Goal: Task Accomplishment & Management: Manage account settings

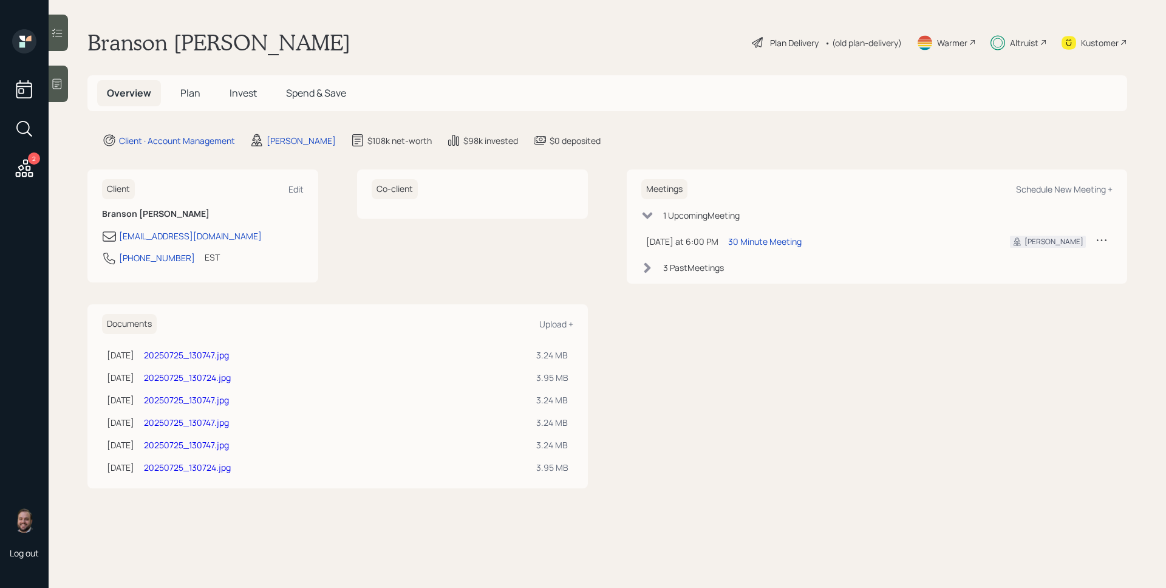
click at [1028, 67] on main "Branson [PERSON_NAME] Plan Delivery • (old plan-delivery) Warmer Altruist Kusto…" at bounding box center [607, 294] width 1117 height 588
click at [1021, 45] on div "Altruist" at bounding box center [1024, 42] width 29 height 13
click at [754, 237] on div "30 Minute Meeting" at bounding box center [764, 241] width 73 height 13
click at [789, 33] on div "Plan Delivery • (old plan-delivery)" at bounding box center [826, 42] width 152 height 27
click at [796, 47] on div "Plan Delivery" at bounding box center [794, 42] width 49 height 13
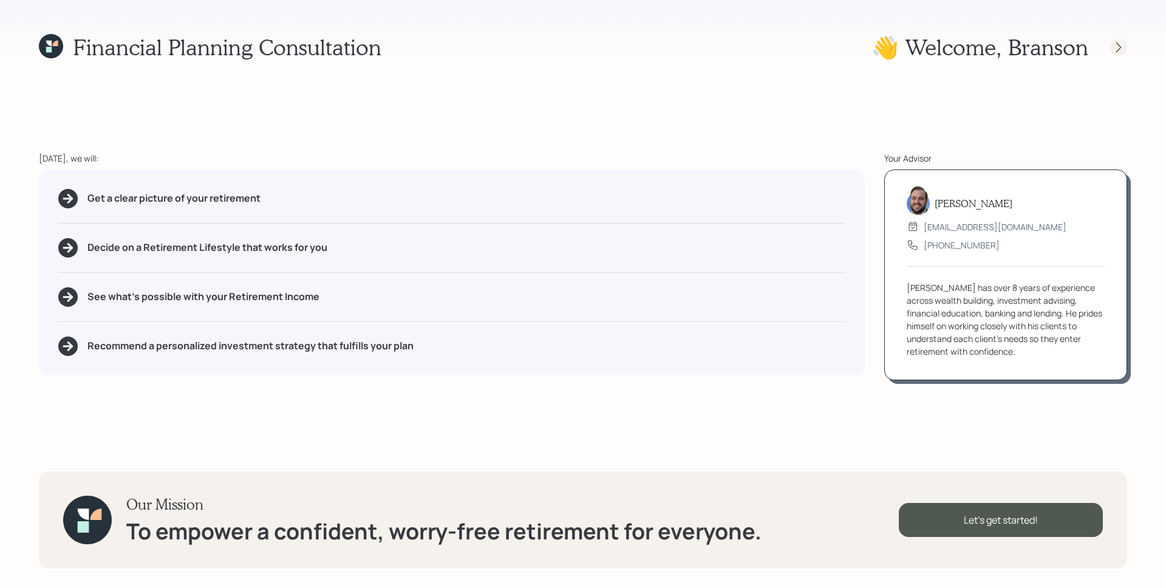
click at [1120, 52] on div at bounding box center [1118, 47] width 17 height 17
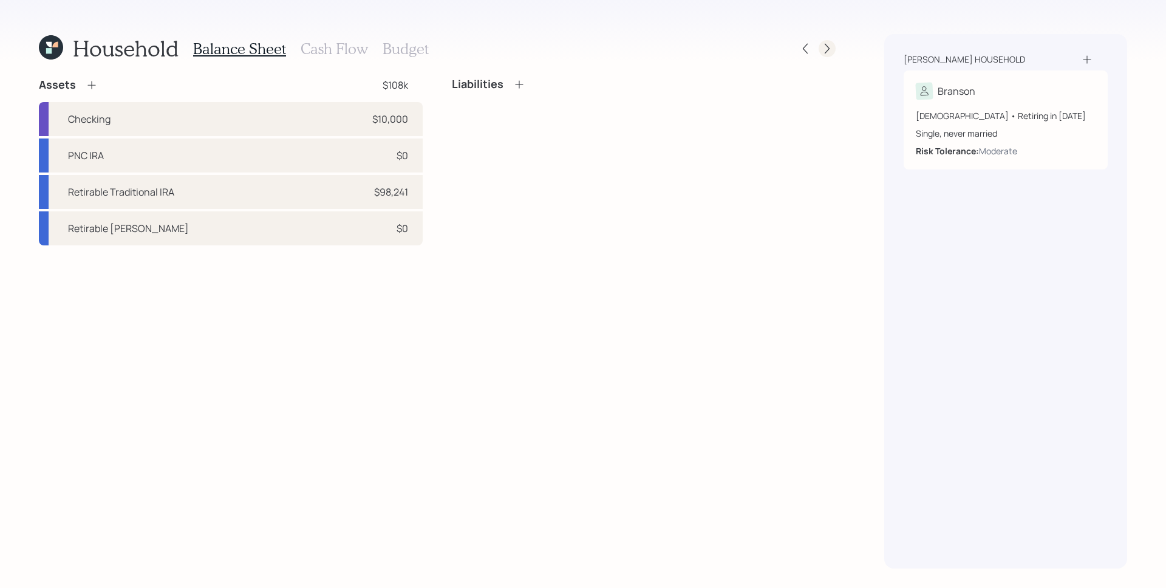
click at [826, 50] on icon at bounding box center [827, 48] width 12 height 12
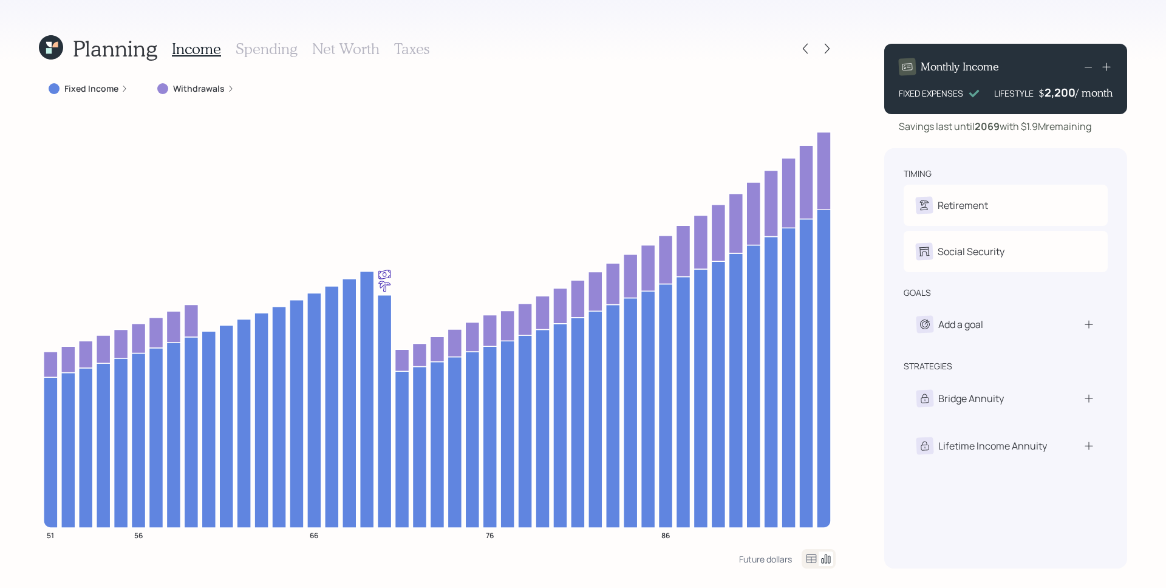
click at [227, 89] on icon at bounding box center [230, 88] width 7 height 7
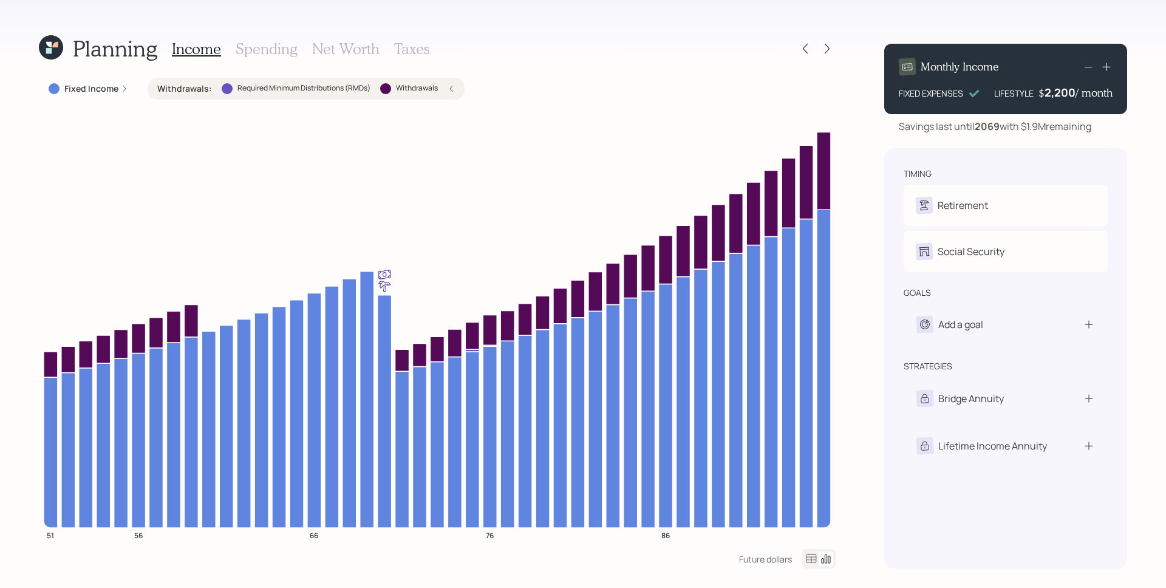
click at [451, 89] on icon at bounding box center [450, 88] width 7 height 7
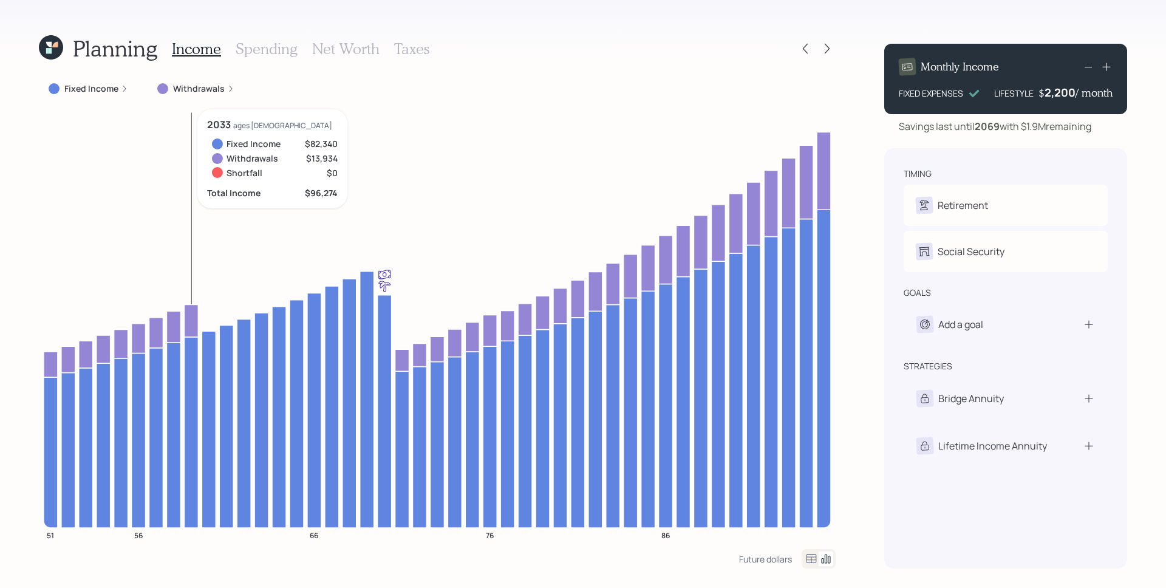
click at [227, 87] on icon at bounding box center [230, 88] width 7 height 7
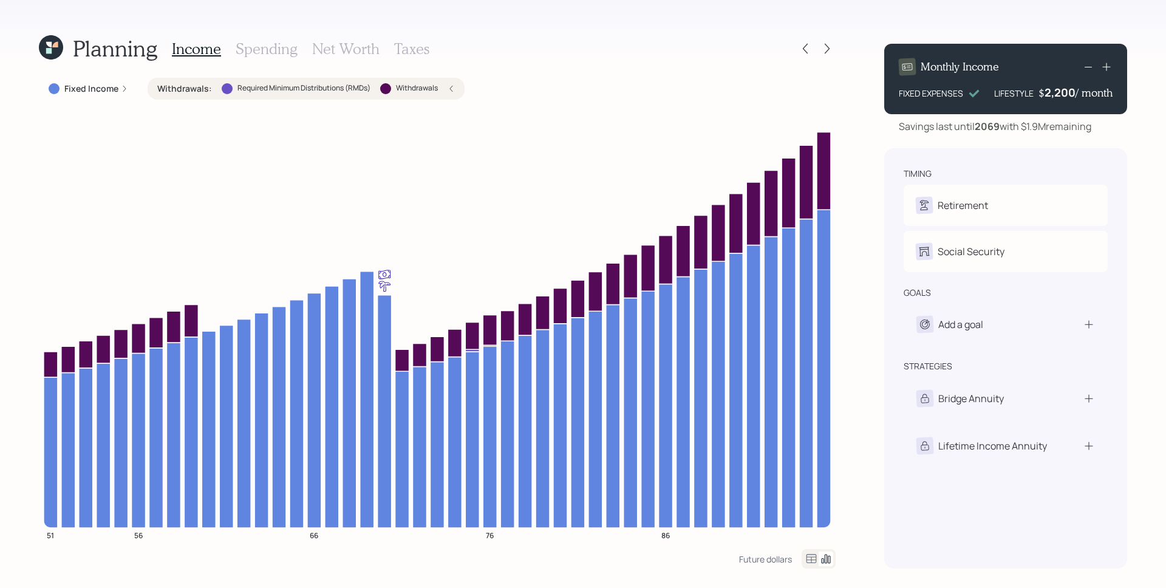
click at [449, 87] on icon at bounding box center [450, 88] width 7 height 7
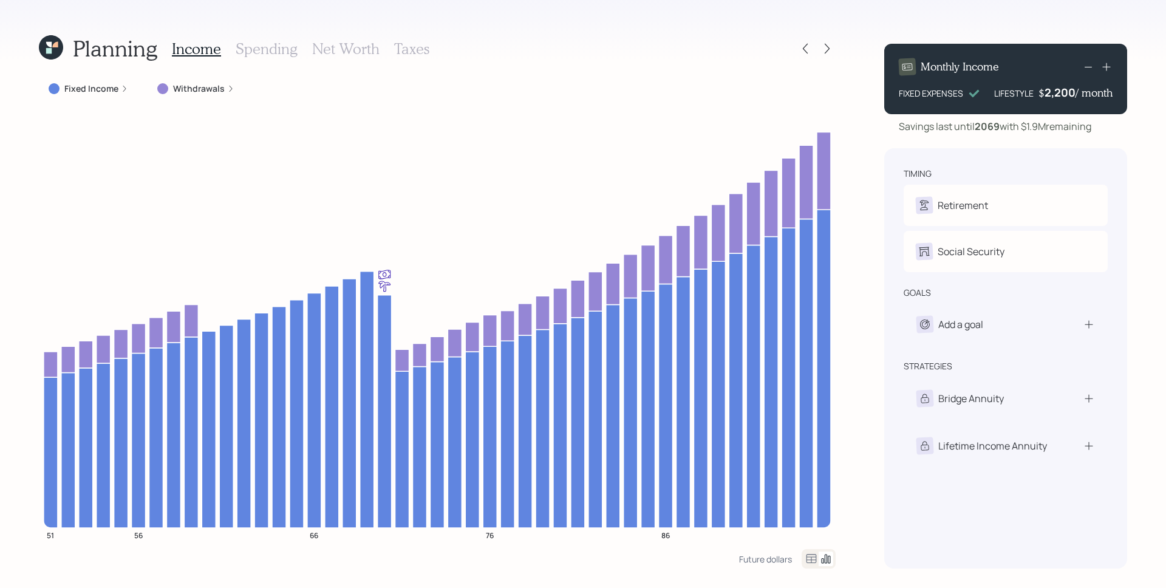
click at [866, 132] on div "Planning Income Spending Net Worth Taxes Fixed Income Withdrawals 51 56 66 76 8…" at bounding box center [583, 294] width 1166 height 588
click at [807, 52] on icon at bounding box center [805, 48] width 12 height 12
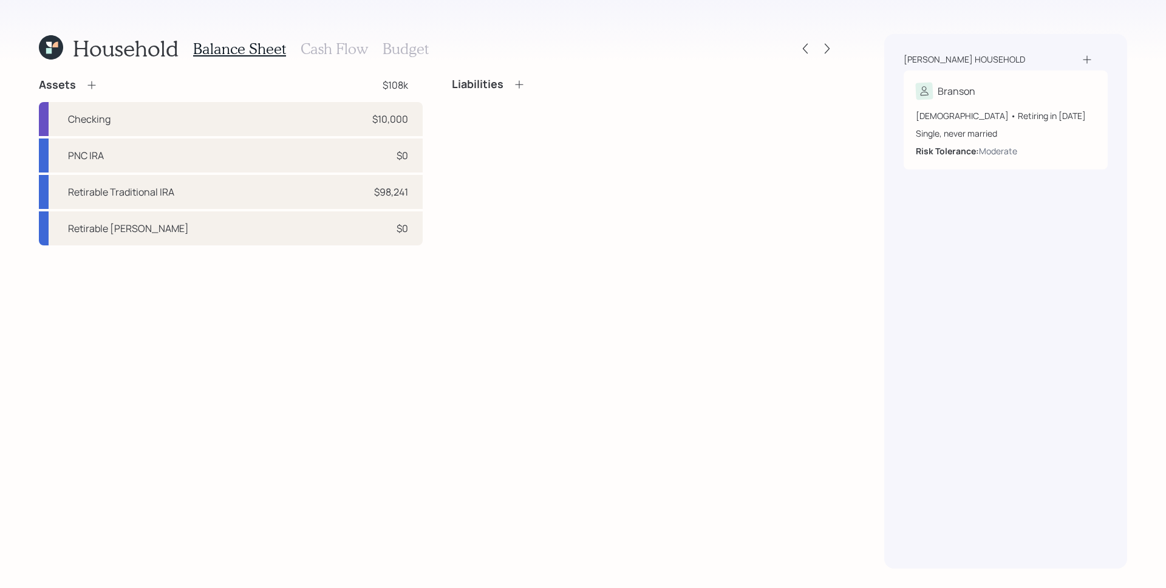
click at [327, 40] on h3 "Cash Flow" at bounding box center [334, 49] width 67 height 18
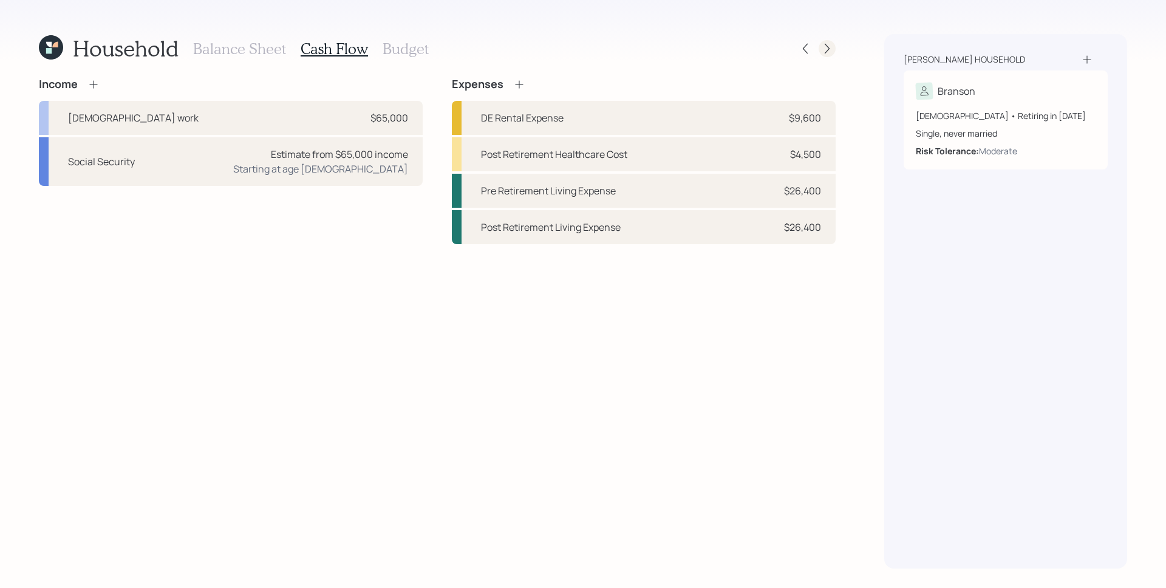
click at [834, 53] on div at bounding box center [815, 48] width 39 height 17
click at [831, 50] on icon at bounding box center [827, 48] width 12 height 12
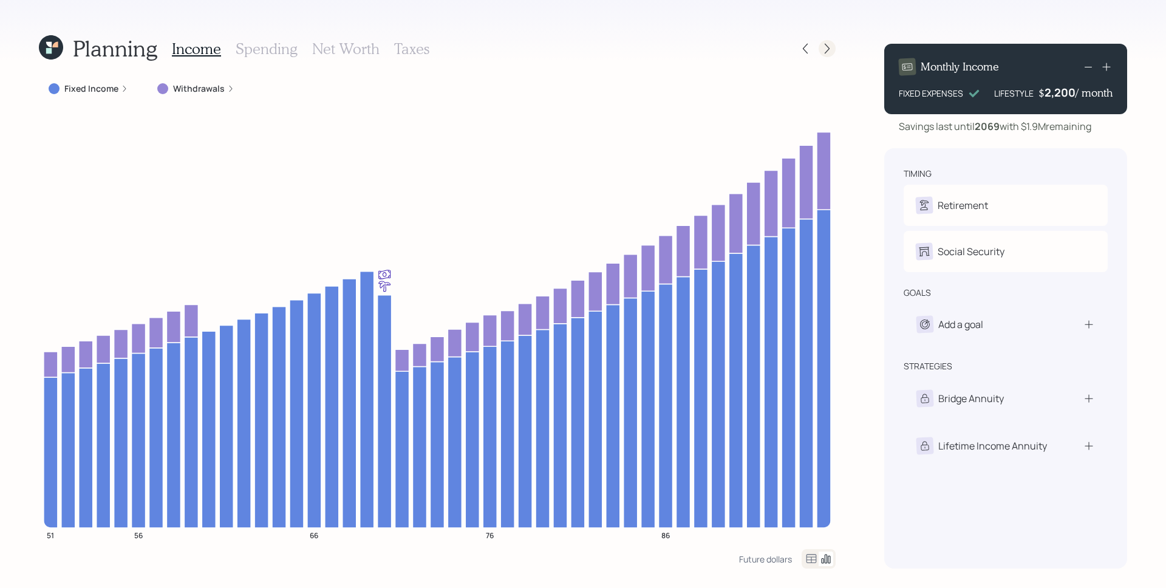
click at [819, 43] on div at bounding box center [826, 48] width 17 height 17
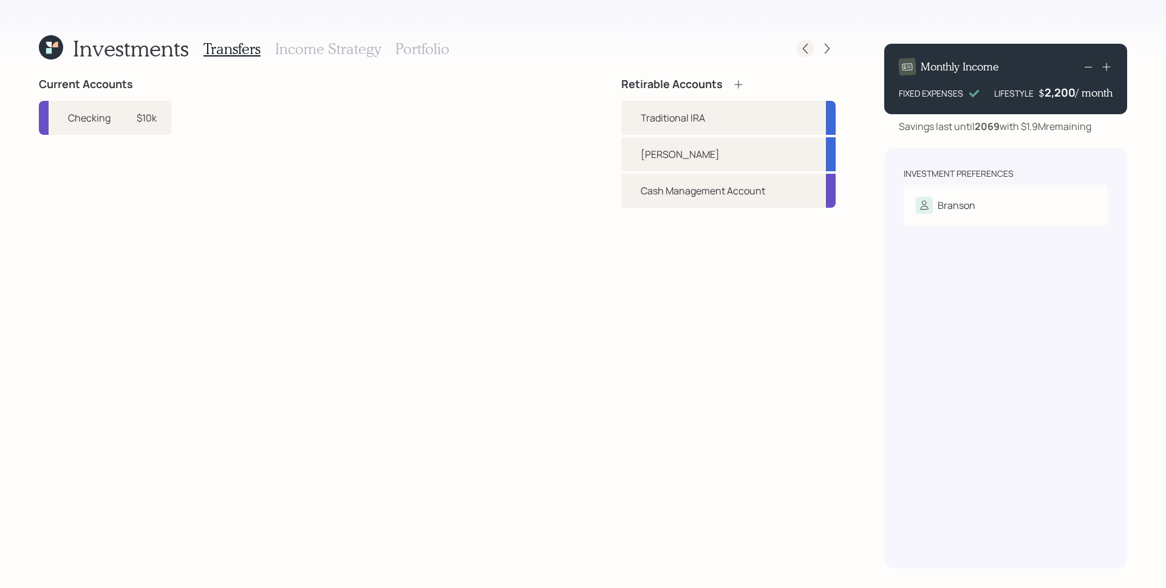
click at [799, 53] on icon at bounding box center [805, 48] width 12 height 12
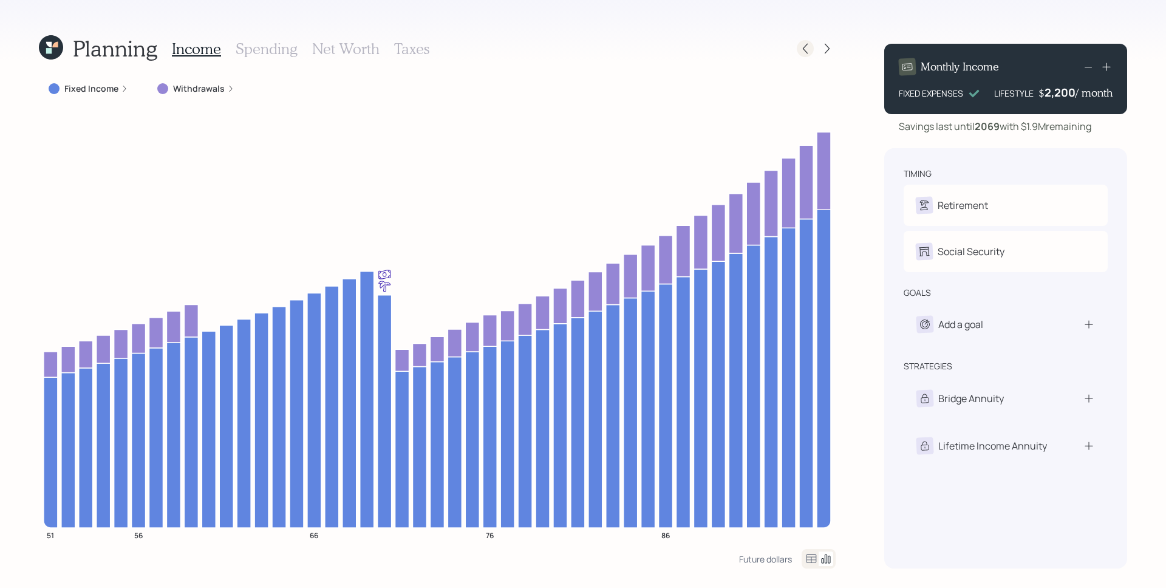
click at [800, 50] on icon at bounding box center [805, 48] width 12 height 12
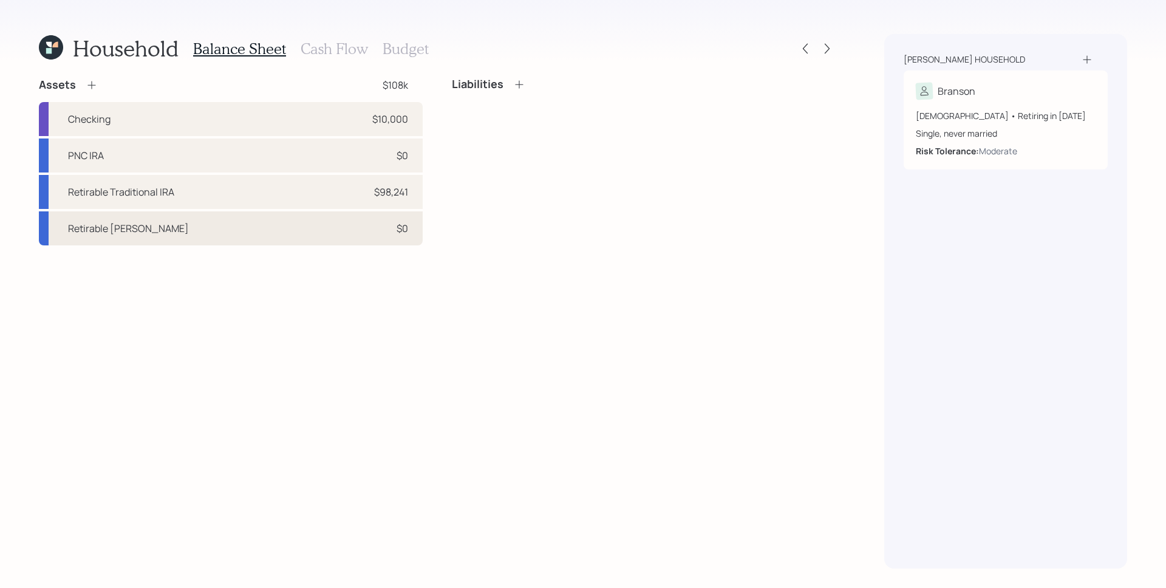
click at [273, 233] on div "Retirable [PERSON_NAME] $0" at bounding box center [231, 228] width 384 height 34
select select "roth_ira"
select select "balanced"
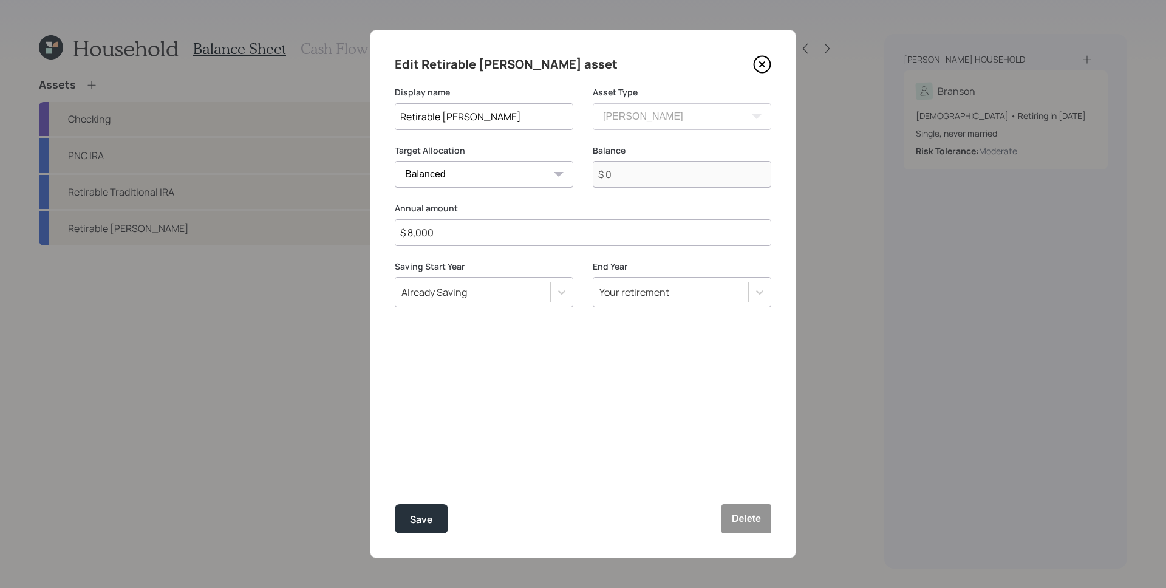
click at [476, 235] on input "$ 8,000" at bounding box center [583, 232] width 376 height 27
click at [475, 234] on input "$ 8,000" at bounding box center [583, 232] width 376 height 27
type input "$ 8,000"
click at [447, 299] on div "Already Saving" at bounding box center [472, 292] width 155 height 21
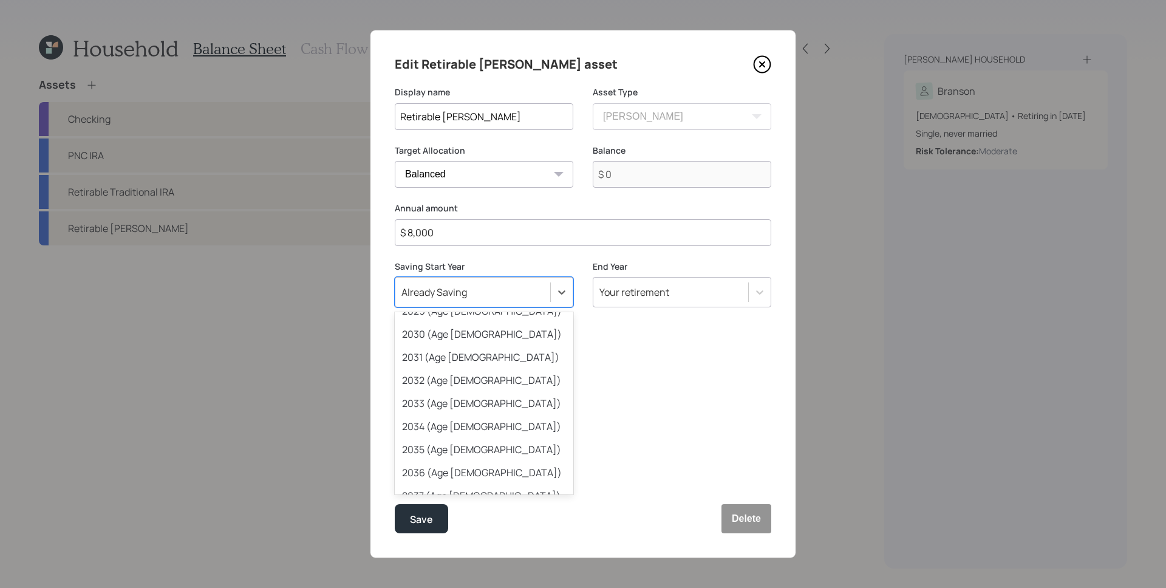
scroll to position [200, 0]
click at [485, 420] on div "2034 (Age [DEMOGRAPHIC_DATA])" at bounding box center [484, 425] width 178 height 23
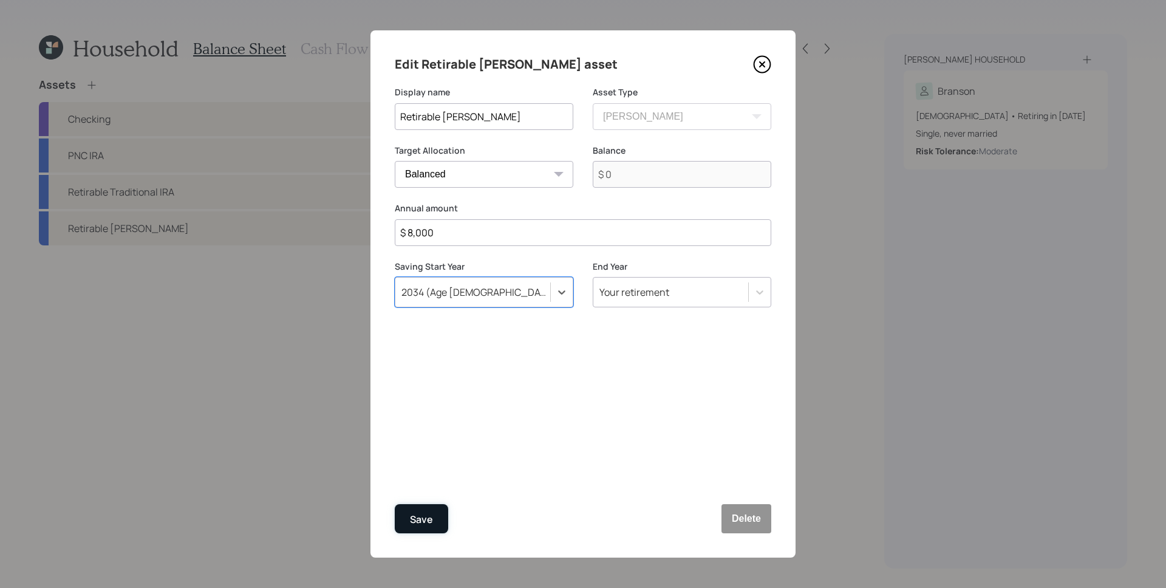
click at [423, 523] on div "Save" at bounding box center [421, 519] width 23 height 16
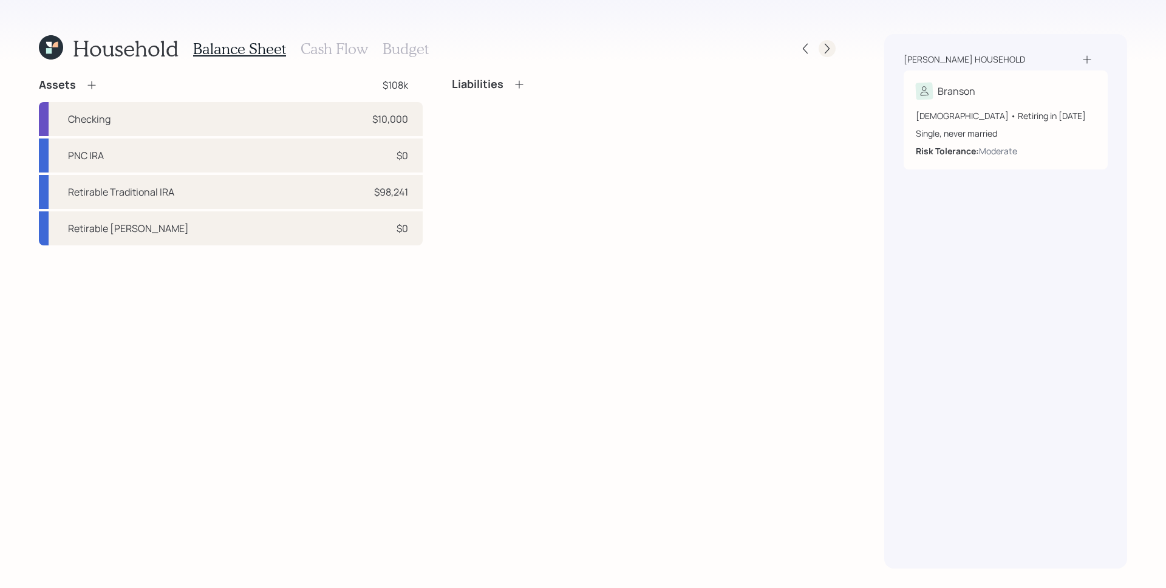
click at [830, 46] on icon at bounding box center [827, 48] width 12 height 12
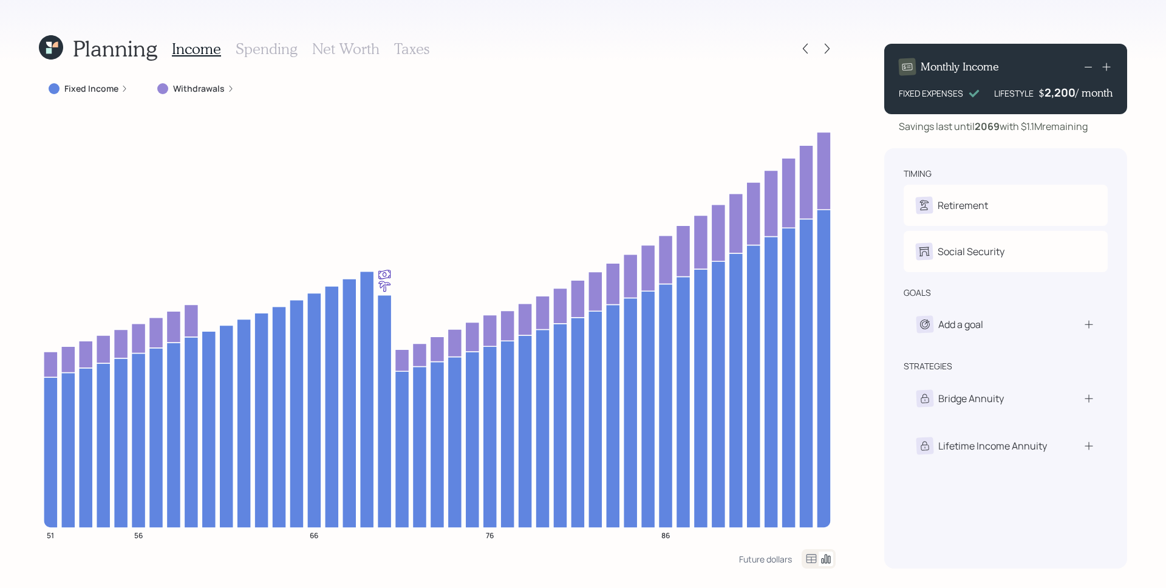
click at [262, 50] on h3 "Spending" at bounding box center [267, 49] width 62 height 18
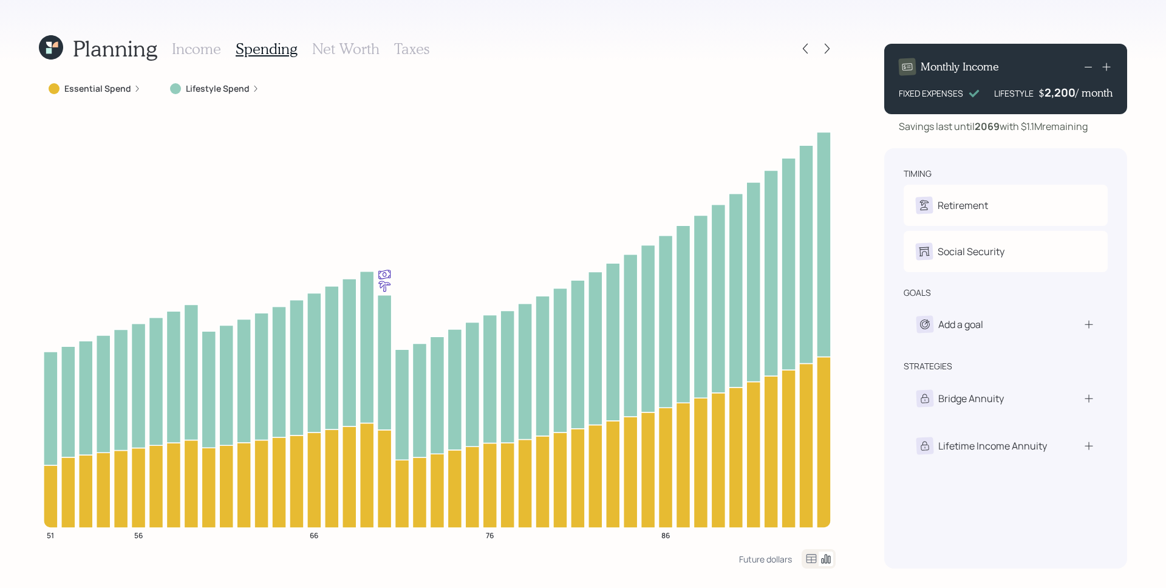
click at [229, 91] on label "Lifestyle Spend" at bounding box center [218, 89] width 64 height 12
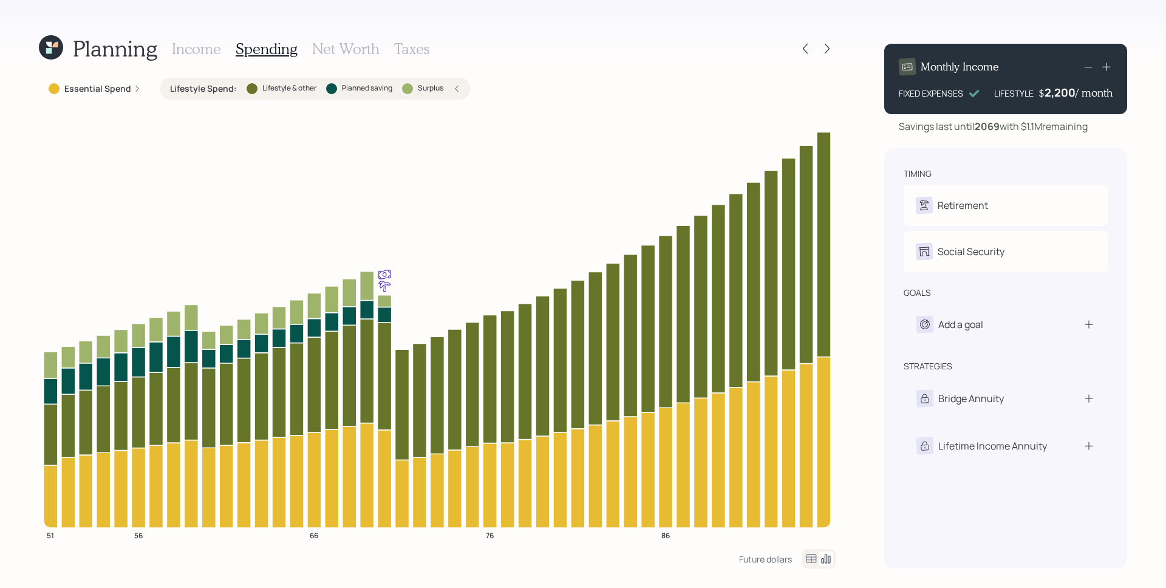
click at [448, 88] on div "Lifestyle Spend : Lifestyle & other Planned saving Surplus" at bounding box center [315, 89] width 290 height 12
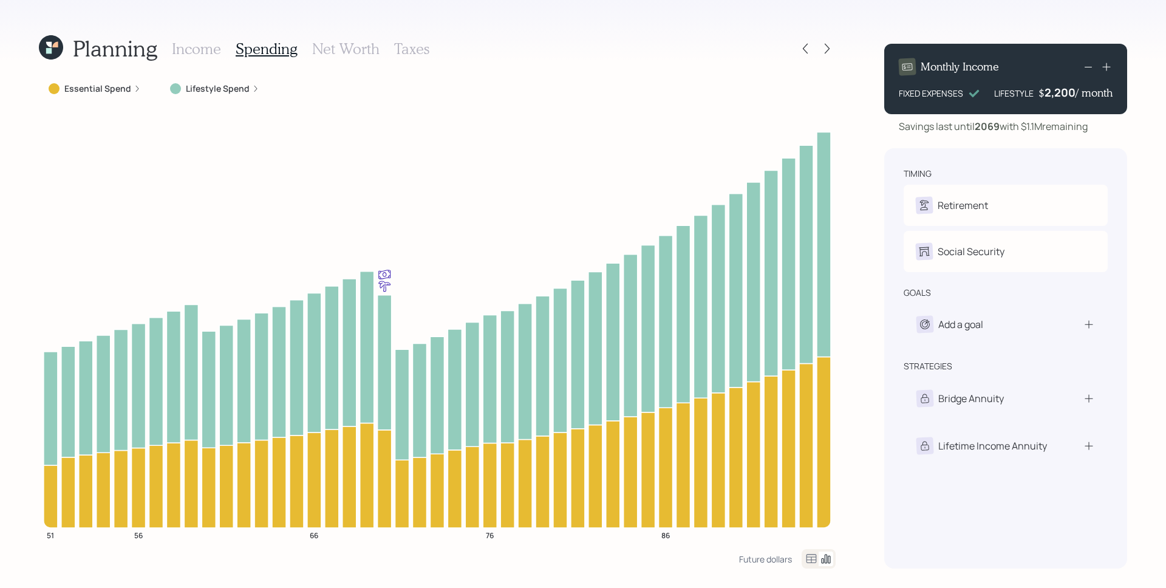
click at [107, 88] on label "Essential Spend" at bounding box center [97, 89] width 67 height 12
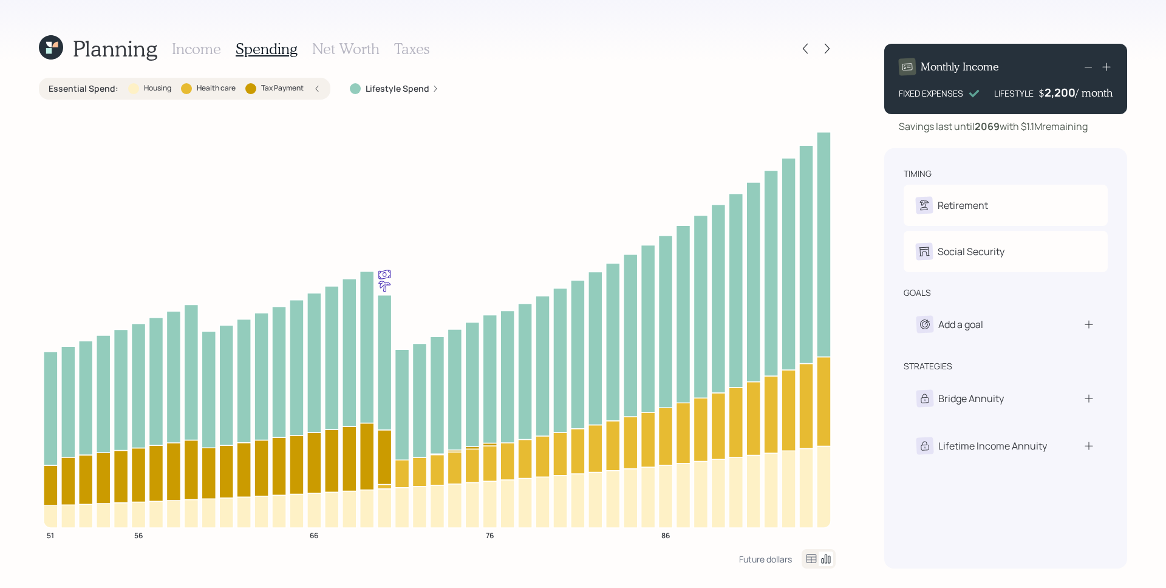
click at [226, 47] on div "Income Spending Net Worth Taxes" at bounding box center [300, 48] width 257 height 29
click at [213, 47] on h3 "Income" at bounding box center [196, 49] width 49 height 18
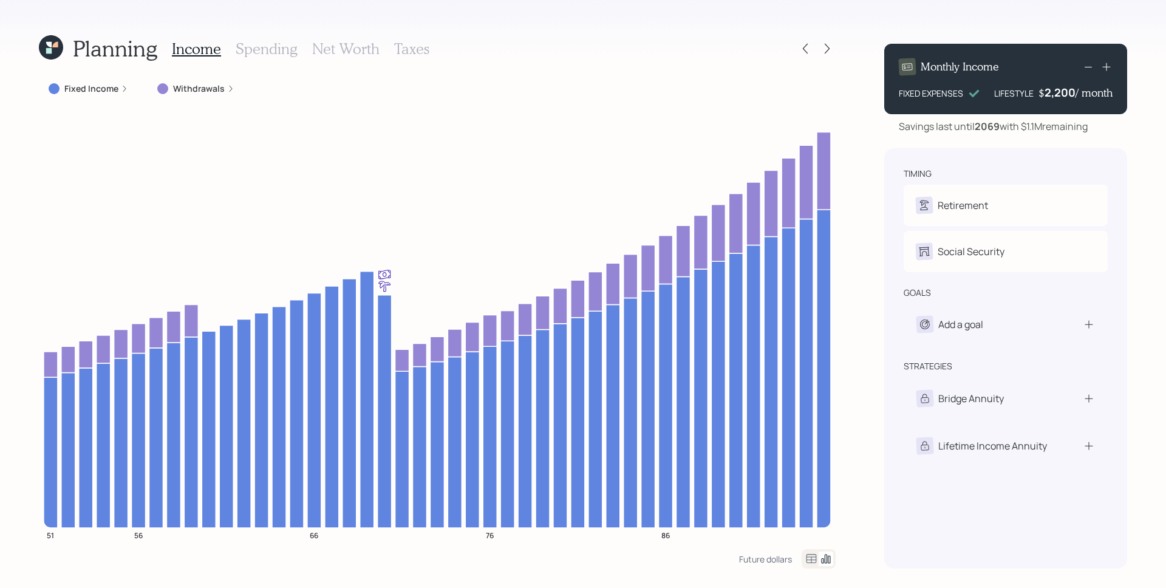
click at [1105, 64] on icon at bounding box center [1106, 67] width 12 height 12
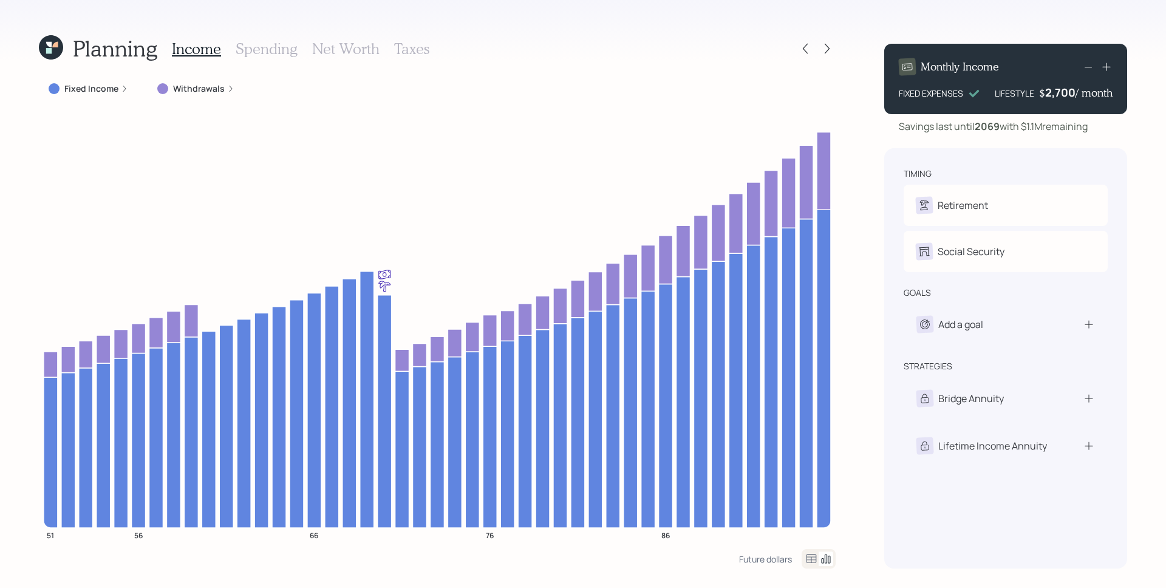
click at [1105, 64] on icon at bounding box center [1106, 67] width 12 height 12
click at [1105, 62] on icon at bounding box center [1106, 67] width 12 height 12
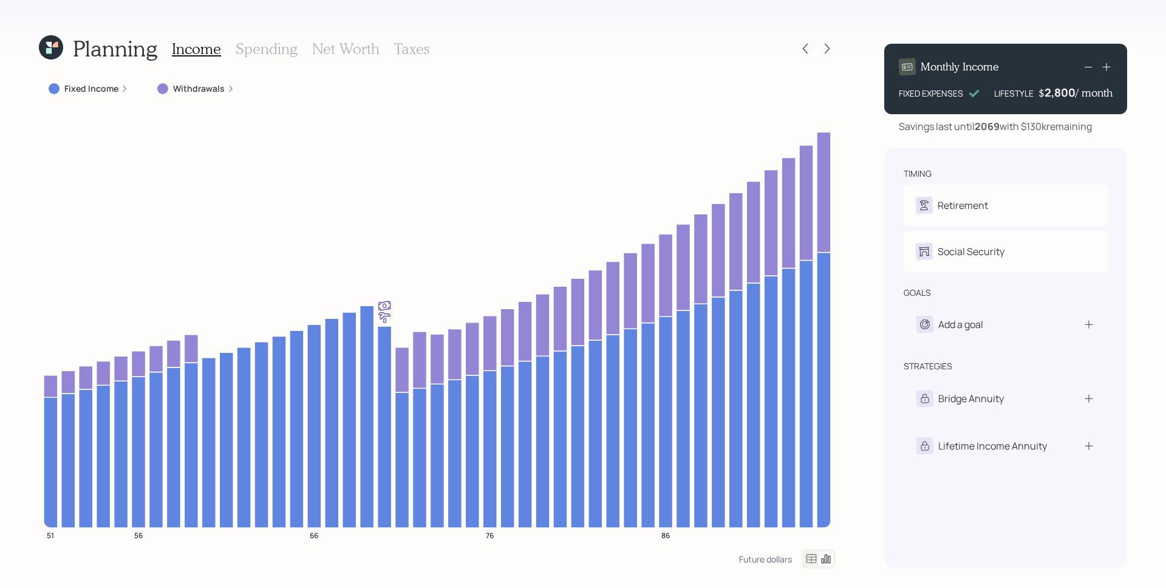
click at [1105, 67] on icon at bounding box center [1106, 67] width 12 height 12
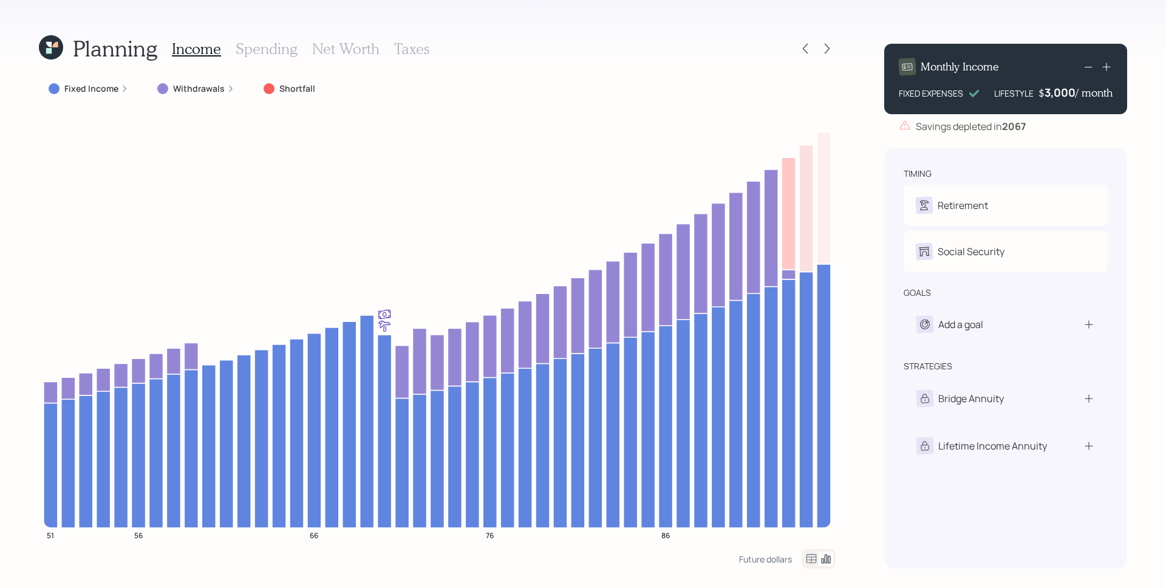
click at [1085, 67] on icon at bounding box center [1088, 66] width 15 height 15
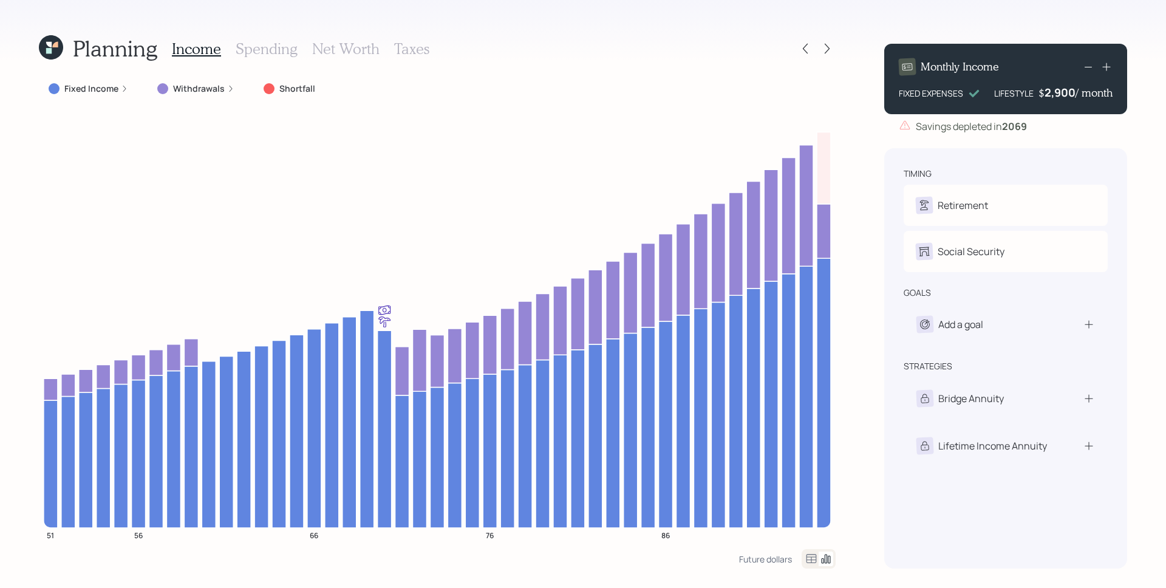
click at [1090, 65] on icon at bounding box center [1088, 66] width 15 height 15
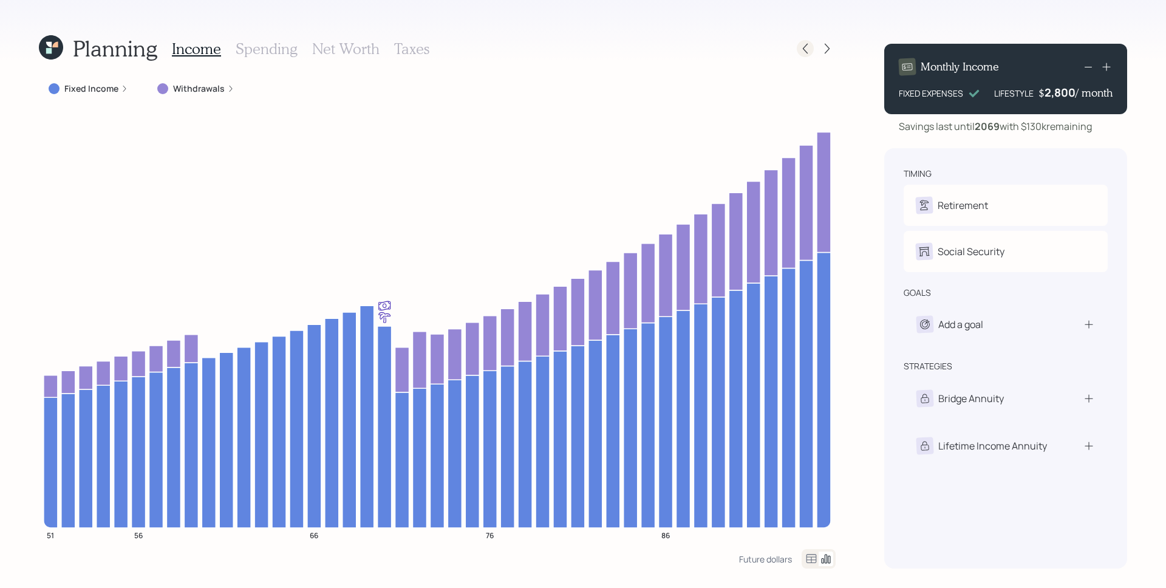
click at [804, 49] on icon at bounding box center [805, 48] width 12 height 12
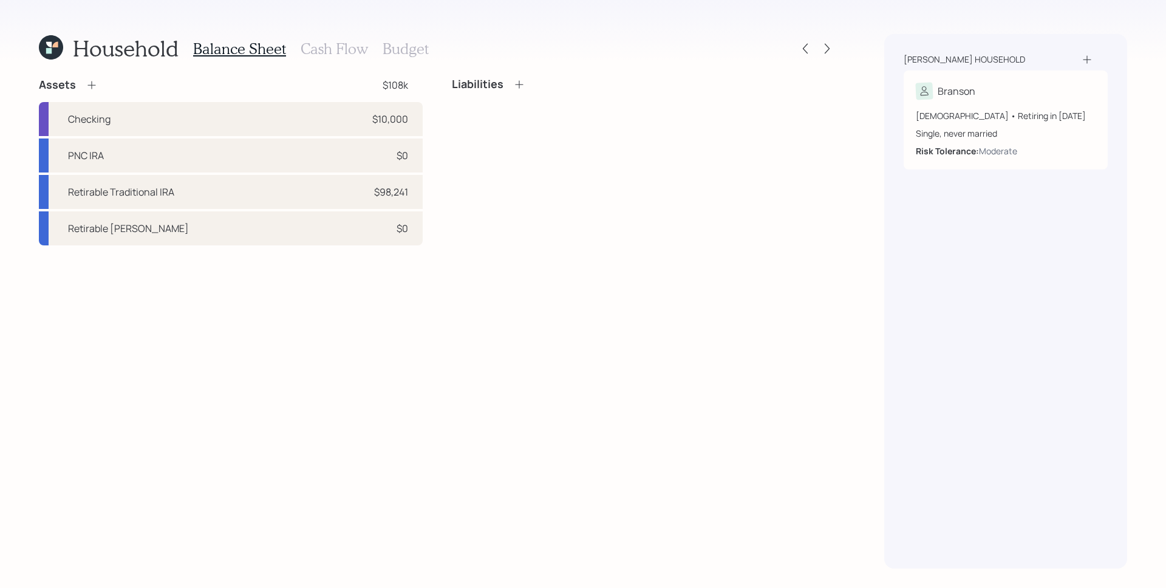
click at [327, 43] on h3 "Cash Flow" at bounding box center [334, 49] width 67 height 18
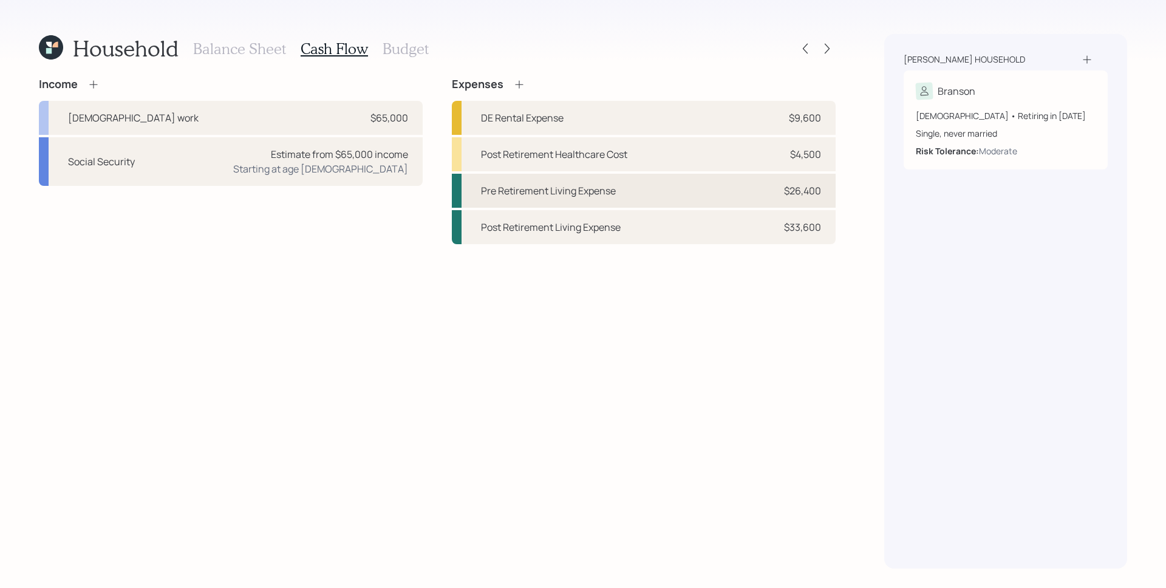
click at [787, 188] on div "$26,400" at bounding box center [802, 190] width 37 height 15
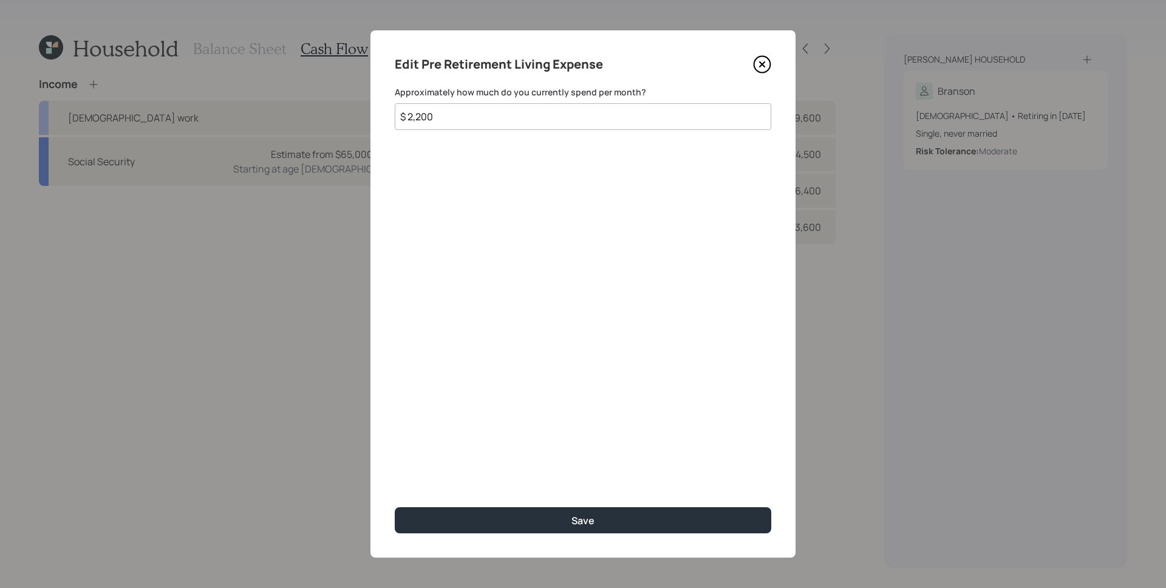
click at [758, 65] on icon at bounding box center [762, 64] width 18 height 18
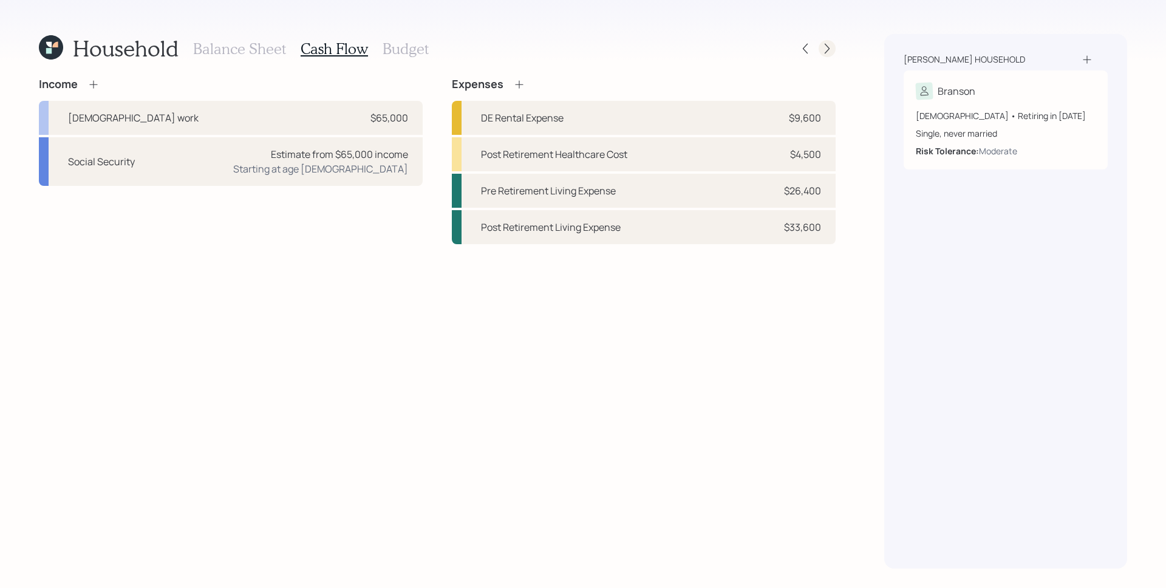
click at [826, 49] on icon at bounding box center [827, 48] width 12 height 12
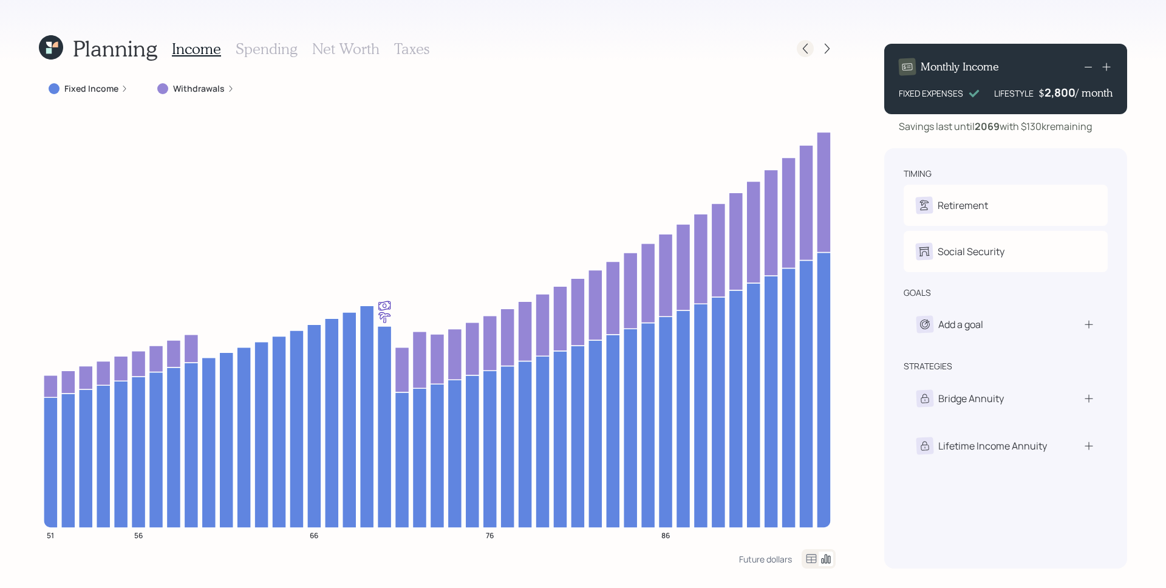
click at [802, 45] on icon at bounding box center [805, 48] width 12 height 12
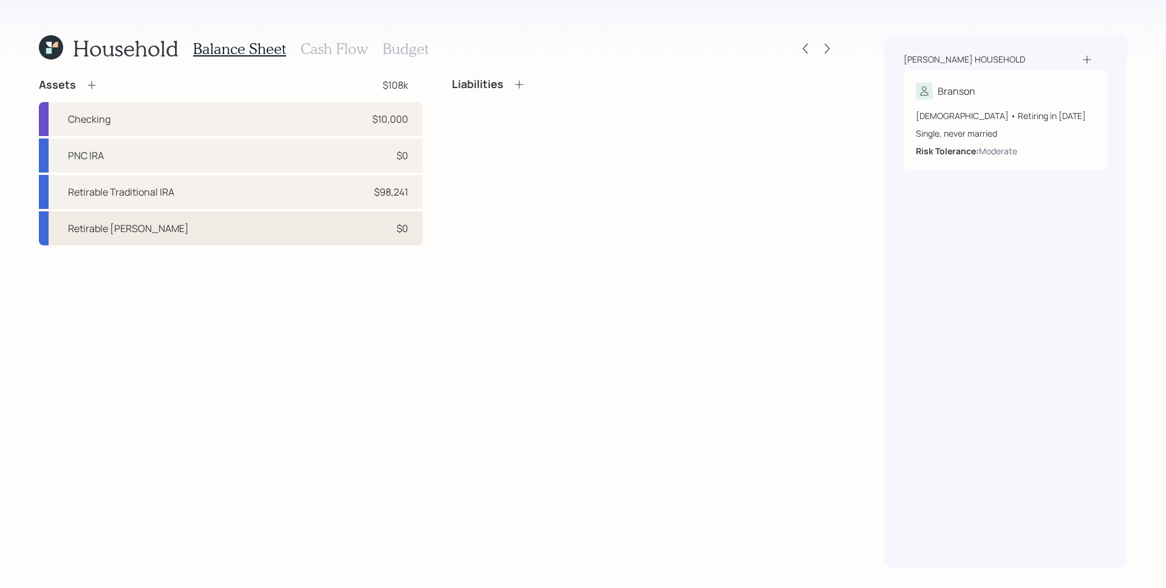
click at [362, 225] on div "Retirable [PERSON_NAME] $0" at bounding box center [231, 228] width 384 height 34
select select "roth_ira"
select select "balanced"
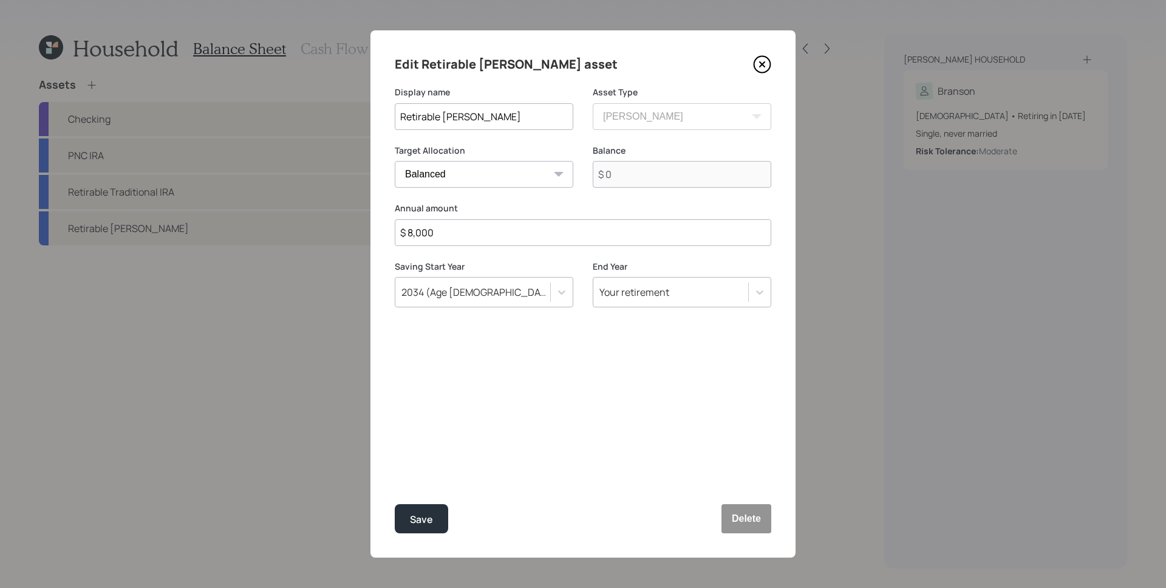
click at [466, 290] on div "2034 (Age [DEMOGRAPHIC_DATA])" at bounding box center [472, 292] width 155 height 21
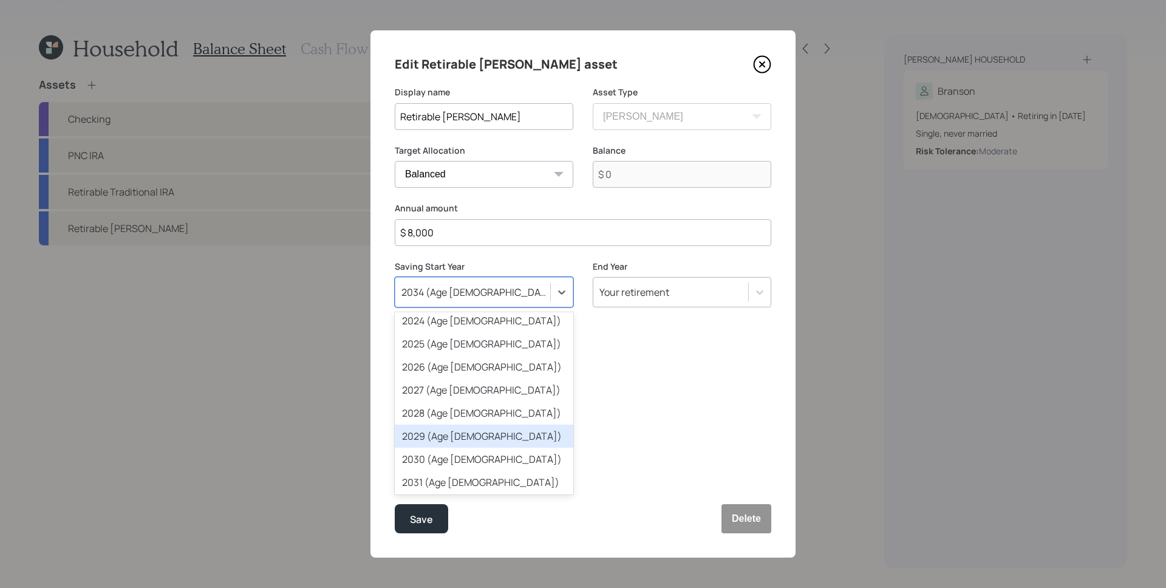
scroll to position [51, 0]
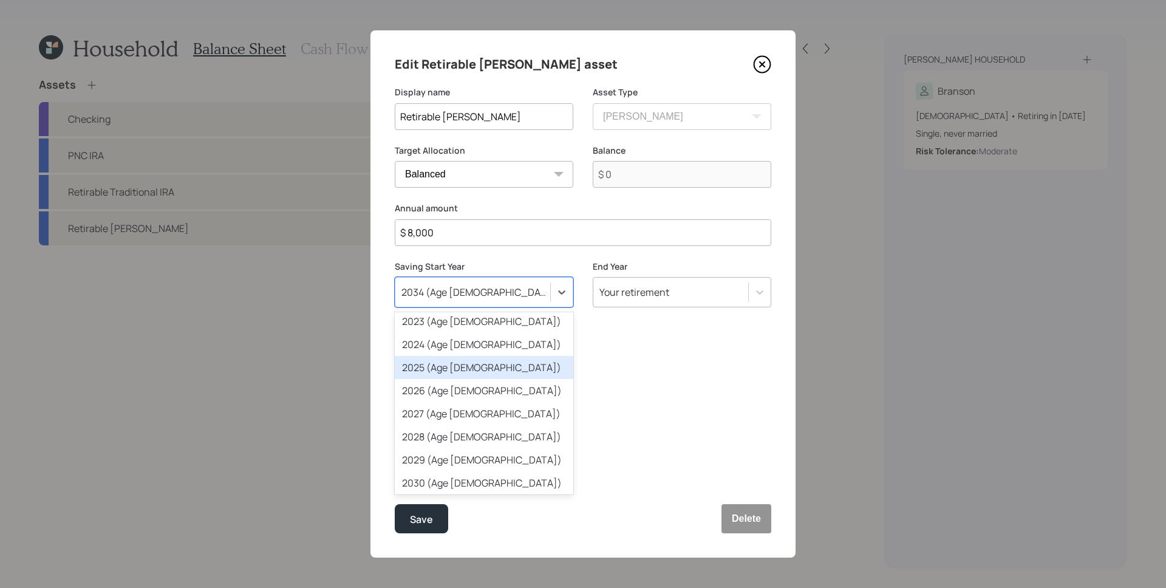
click at [499, 370] on div "2025 (Age [DEMOGRAPHIC_DATA])" at bounding box center [484, 367] width 178 height 23
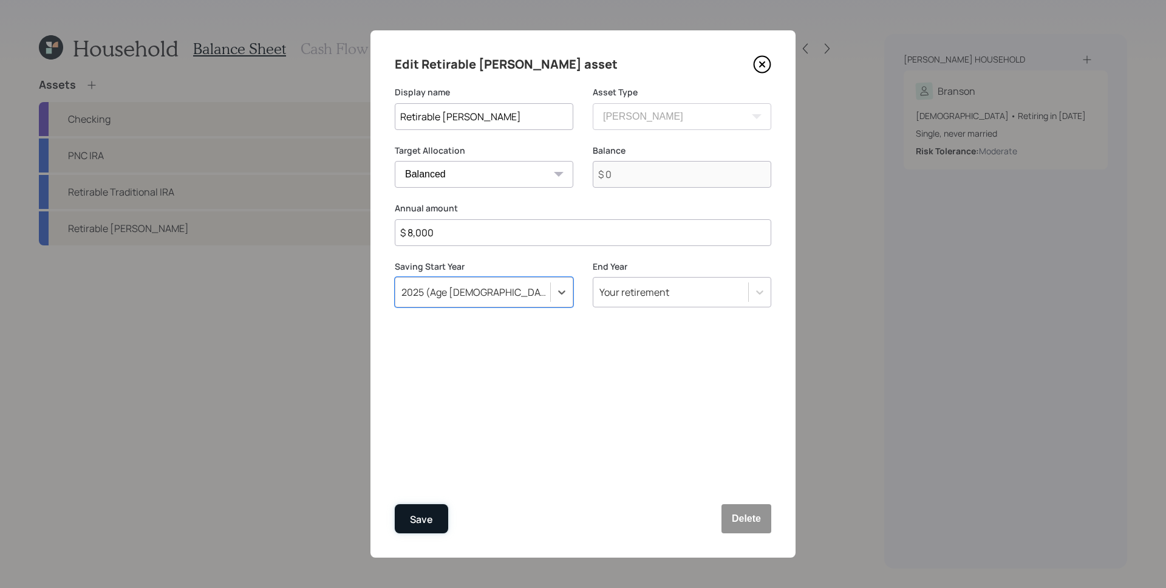
click at [428, 516] on div "Save" at bounding box center [421, 519] width 23 height 16
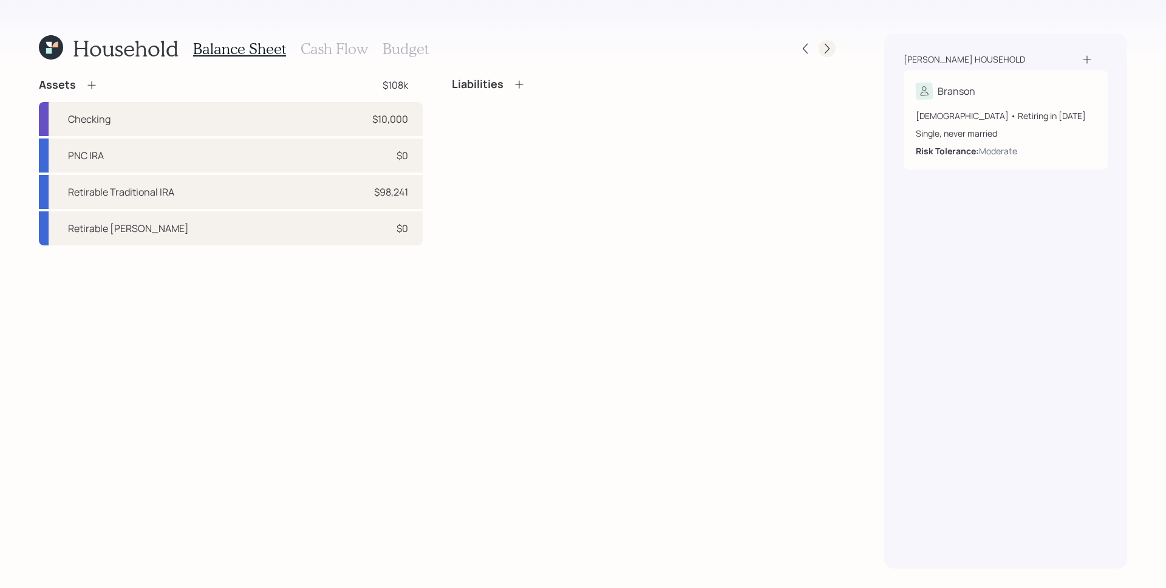
click at [823, 53] on icon at bounding box center [827, 48] width 12 height 12
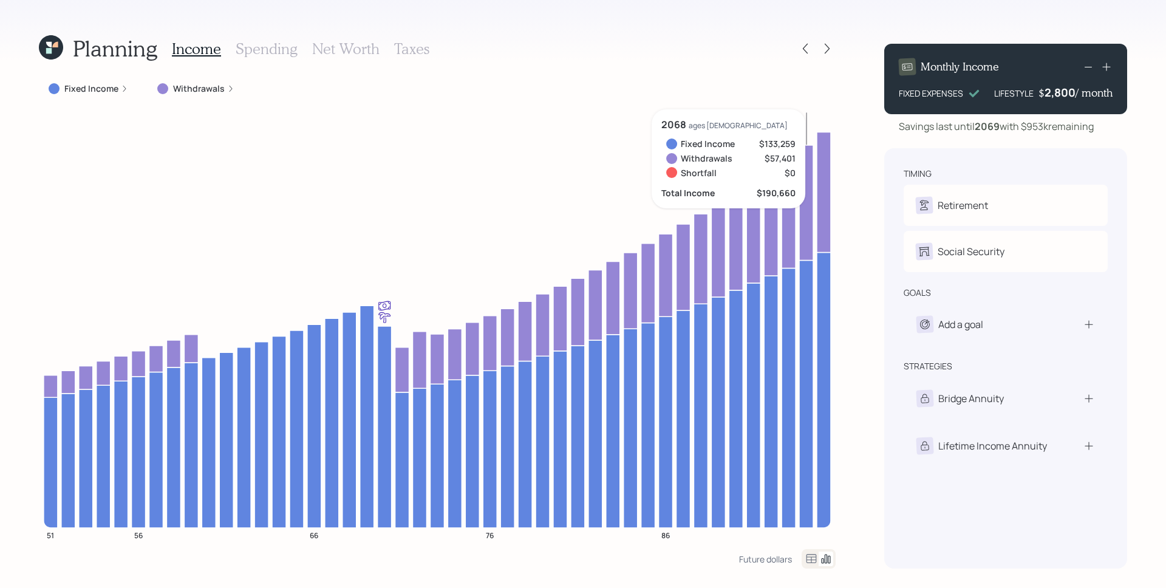
click at [1116, 57] on div "Monthly Income FIXED EXPENSES LIFESTYLE $ 2,800 / month" at bounding box center [1005, 79] width 243 height 70
click at [1107, 66] on icon at bounding box center [1106, 67] width 12 height 12
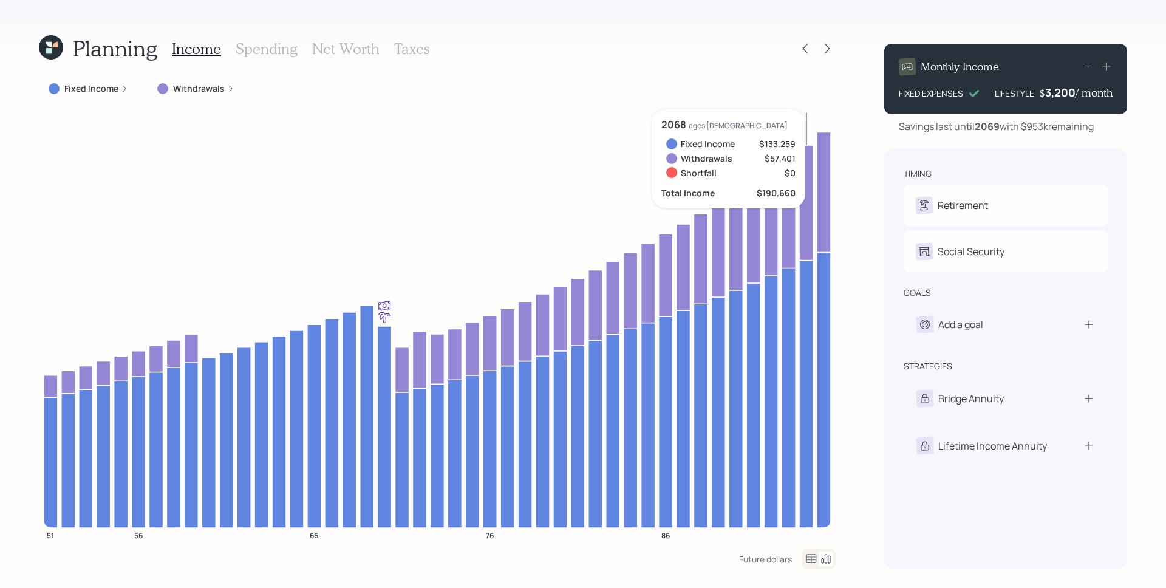
click at [1107, 66] on icon at bounding box center [1106, 67] width 12 height 12
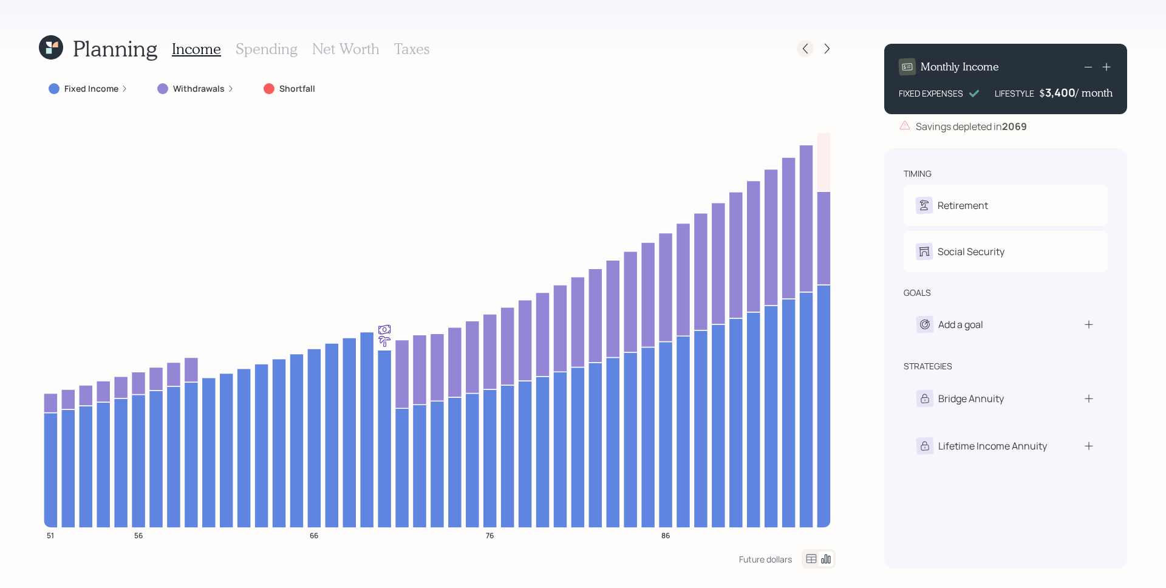
click at [805, 52] on icon at bounding box center [805, 48] width 12 height 12
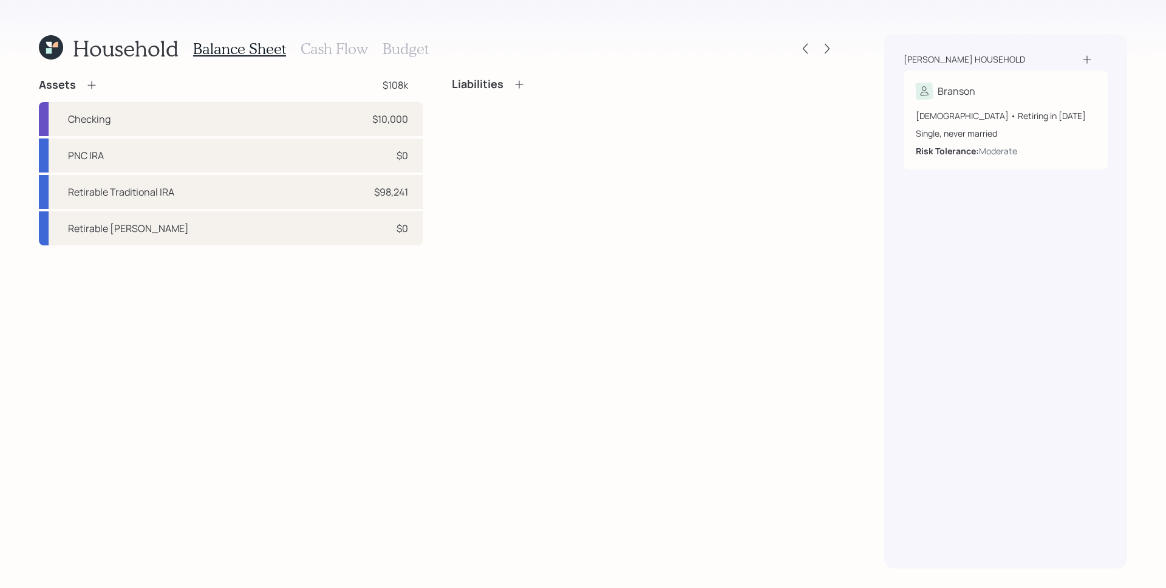
click at [327, 47] on h3 "Cash Flow" at bounding box center [334, 49] width 67 height 18
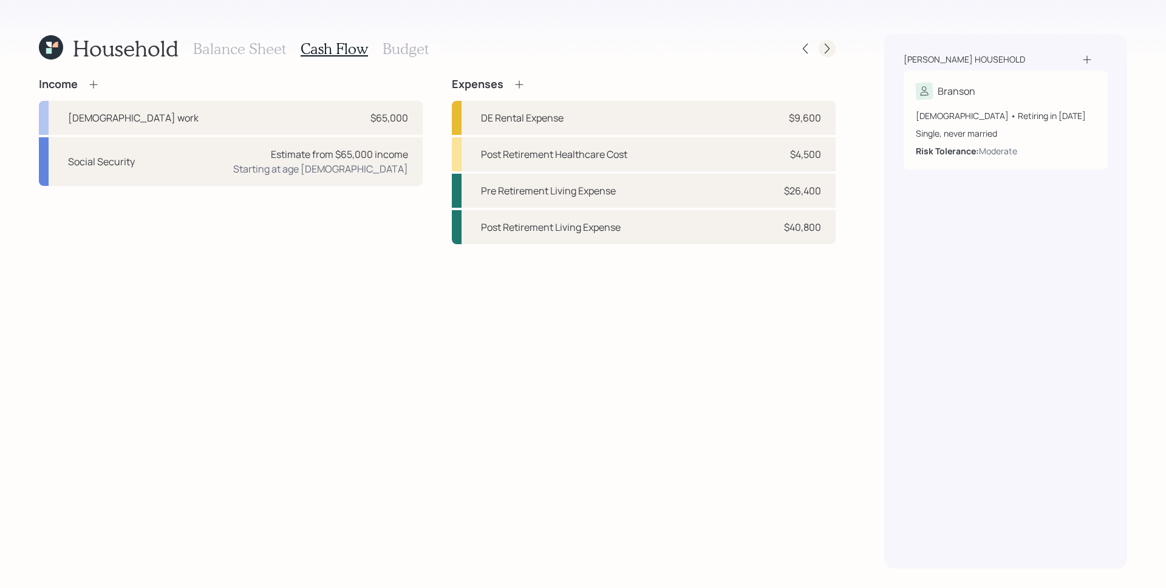
click at [831, 46] on icon at bounding box center [827, 48] width 12 height 12
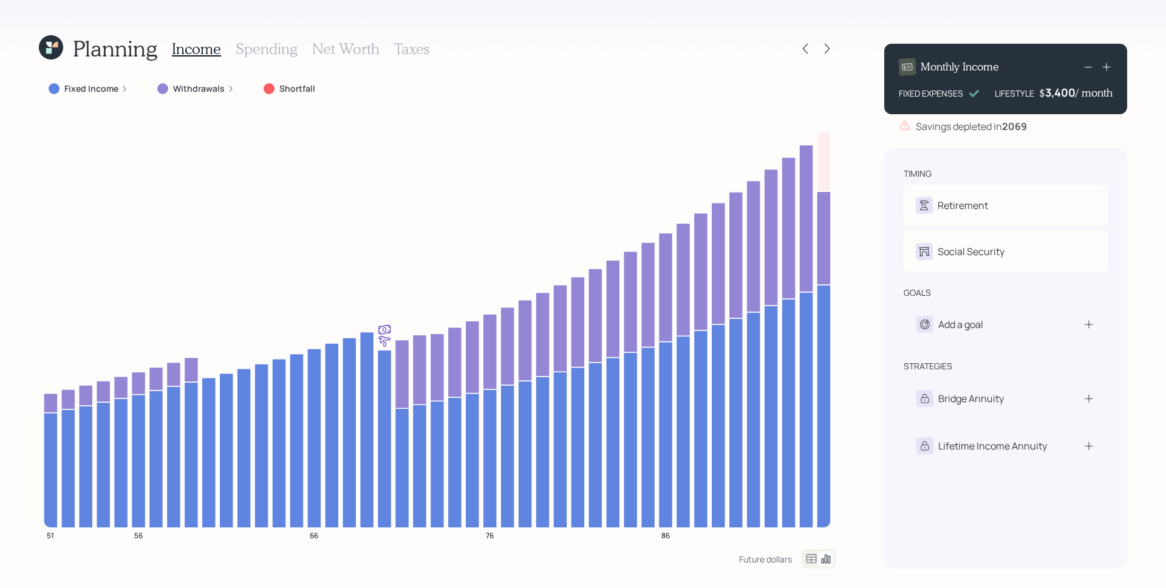
click at [1089, 65] on icon at bounding box center [1088, 66] width 15 height 15
click at [1090, 65] on icon at bounding box center [1088, 66] width 15 height 15
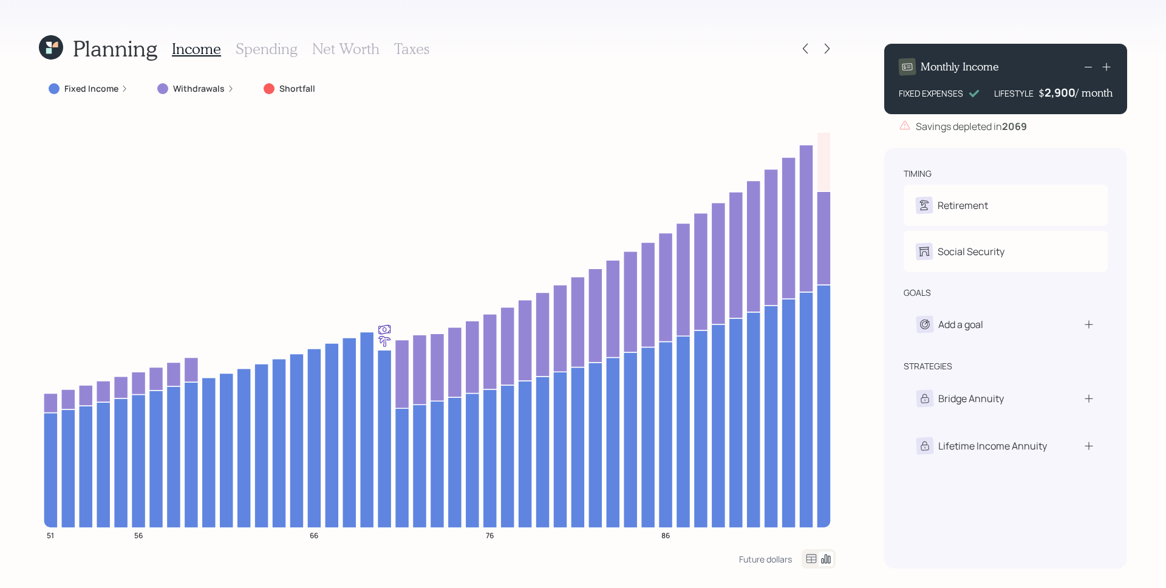
click at [1090, 64] on icon at bounding box center [1088, 66] width 15 height 15
click at [1091, 63] on icon at bounding box center [1088, 66] width 15 height 15
click at [1088, 66] on icon at bounding box center [1088, 66] width 15 height 15
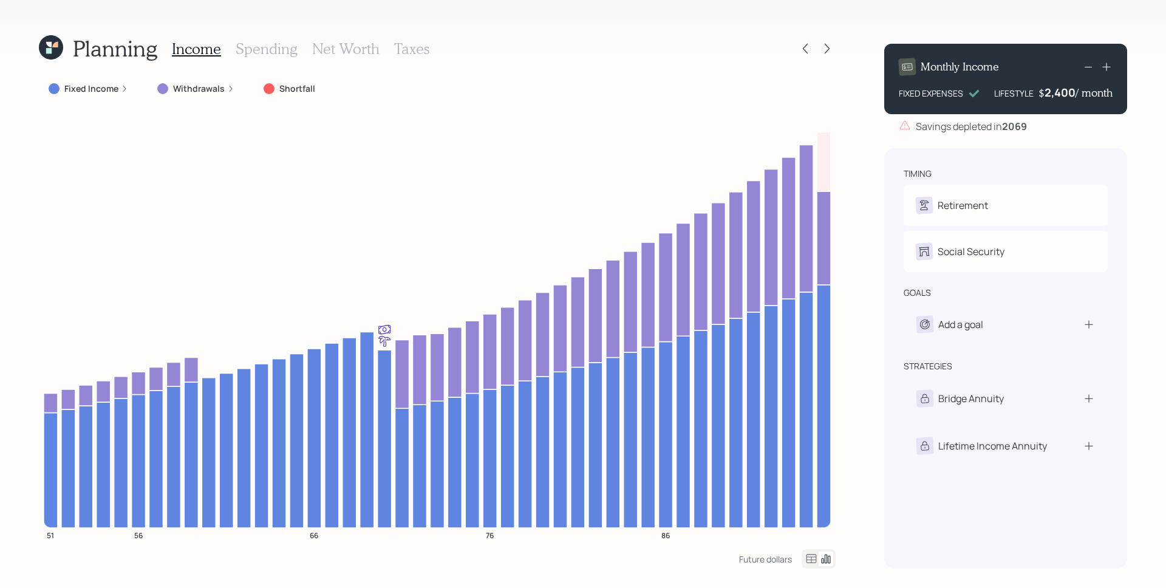
click at [1088, 66] on icon at bounding box center [1088, 66] width 15 height 15
click at [1110, 141] on div "Monthly Income FIXED EXPENSES LIFESTYLE $ 2,200 / month Savings depleted in [DA…" at bounding box center [1005, 301] width 243 height 534
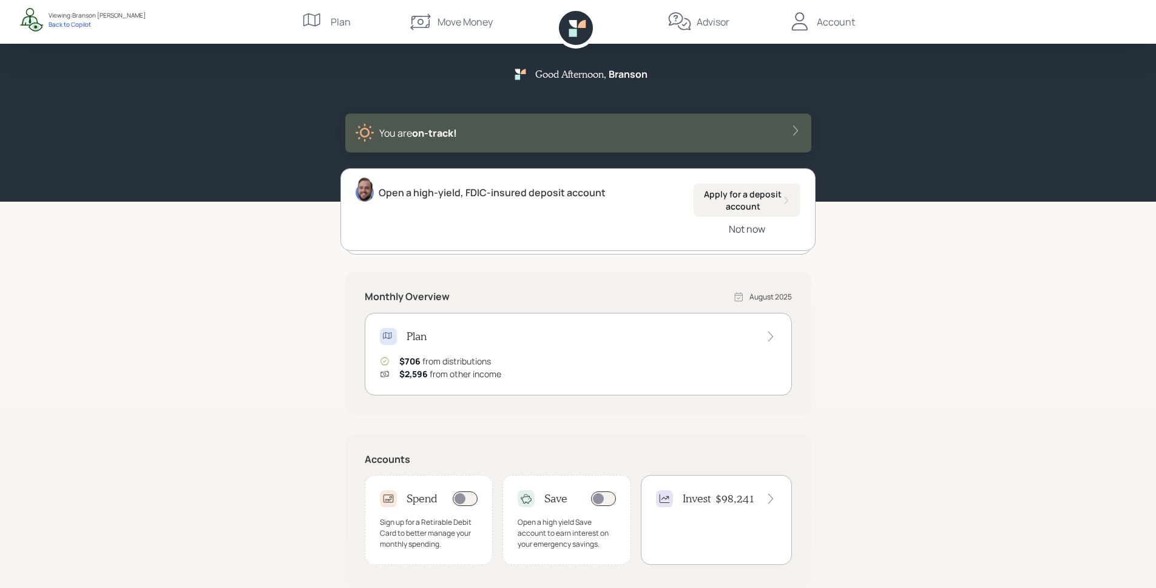
click at [749, 228] on div "Not now" at bounding box center [747, 228] width 36 height 13
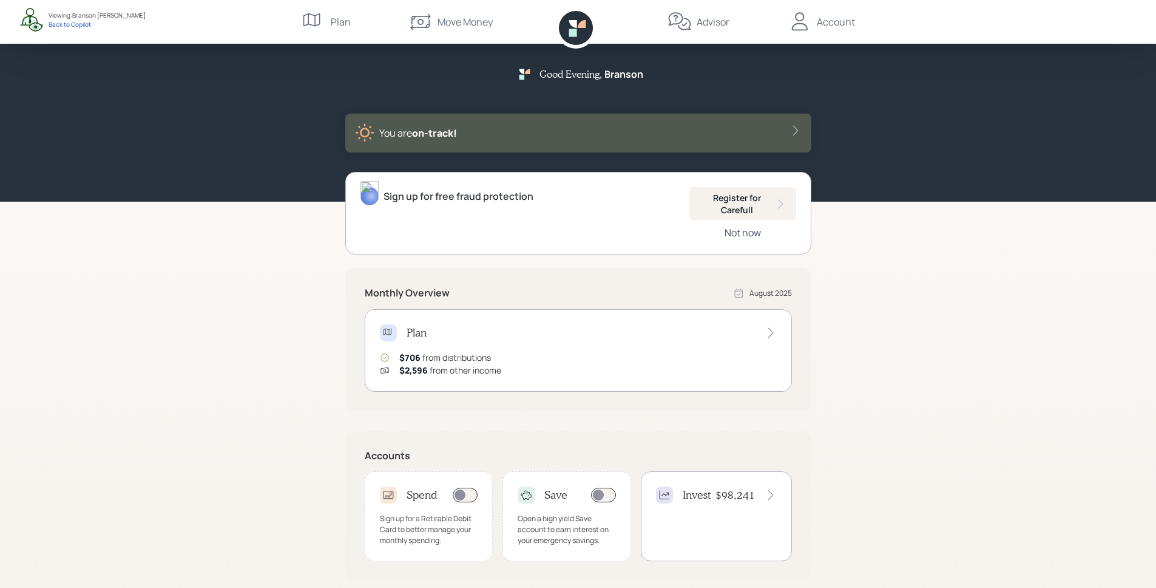
click at [752, 234] on div "Not now" at bounding box center [743, 232] width 36 height 13
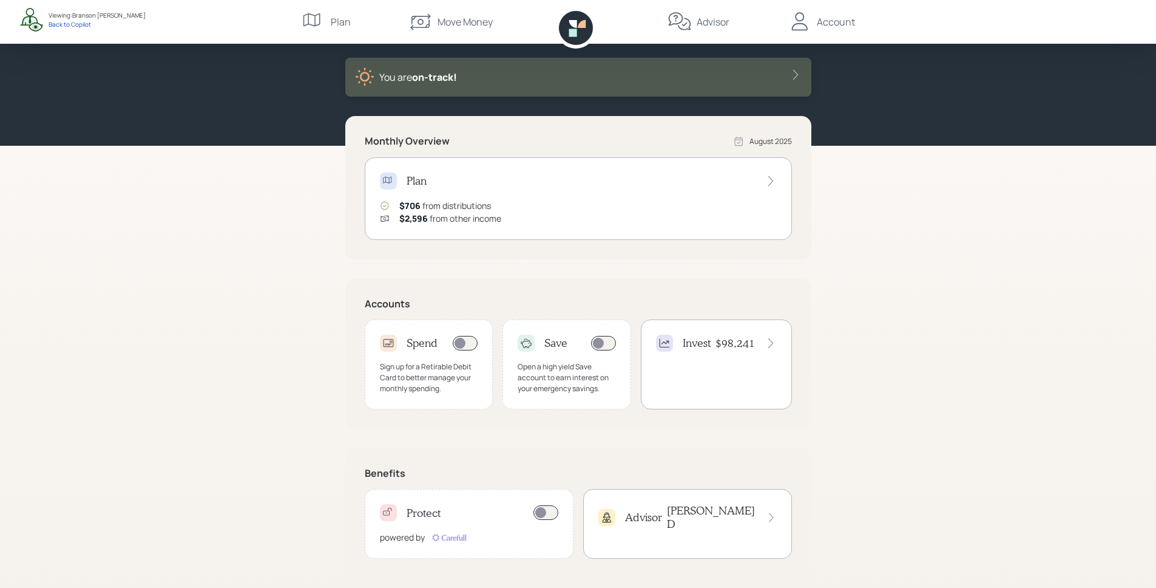
scroll to position [66, 0]
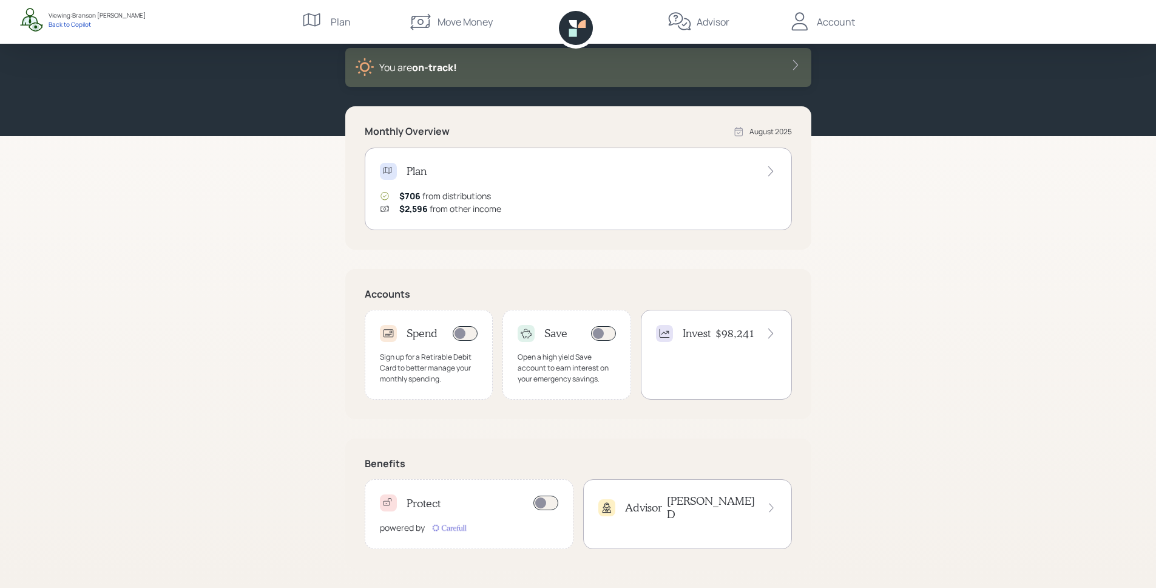
click at [458, 194] on div "$706 from distributions" at bounding box center [445, 195] width 92 height 13
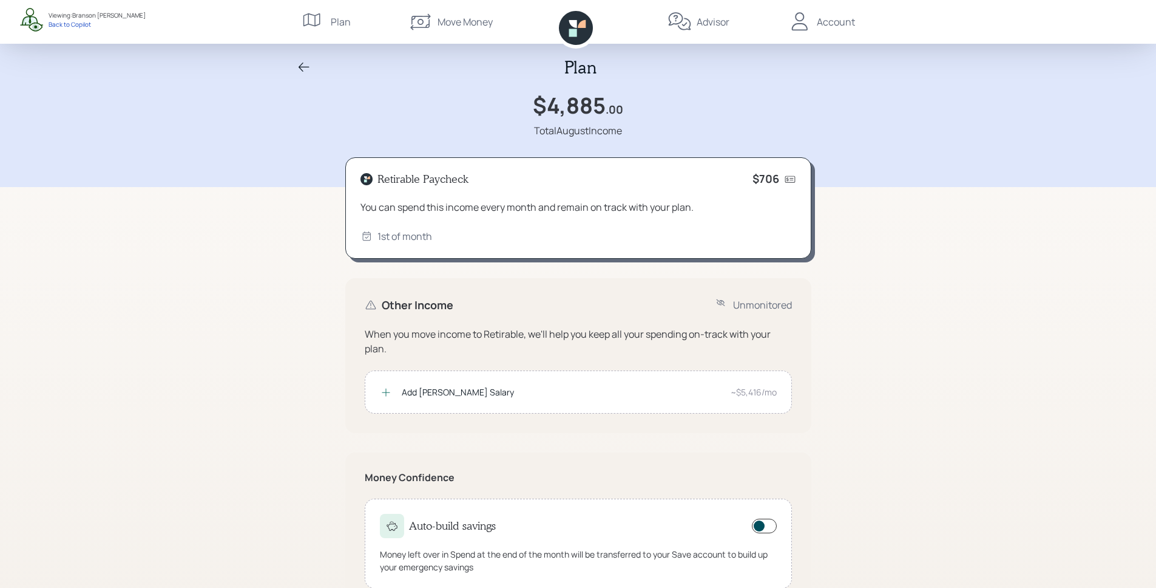
scroll to position [21, 0]
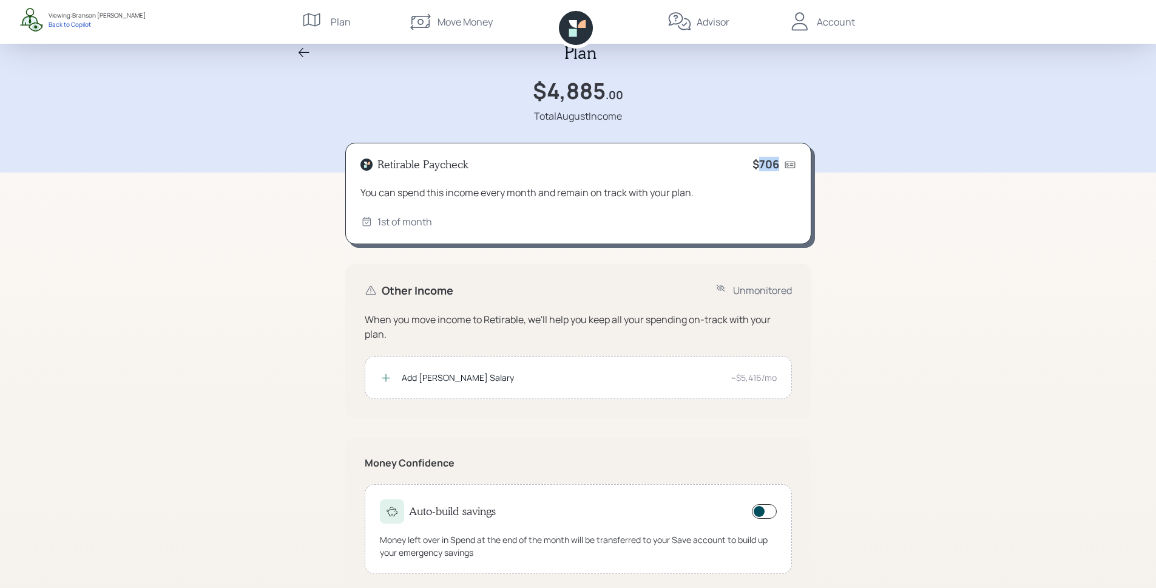
drag, startPoint x: 779, startPoint y: 165, endPoint x: 756, endPoint y: 164, distance: 22.5
click at [756, 164] on div "$706" at bounding box center [775, 164] width 44 height 13
click at [736, 195] on div "You can spend this income every month and remain on track with your plan." at bounding box center [579, 192] width 436 height 15
drag, startPoint x: 753, startPoint y: 165, endPoint x: 781, endPoint y: 165, distance: 28.5
click at [781, 165] on div "Retirable Paycheck $706" at bounding box center [579, 164] width 436 height 13
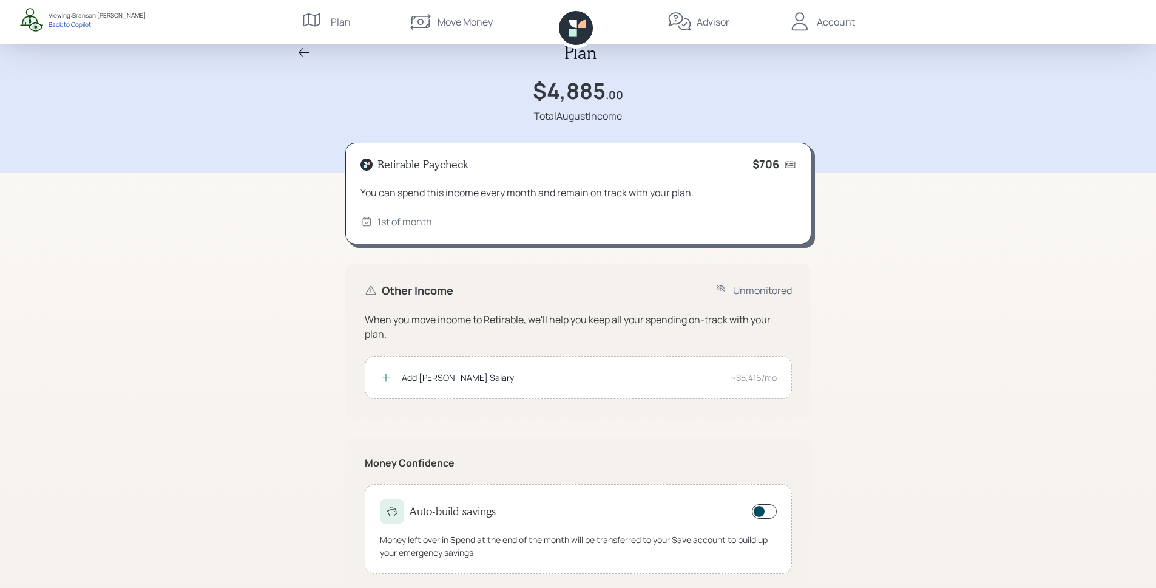
click at [742, 188] on div "You can spend this income every month and remain on track with your plan." at bounding box center [579, 192] width 436 height 15
drag, startPoint x: 750, startPoint y: 166, endPoint x: 774, endPoint y: 170, distance: 24.0
click at [774, 170] on div "Retirable Paycheck $706" at bounding box center [579, 164] width 436 height 13
click at [777, 185] on div "You can spend this income every month and remain on track with your plan." at bounding box center [579, 192] width 436 height 15
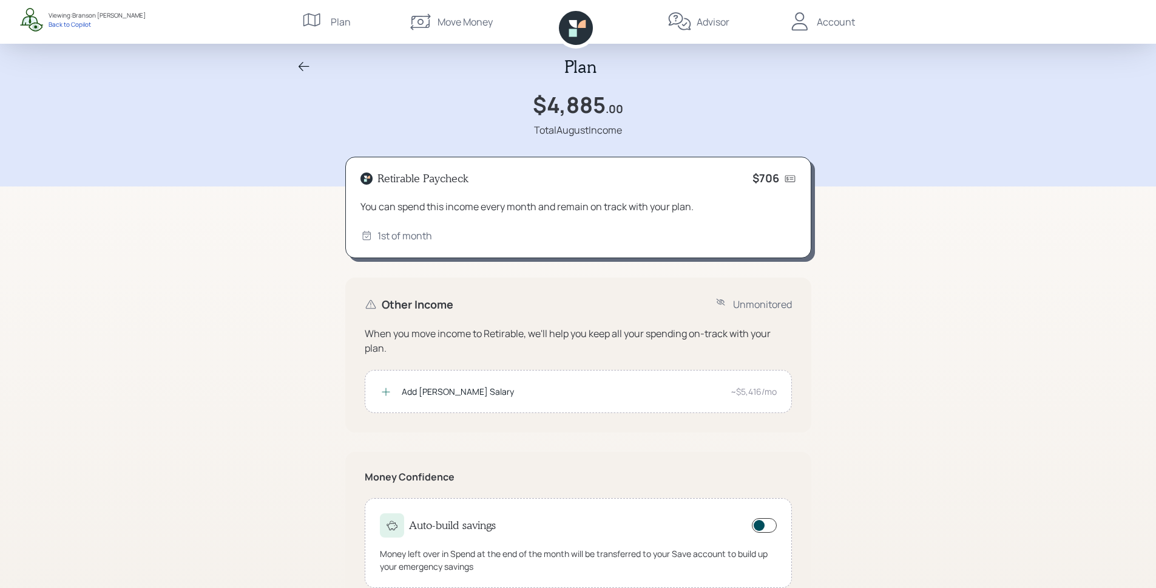
scroll to position [0, 0]
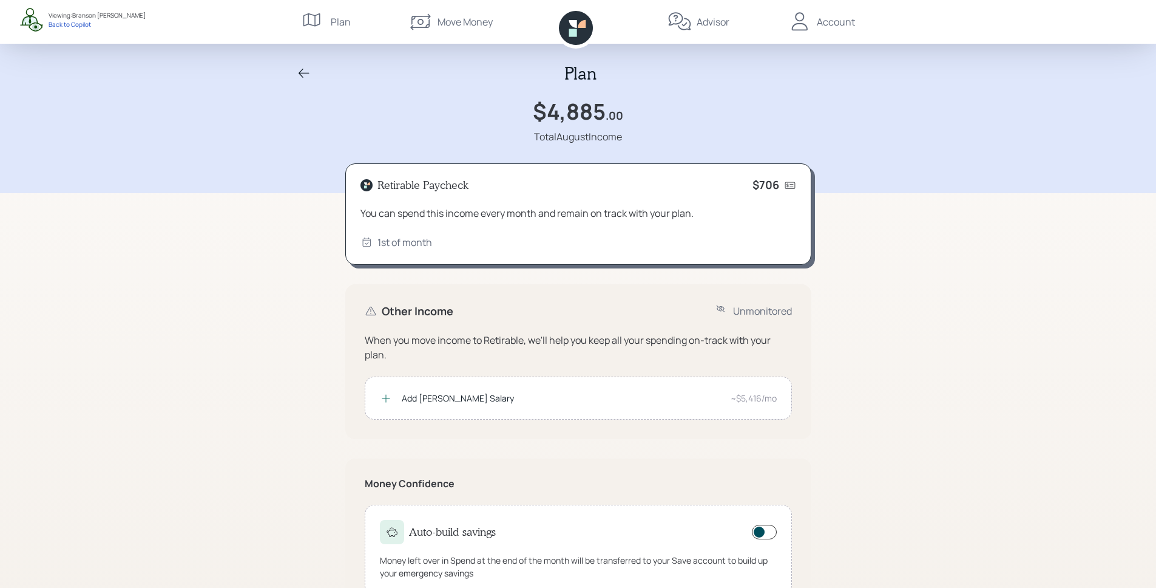
click at [306, 73] on icon at bounding box center [304, 73] width 11 height 9
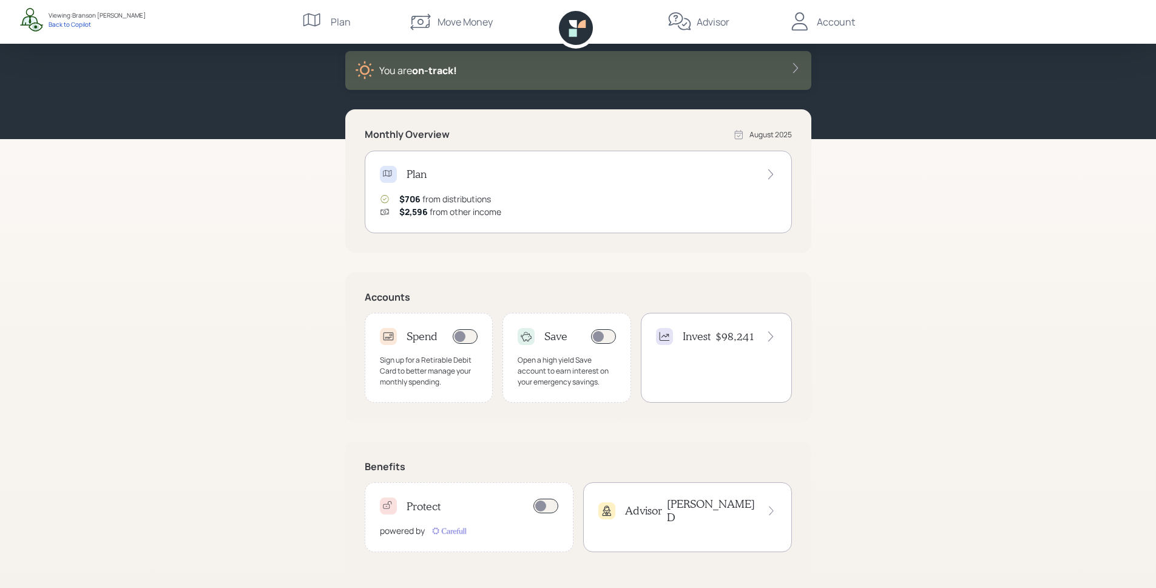
scroll to position [66, 0]
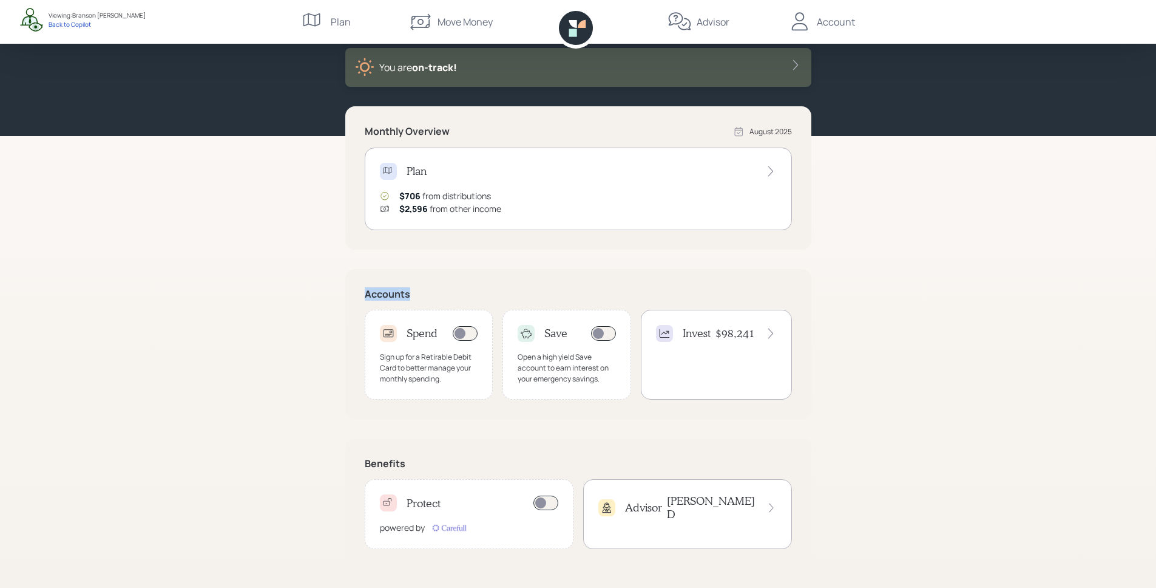
drag, startPoint x: 361, startPoint y: 293, endPoint x: 419, endPoint y: 294, distance: 58.3
click at [419, 294] on div "Accounts Spend Sign up for a Retirable Debit Card to better manage your monthly…" at bounding box center [578, 344] width 466 height 150
click at [436, 277] on div "Accounts Spend Sign up for a Retirable Debit Card to better manage your monthly…" at bounding box center [578, 344] width 466 height 150
click at [436, 352] on div "Sign up for a Retirable Debit Card to better manage your monthly spending." at bounding box center [429, 368] width 98 height 33
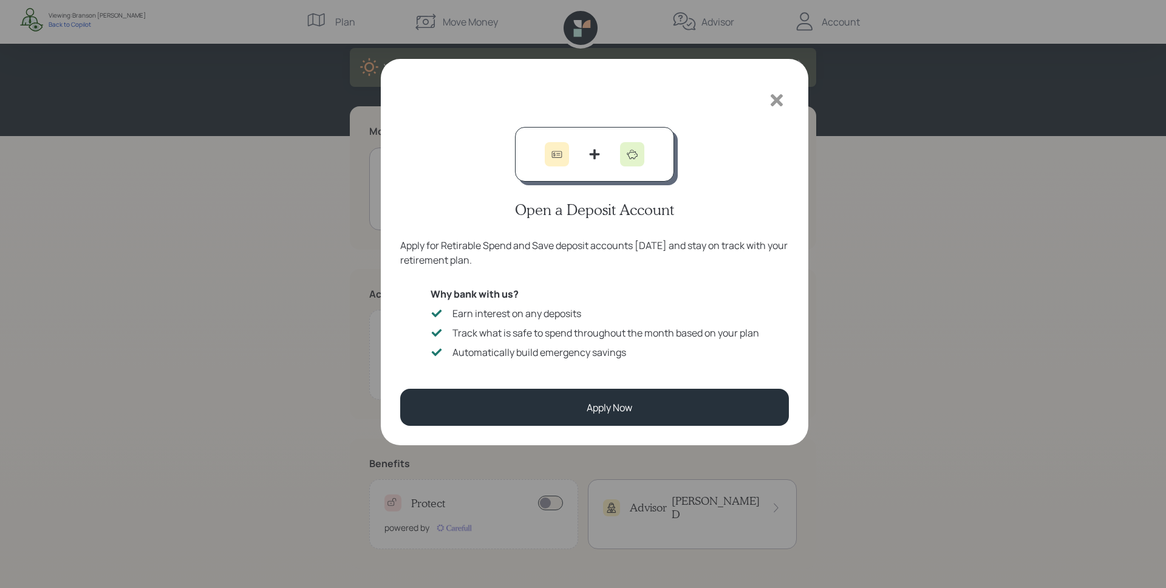
click at [777, 103] on icon at bounding box center [776, 100] width 12 height 12
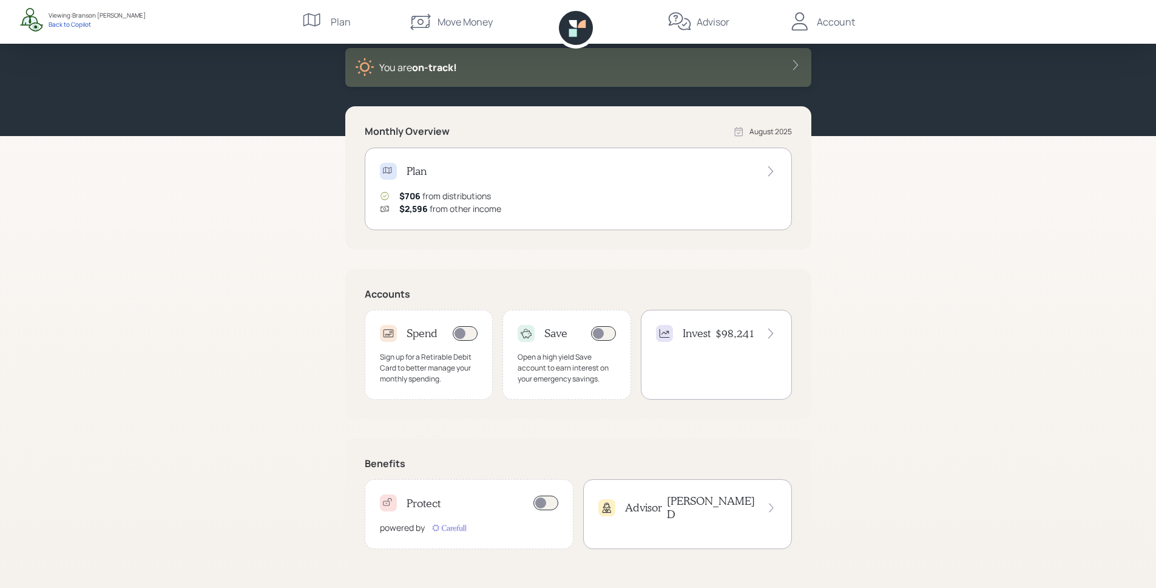
click at [704, 350] on div "Invest $98,241" at bounding box center [716, 355] width 151 height 90
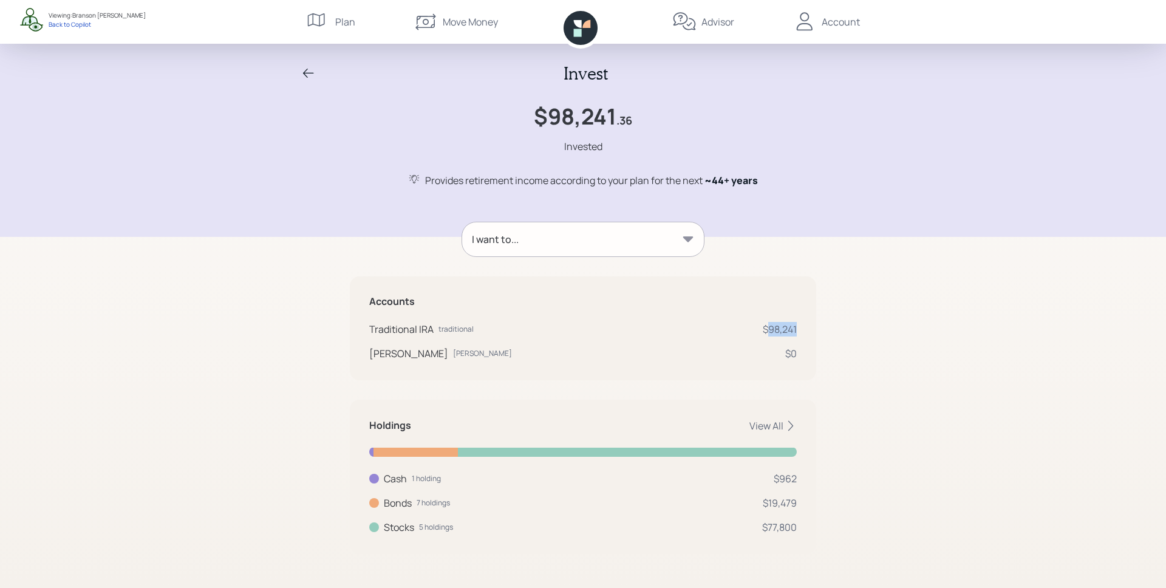
drag, startPoint x: 766, startPoint y: 327, endPoint x: 801, endPoint y: 328, distance: 35.2
click at [801, 328] on div "Accounts Traditional IRA traditional $98,241 Roth IRA roth $0" at bounding box center [583, 328] width 466 height 104
click at [806, 333] on div "Accounts Traditional IRA traditional $98,241 Roth IRA roth $0" at bounding box center [583, 328] width 466 height 104
drag, startPoint x: 783, startPoint y: 477, endPoint x: 798, endPoint y: 477, distance: 15.2
click at [798, 477] on div "Holdings View All Cash 1 holding $962 Cash USD $962 Bonds 7 holdings $19,479 Va…" at bounding box center [583, 476] width 466 height 154
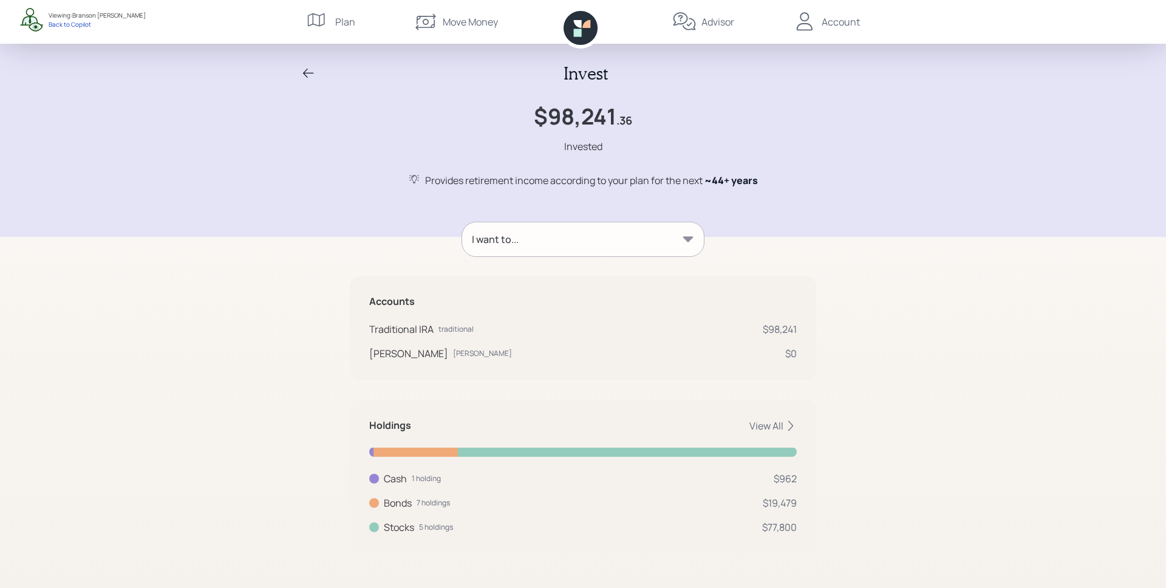
click at [795, 501] on div "$19,479" at bounding box center [779, 502] width 34 height 15
drag, startPoint x: 795, startPoint y: 501, endPoint x: 759, endPoint y: 502, distance: 35.8
click at [759, 502] on div "Bonds 7 holdings $19,479" at bounding box center [582, 502] width 427 height 15
click at [770, 509] on div "$19,479" at bounding box center [779, 502] width 34 height 15
drag, startPoint x: 792, startPoint y: 525, endPoint x: 758, endPoint y: 526, distance: 33.4
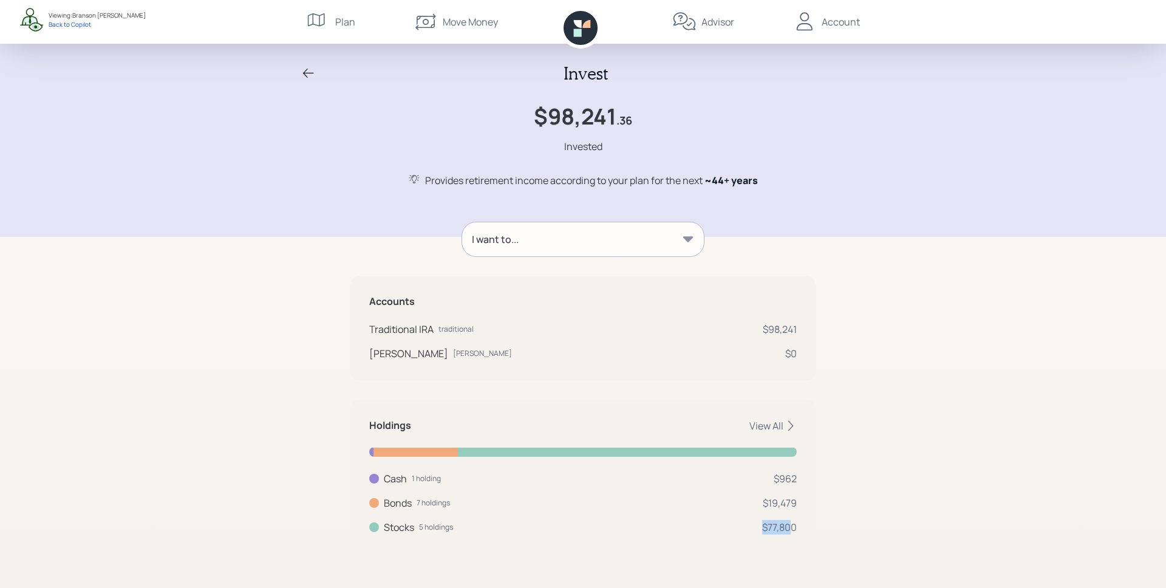
click at [758, 526] on div "Stocks 5 holdings $77,800" at bounding box center [582, 527] width 427 height 15
click at [774, 528] on div "$77,800" at bounding box center [779, 527] width 35 height 15
click at [779, 427] on div "View All" at bounding box center [772, 425] width 47 height 13
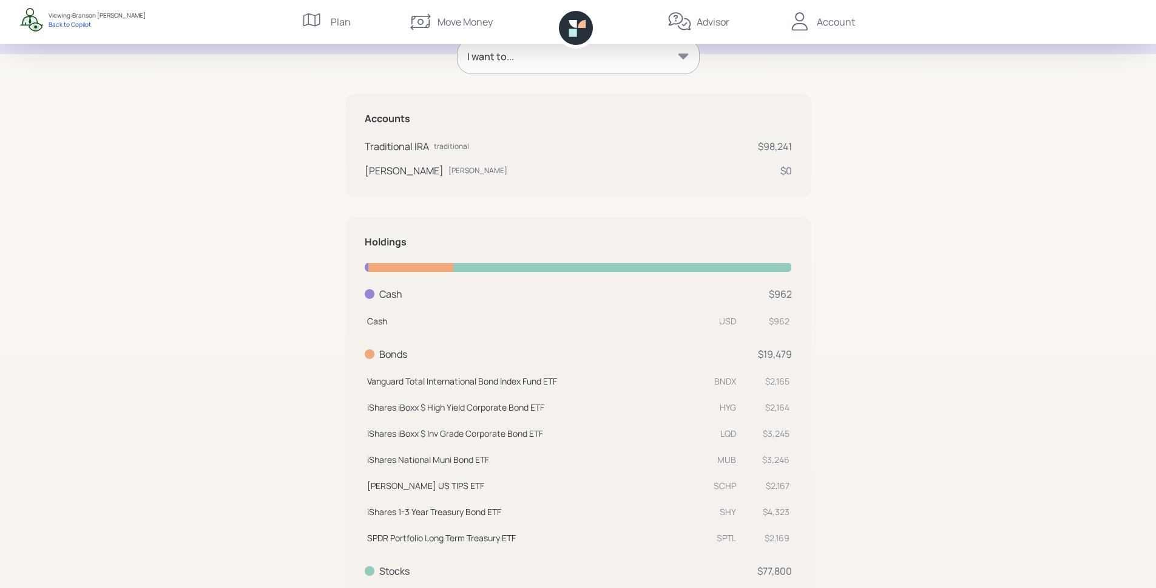
scroll to position [194, 0]
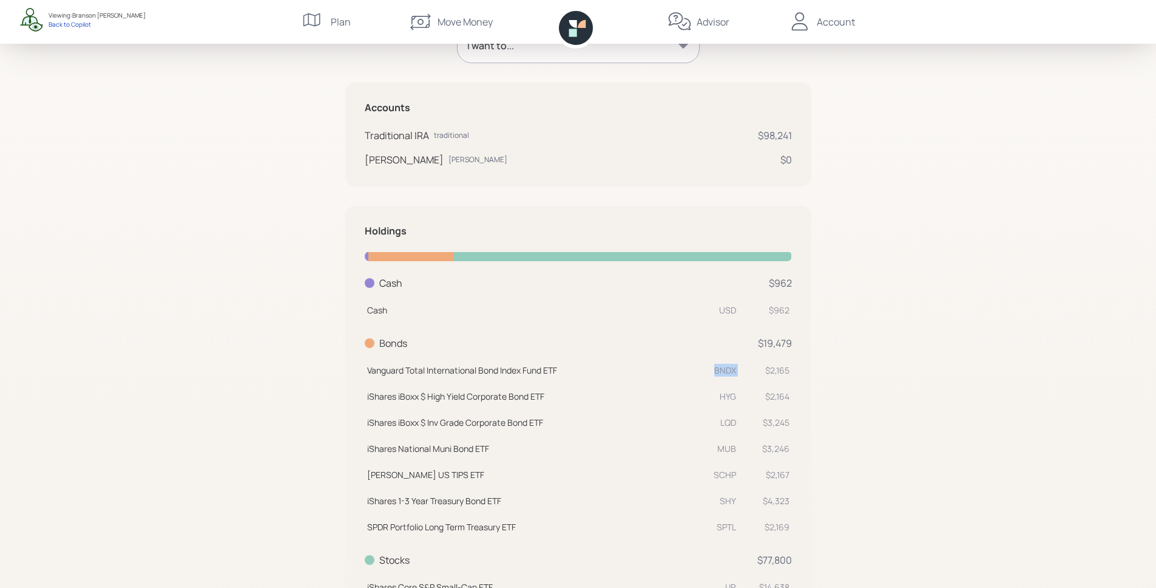
drag, startPoint x: 740, startPoint y: 370, endPoint x: 726, endPoint y: 390, distance: 24.9
click at [704, 368] on tr "Vanguard Total International Bond Index Fund ETF BNDX $2,165" at bounding box center [578, 368] width 427 height 26
drag, startPoint x: 740, startPoint y: 401, endPoint x: 721, endPoint y: 404, distance: 19.1
click at [721, 402] on tr "iShares iBoxx $ High Yield Corporate Bond ETF HYG $2,164" at bounding box center [578, 394] width 427 height 26
drag, startPoint x: 735, startPoint y: 422, endPoint x: 710, endPoint y: 424, distance: 25.0
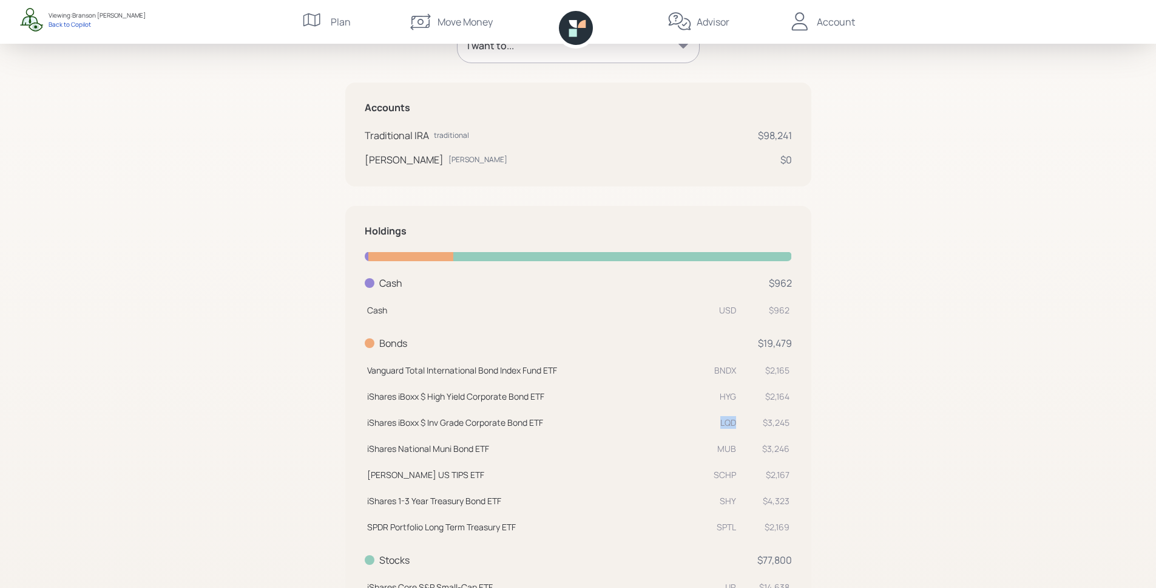
click at [710, 424] on td "iShares iBoxx $ Inv Grade Corporate Bond ETF LQD" at bounding box center [552, 420] width 374 height 26
drag, startPoint x: 735, startPoint y: 444, endPoint x: 716, endPoint y: 449, distance: 19.4
click at [716, 449] on div "MUB" at bounding box center [723, 448] width 25 height 13
drag, startPoint x: 737, startPoint y: 477, endPoint x: 715, endPoint y: 484, distance: 23.8
click at [705, 477] on tr "Schwab US TIPS ETF SCHP $2,167" at bounding box center [578, 473] width 427 height 26
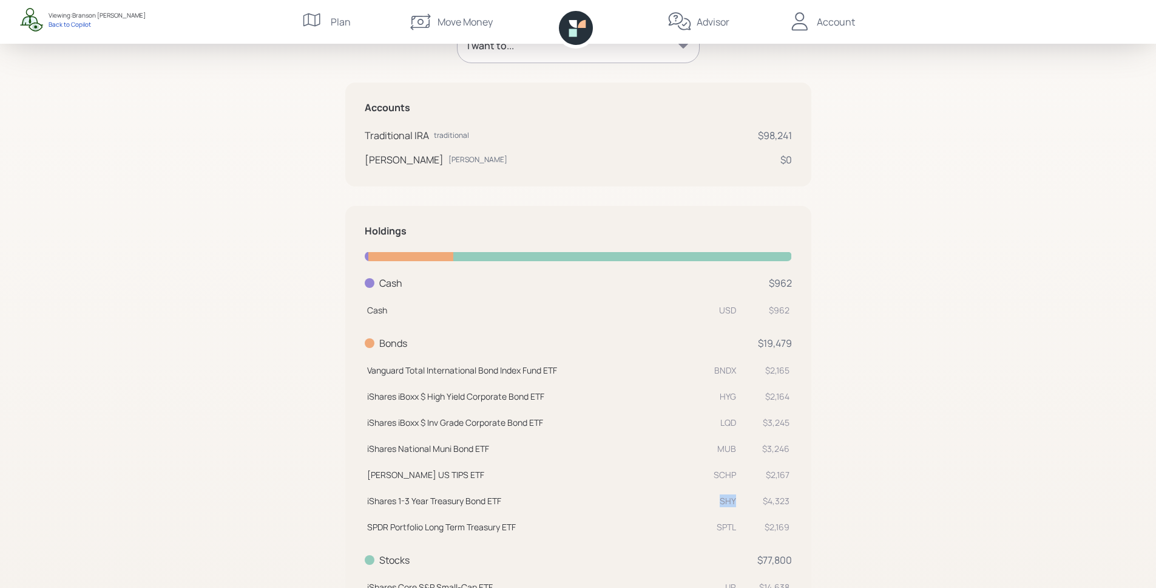
drag, startPoint x: 708, startPoint y: 499, endPoint x: 721, endPoint y: 511, distance: 17.6
click at [708, 499] on tr "iShares 1-3 Year Treasury Bond ETF SHY $4,323" at bounding box center [578, 499] width 427 height 26
drag, startPoint x: 732, startPoint y: 523, endPoint x: 712, endPoint y: 522, distance: 20.7
click at [712, 522] on div "SPTL" at bounding box center [723, 526] width 25 height 13
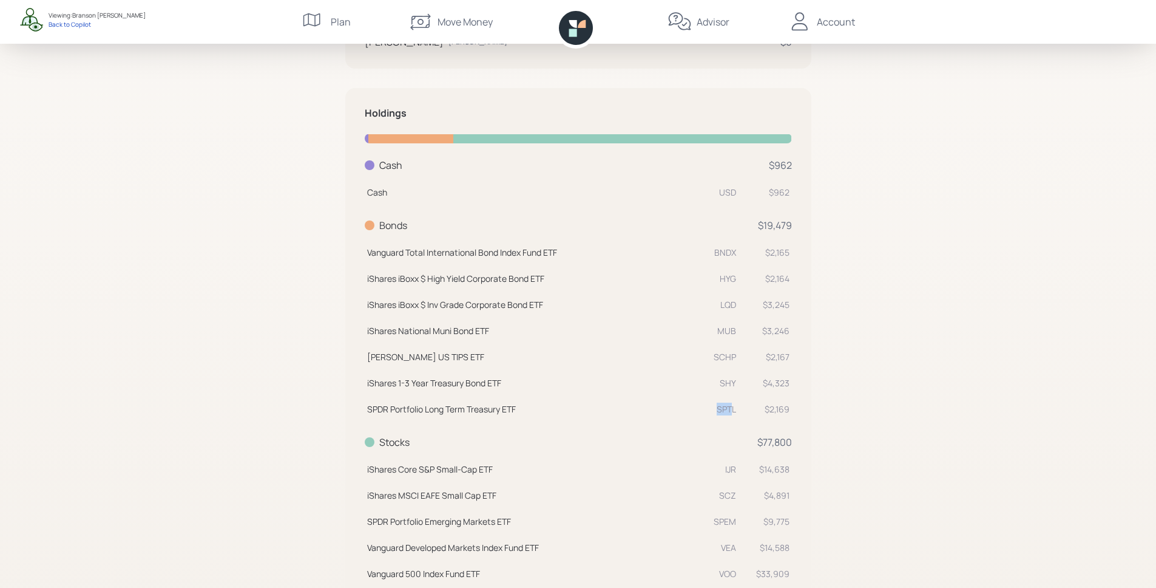
scroll to position [354, 0]
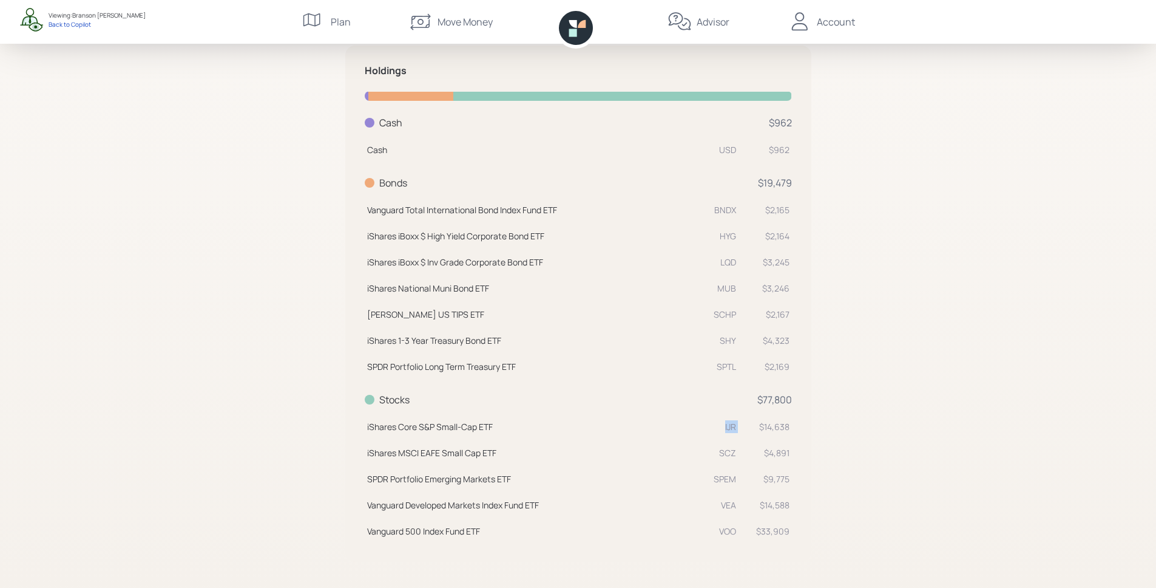
drag, startPoint x: 739, startPoint y: 423, endPoint x: 721, endPoint y: 423, distance: 18.2
click at [721, 423] on tr "iShares Core S&P Small-Cap ETF IJR $14,638" at bounding box center [578, 425] width 427 height 26
drag, startPoint x: 741, startPoint y: 449, endPoint x: 703, endPoint y: 455, distance: 38.6
click at [703, 455] on tr "iShares MSCI EAFE Small Cap ETF SCZ $4,891" at bounding box center [578, 451] width 427 height 26
drag, startPoint x: 732, startPoint y: 480, endPoint x: 693, endPoint y: 481, distance: 39.5
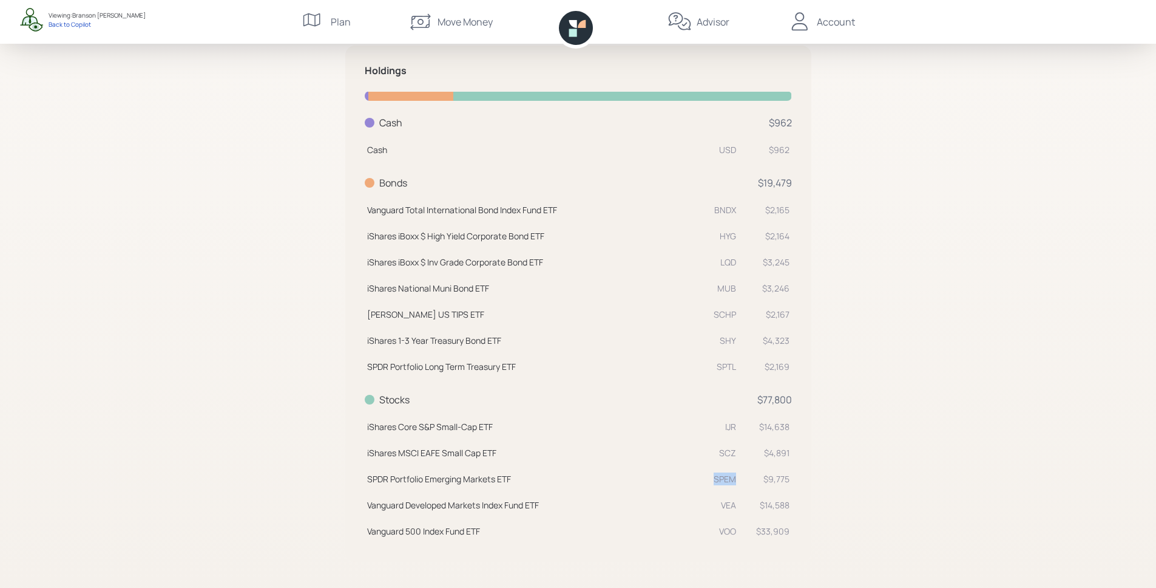
click at [693, 481] on td "SPDR Portfolio Emerging Markets ETF SPEM" at bounding box center [552, 477] width 374 height 26
drag, startPoint x: 728, startPoint y: 506, endPoint x: 702, endPoint y: 505, distance: 26.1
click at [702, 505] on td "Vanguard Developed Markets Index Fund ETF VEA" at bounding box center [552, 503] width 374 height 26
drag, startPoint x: 723, startPoint y: 521, endPoint x: 700, endPoint y: 521, distance: 23.1
click at [698, 521] on td "Vanguard 500 Index Fund ETF VOO" at bounding box center [552, 529] width 374 height 26
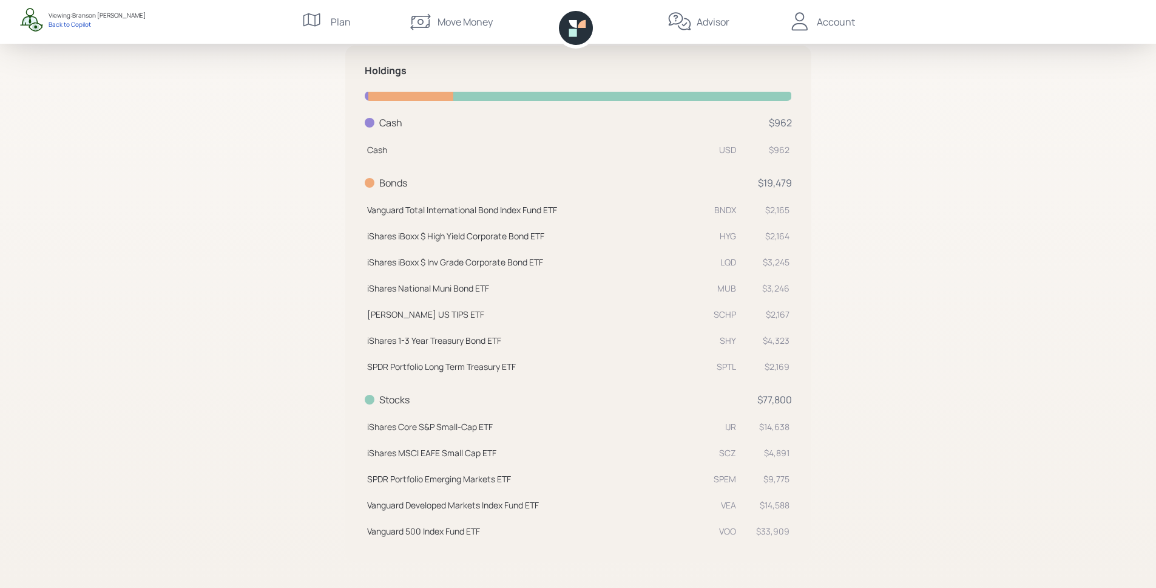
click at [734, 529] on div "VOO" at bounding box center [723, 531] width 25 height 13
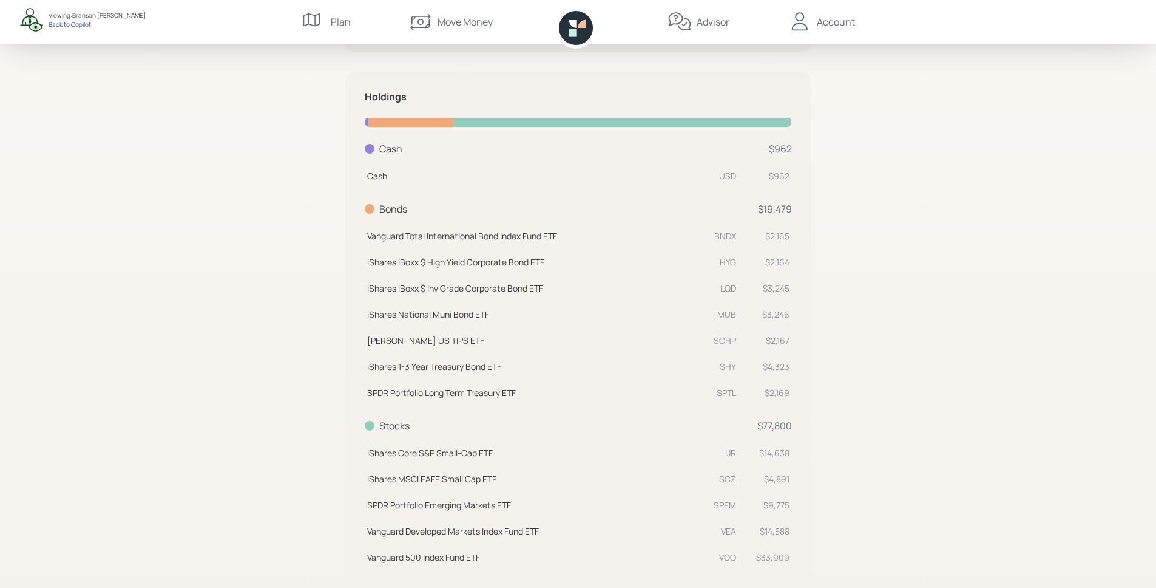
scroll to position [0, 0]
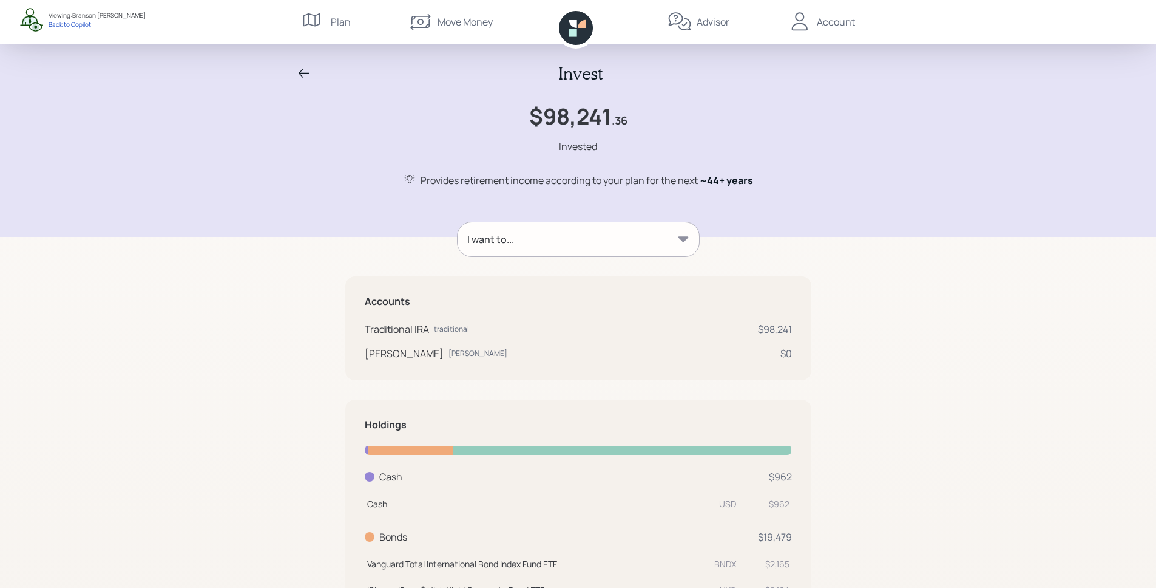
click at [499, 242] on div "I want to..." at bounding box center [490, 239] width 47 height 15
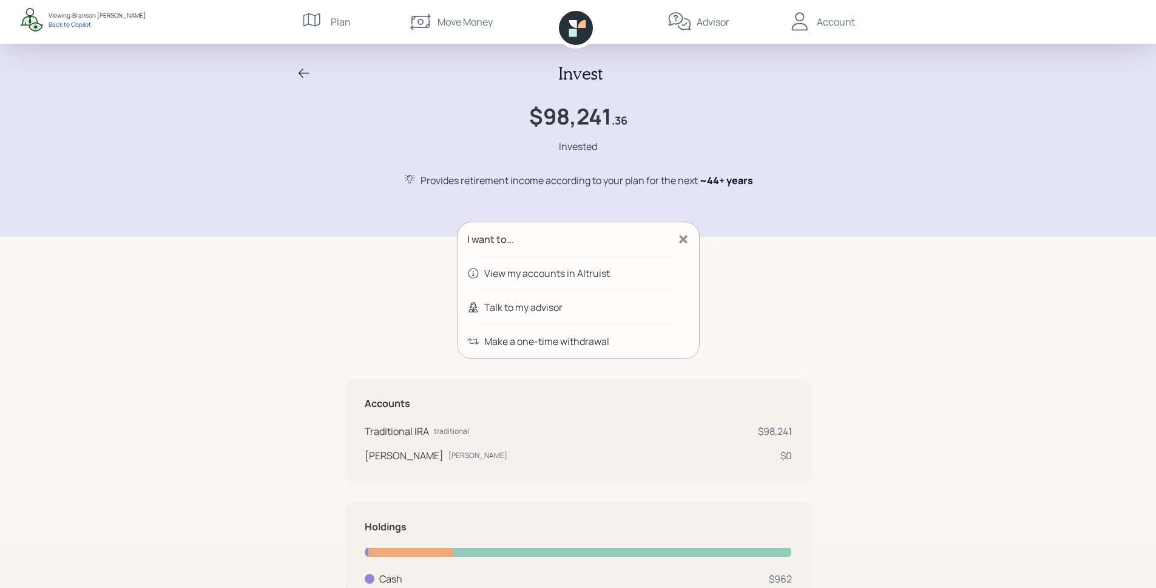
click at [546, 314] on div "Talk to my advisor" at bounding box center [579, 307] width 242 height 34
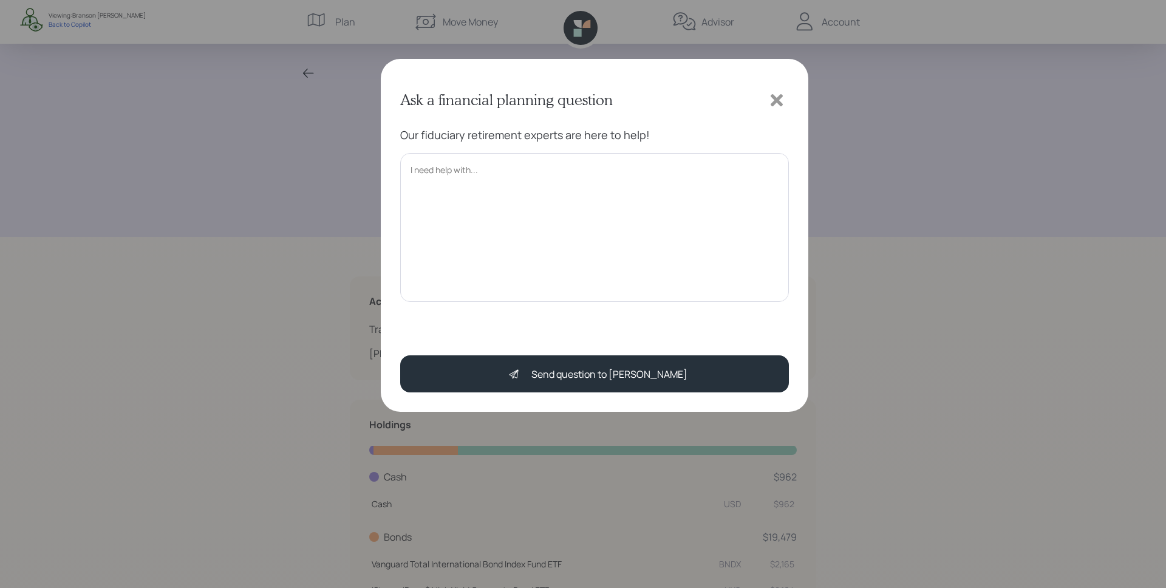
click at [770, 97] on icon at bounding box center [776, 100] width 18 height 18
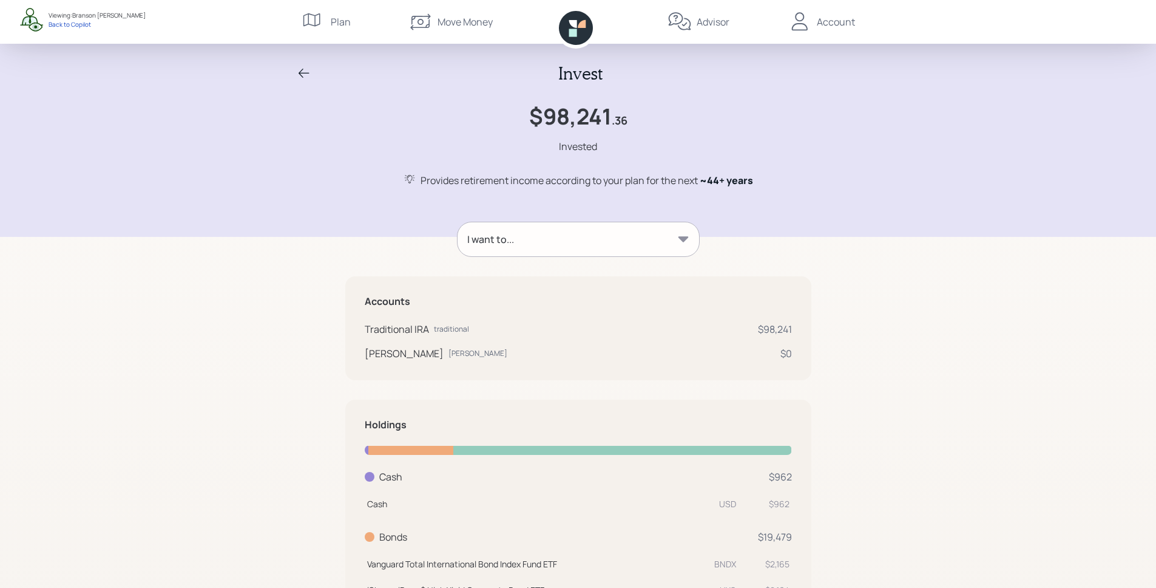
click at [569, 237] on div "I want to..." at bounding box center [579, 239] width 242 height 34
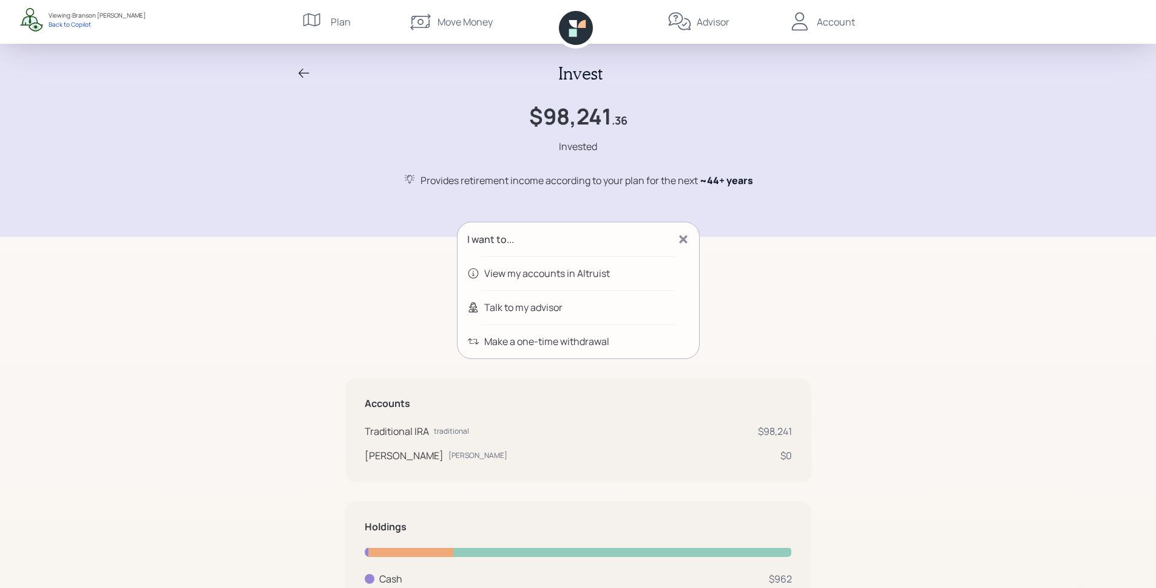
click at [682, 239] on icon at bounding box center [683, 239] width 8 height 8
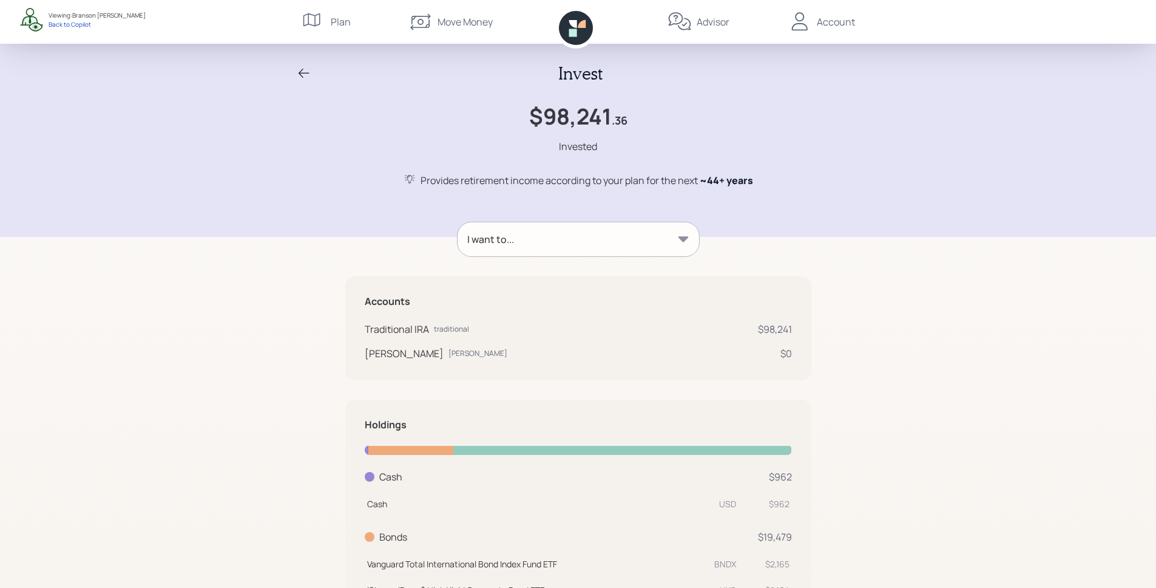
click at [305, 70] on icon at bounding box center [304, 73] width 15 height 15
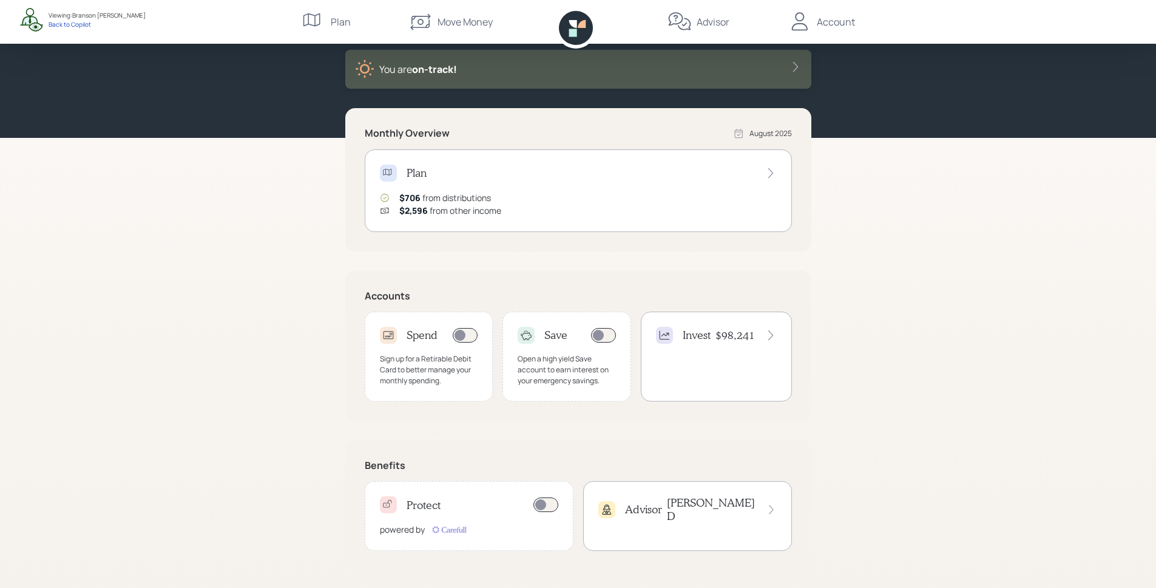
scroll to position [66, 0]
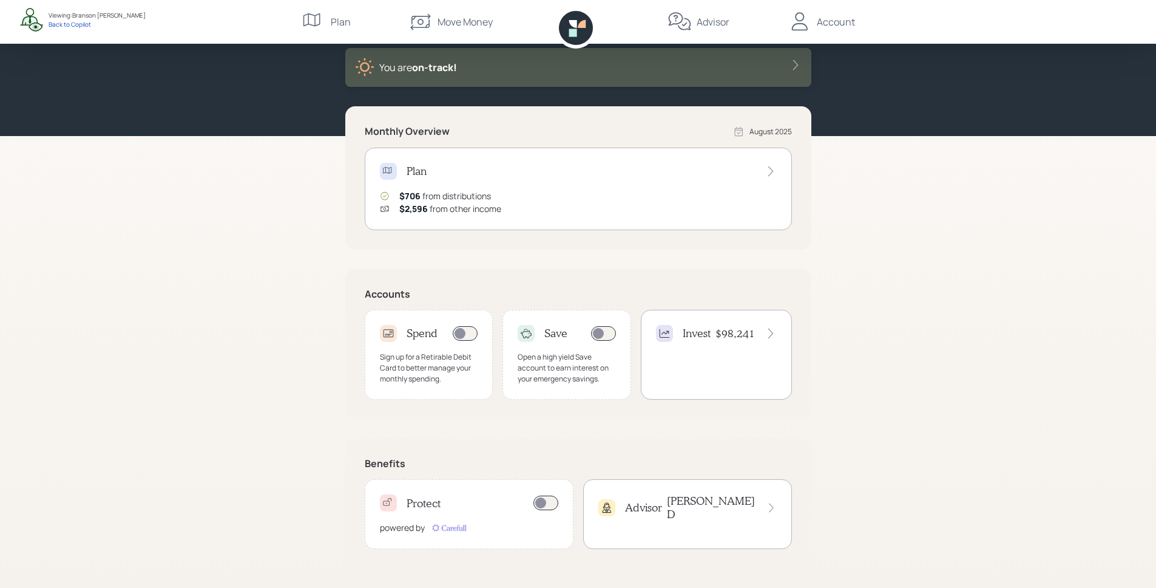
click at [421, 499] on h4 "Protect" at bounding box center [424, 503] width 34 height 13
click at [714, 24] on div "Advisor" at bounding box center [713, 22] width 33 height 15
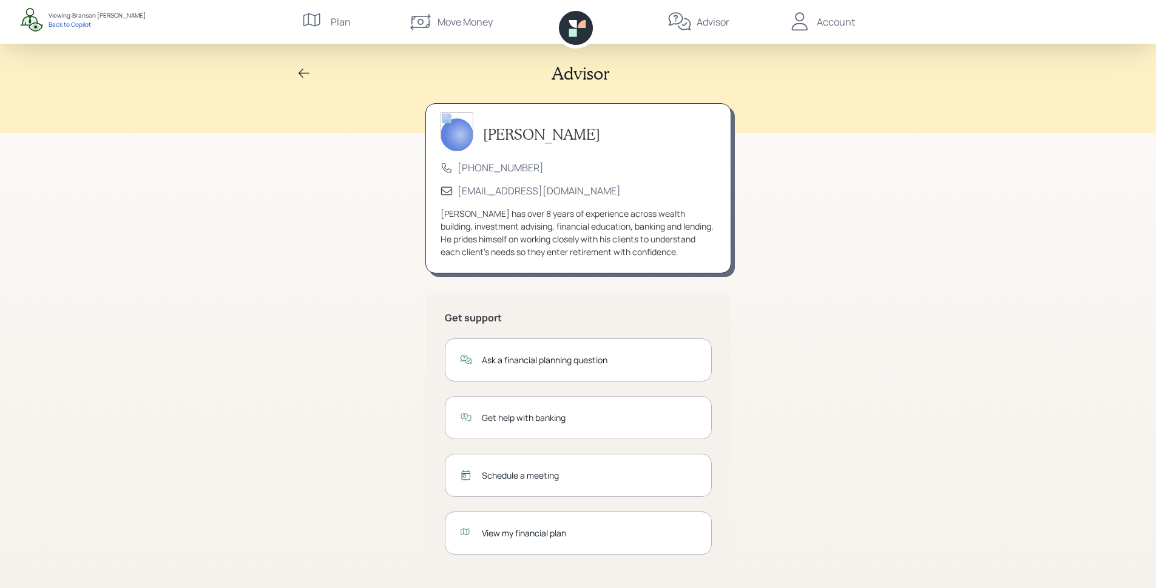
drag, startPoint x: 469, startPoint y: 132, endPoint x: 455, endPoint y: 132, distance: 14.6
click at [455, 132] on div "[PERSON_NAME]" at bounding box center [521, 134] width 160 height 33
click at [455, 132] on img at bounding box center [457, 131] width 33 height 39
click at [594, 178] on div "James DiStasi (833) 222-1807 advisor@retirable.com James has over 8 years of ex…" at bounding box center [579, 188] width 306 height 170
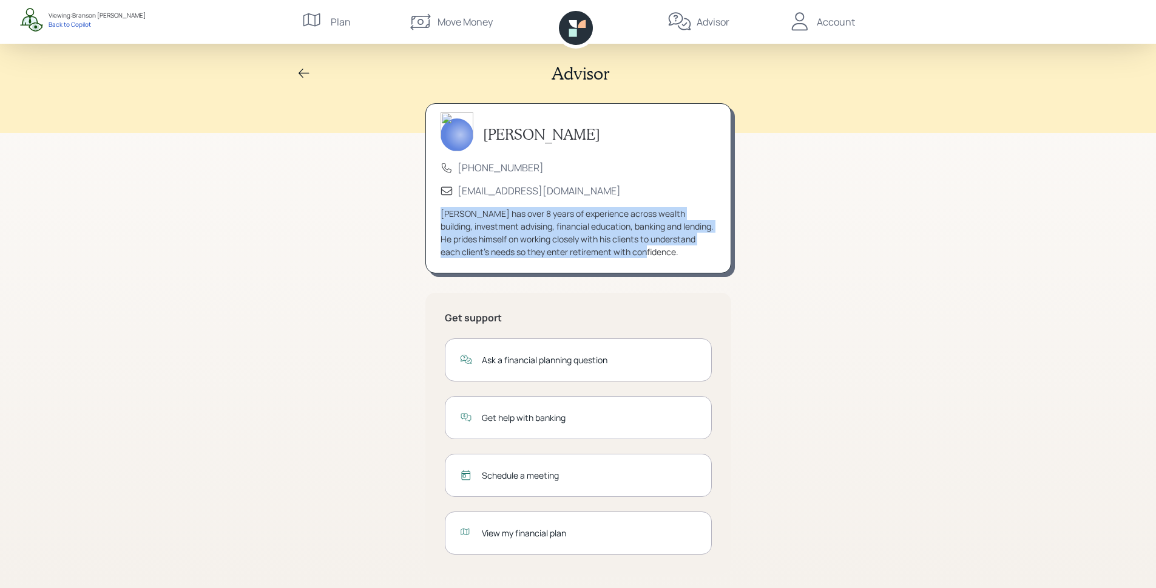
drag, startPoint x: 675, startPoint y: 251, endPoint x: 440, endPoint y: 212, distance: 238.7
click at [440, 212] on div "James DiStasi (833) 222-1807 advisor@retirable.com James has over 8 years of ex…" at bounding box center [579, 188] width 306 height 170
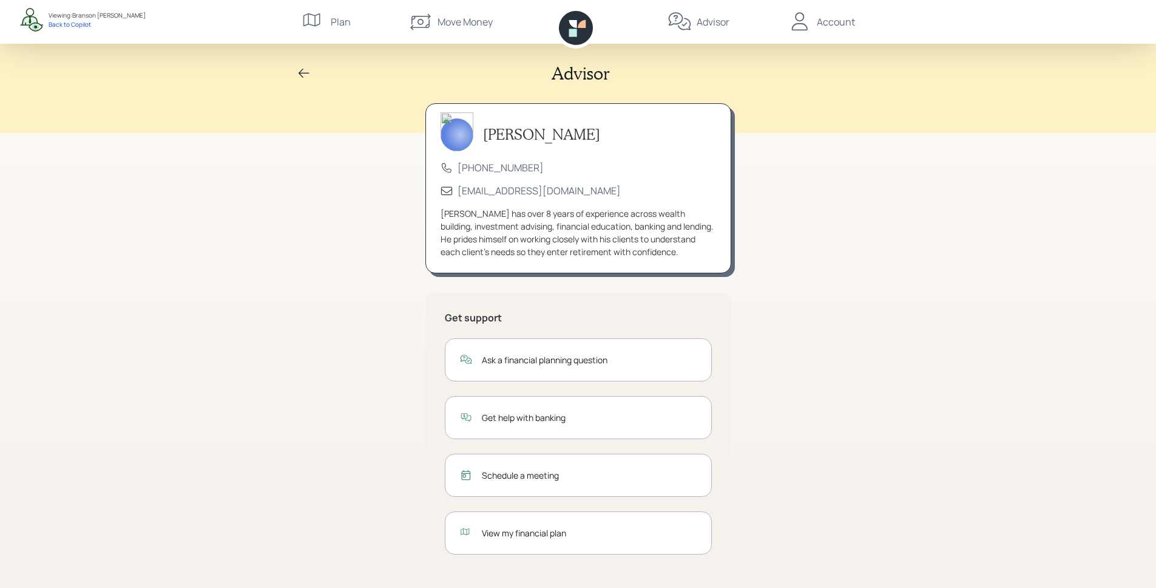
click at [623, 232] on div "[PERSON_NAME] has over 8 years of experience across wealth building, investment…" at bounding box center [579, 232] width 276 height 51
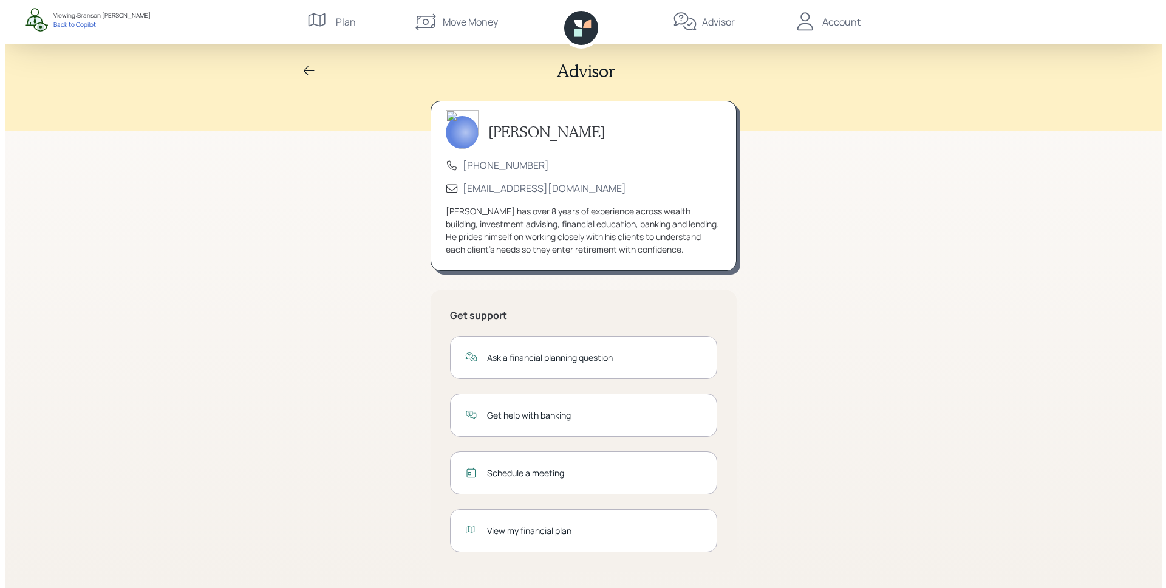
scroll to position [5, 0]
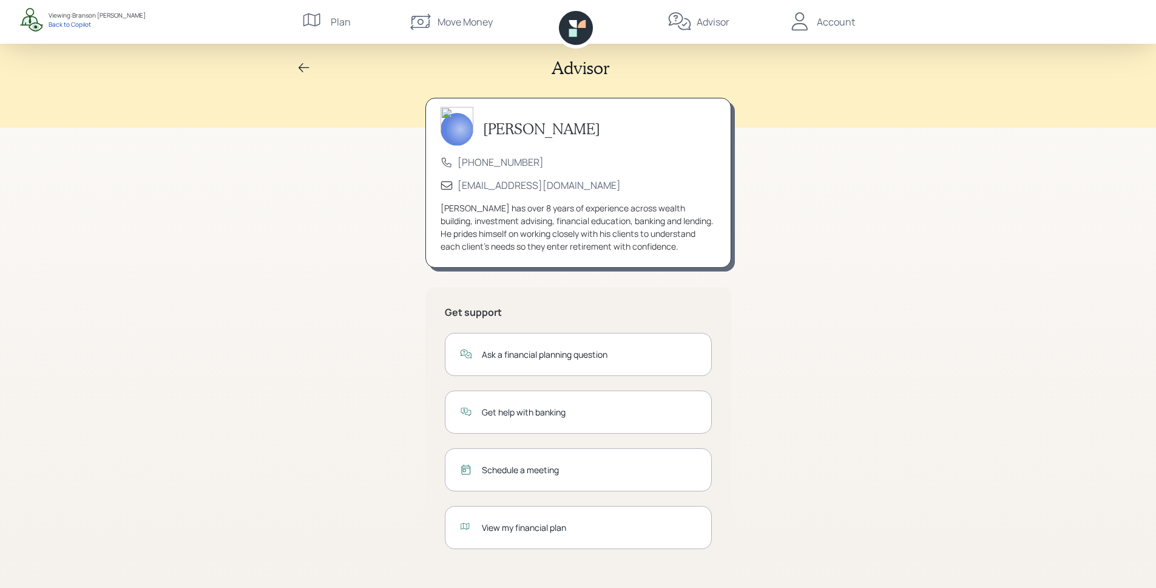
click at [597, 360] on div "Ask a financial planning question" at bounding box center [589, 354] width 215 height 13
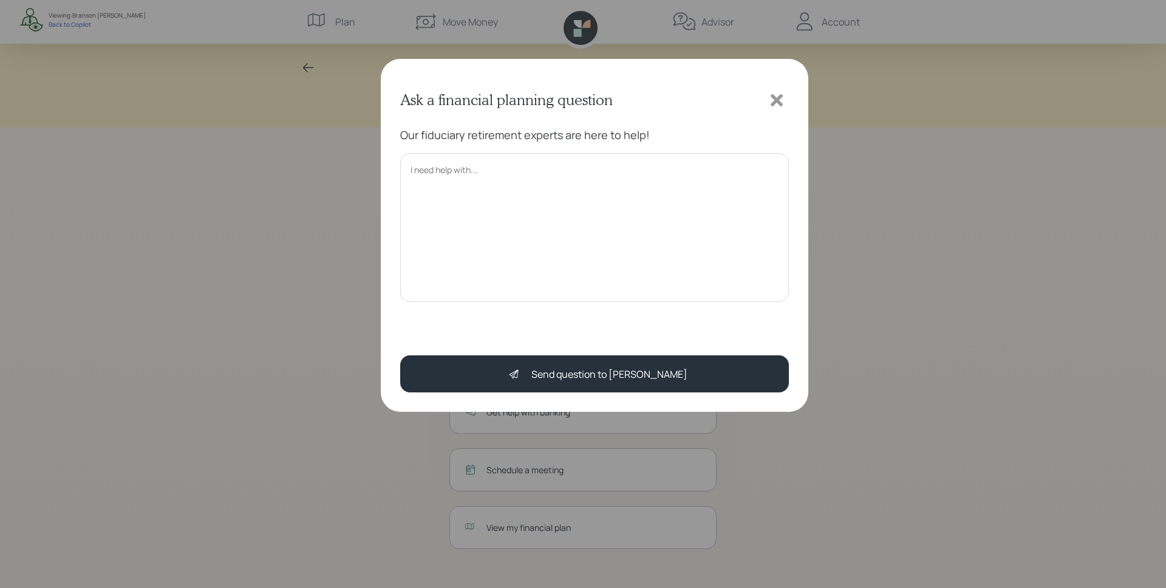
click at [776, 99] on icon at bounding box center [776, 100] width 12 height 12
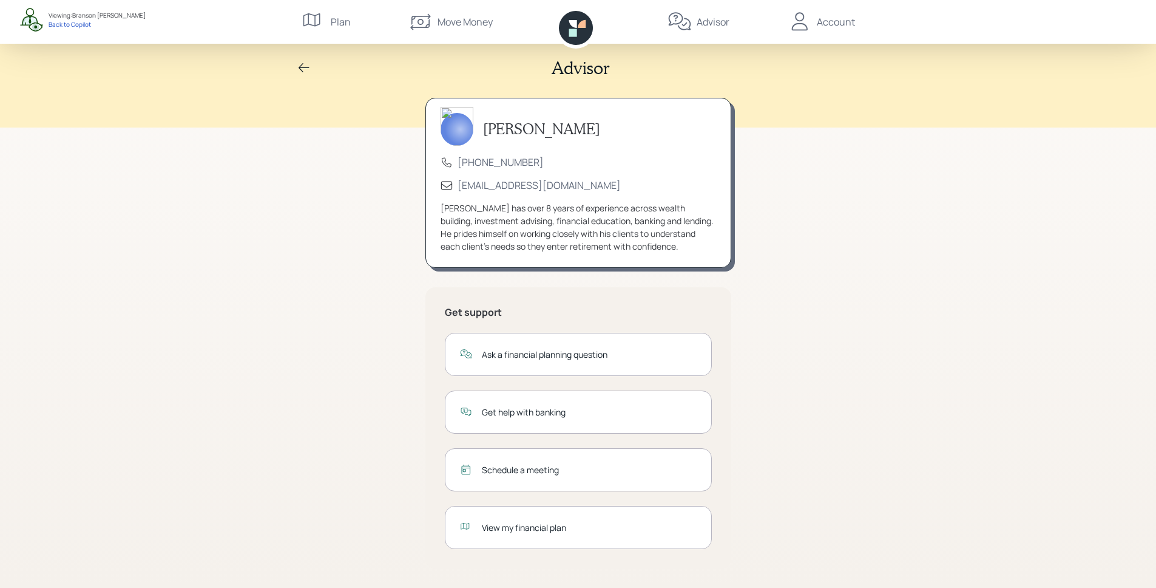
click at [520, 418] on div "Get help with banking" at bounding box center [578, 411] width 267 height 43
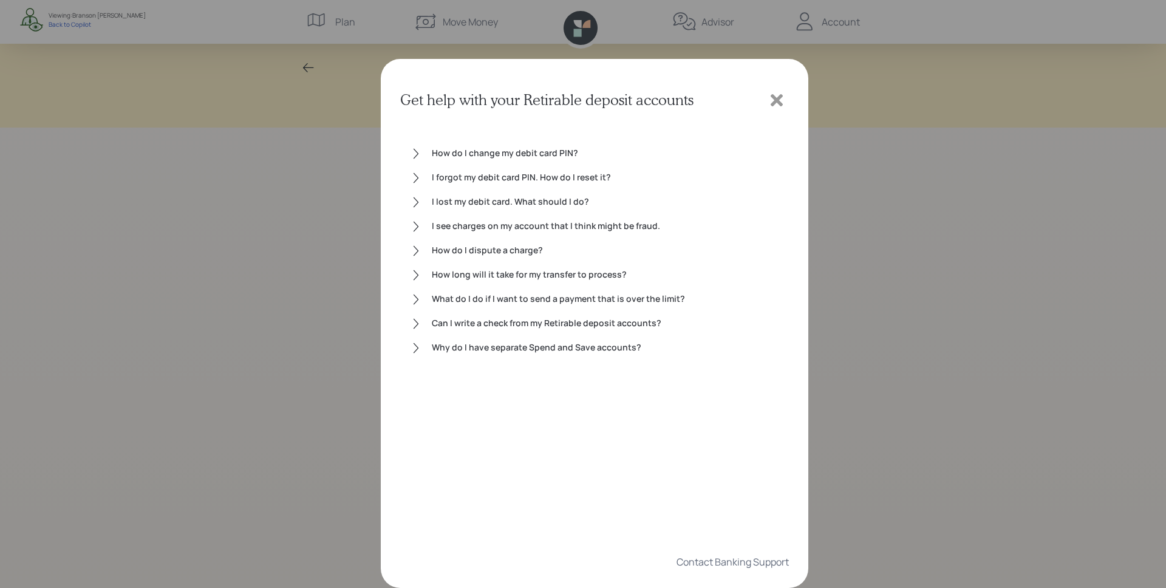
click at [402, 153] on div "How do I change my debit card PIN? I forgot my debit card PIN. How do I reset i…" at bounding box center [594, 329] width 389 height 404
click at [414, 151] on icon at bounding box center [416, 154] width 12 height 12
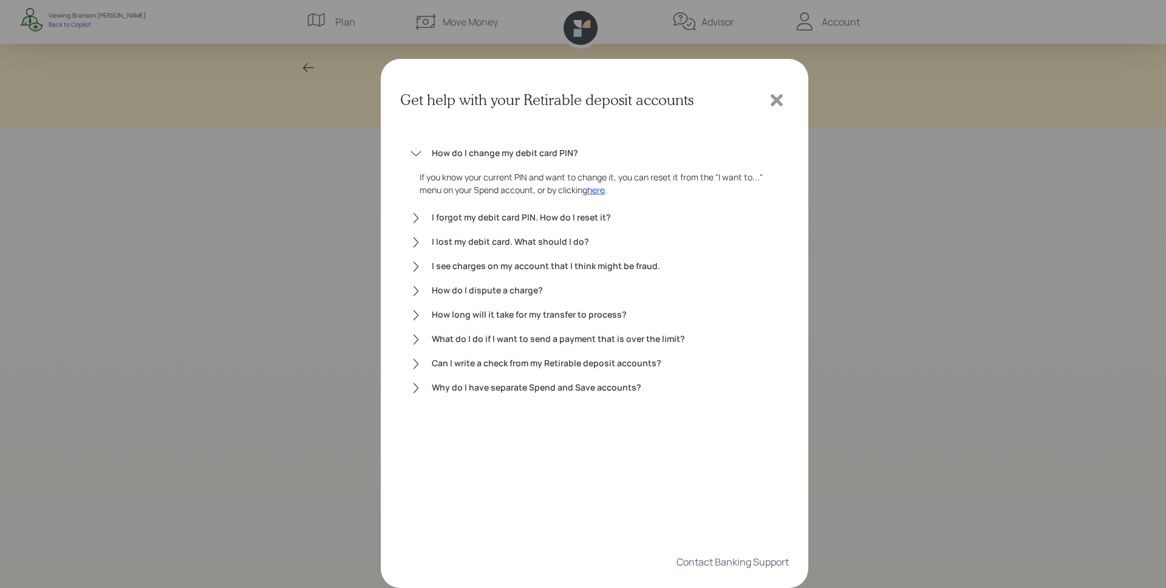
click at [412, 151] on icon at bounding box center [416, 154] width 12 height 12
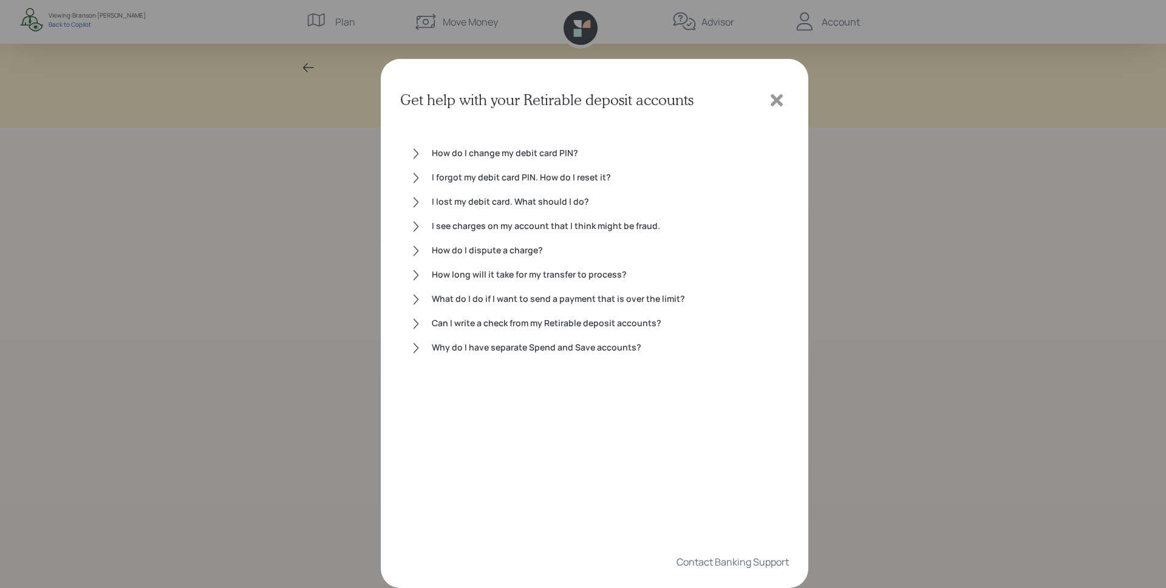
click at [777, 99] on icon at bounding box center [776, 100] width 12 height 12
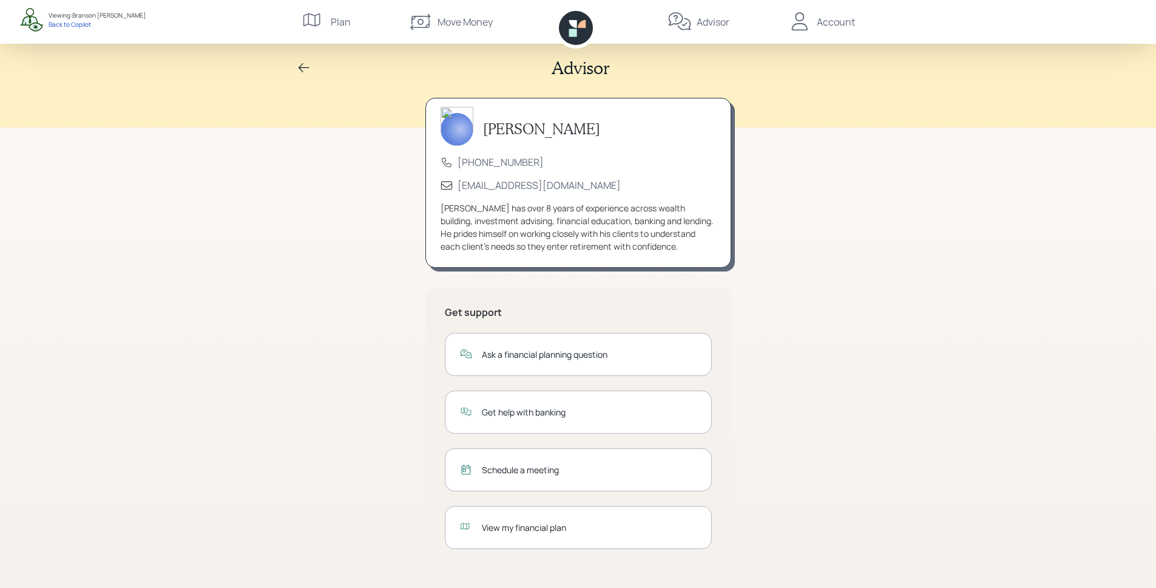
click at [531, 474] on div "Schedule a meeting" at bounding box center [589, 469] width 215 height 13
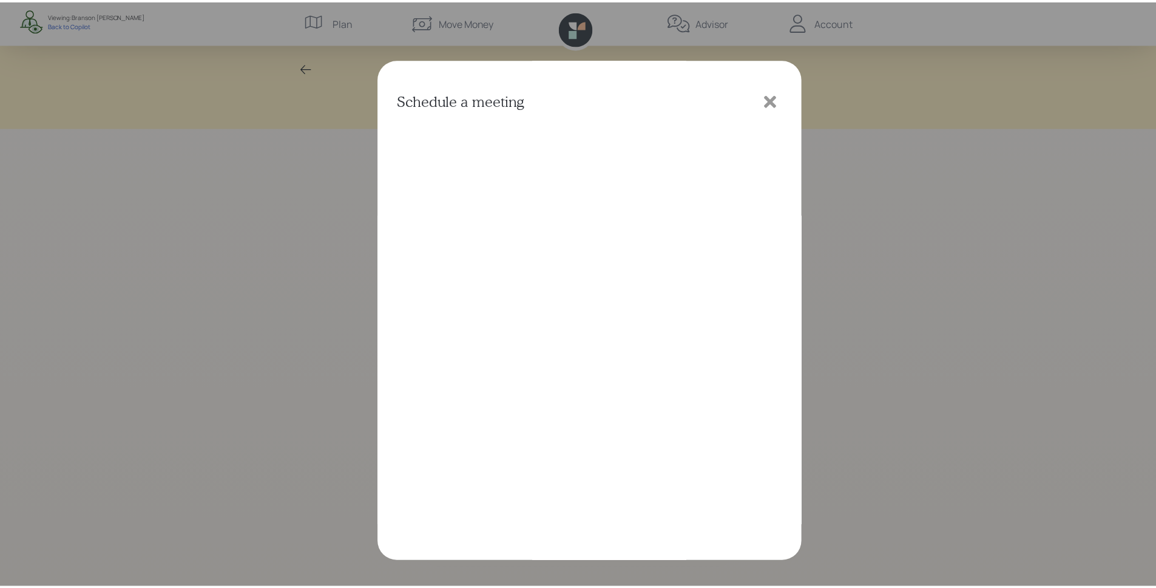
scroll to position [3, 0]
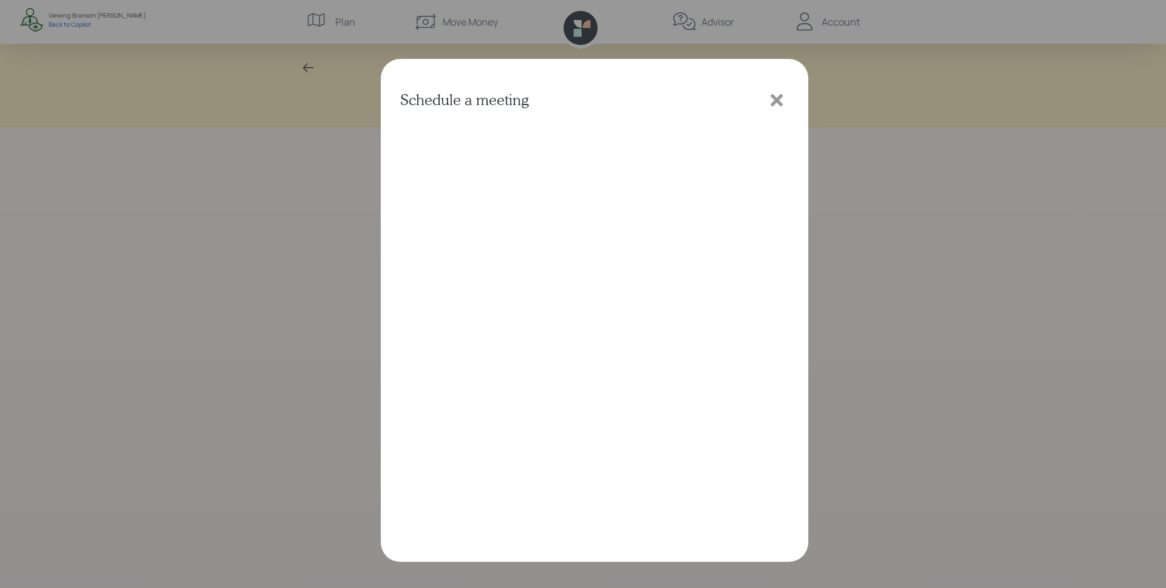
click at [775, 100] on icon at bounding box center [776, 100] width 12 height 12
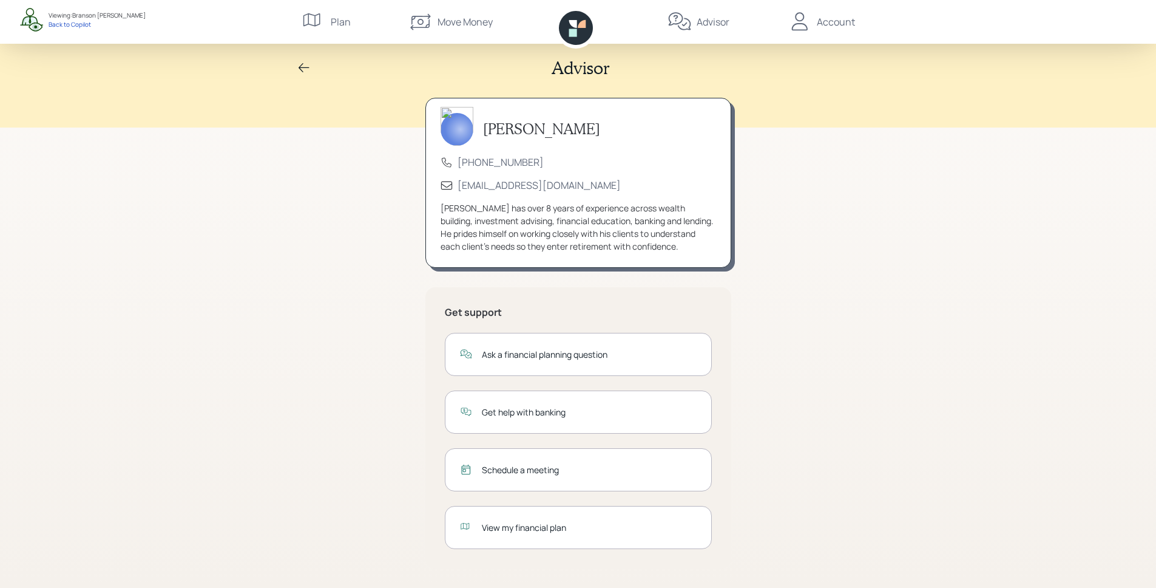
click at [517, 527] on div "View my financial plan" at bounding box center [589, 527] width 215 height 13
click at [582, 21] on icon at bounding box center [582, 24] width 8 height 8
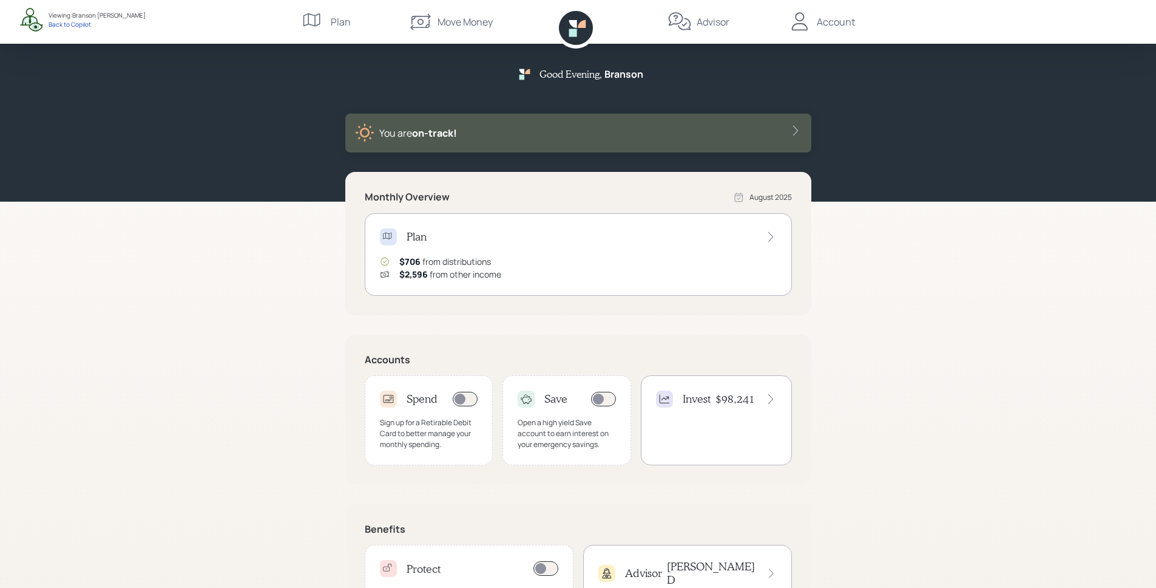
click at [832, 29] on div "Account" at bounding box center [836, 22] width 38 height 15
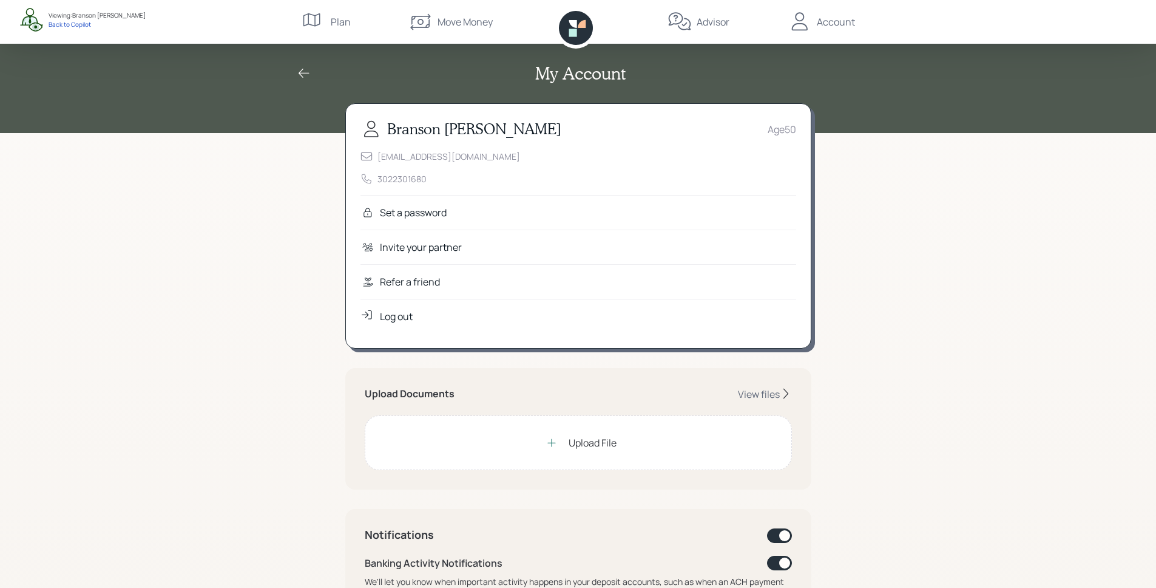
click at [460, 280] on div "Refer a friend" at bounding box center [579, 281] width 436 height 35
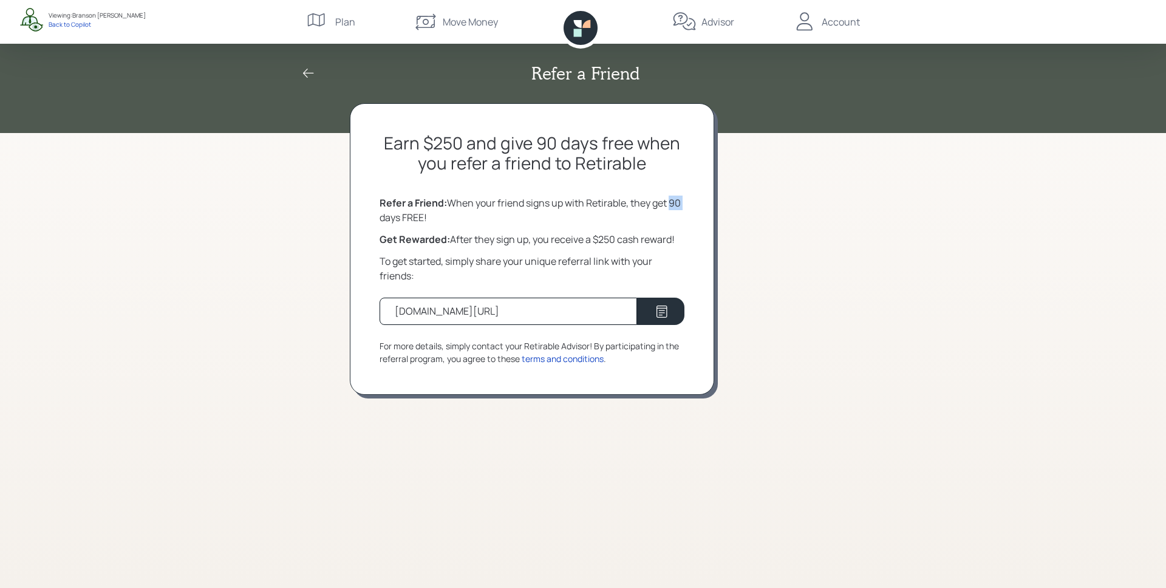
drag, startPoint x: 690, startPoint y: 205, endPoint x: 670, endPoint y: 202, distance: 19.6
click at [670, 202] on div "Earn $250 and give 90 days free when you refer a friend to Retirable Refer a Fr…" at bounding box center [532, 248] width 364 height 291
click at [671, 237] on div "Get Rewarded: After they sign up, you receive a $250 cash reward!" at bounding box center [531, 239] width 305 height 15
drag, startPoint x: 617, startPoint y: 236, endPoint x: 597, endPoint y: 237, distance: 19.5
click at [597, 237] on div "Get Rewarded: After they sign up, you receive a $250 cash reward!" at bounding box center [531, 239] width 305 height 15
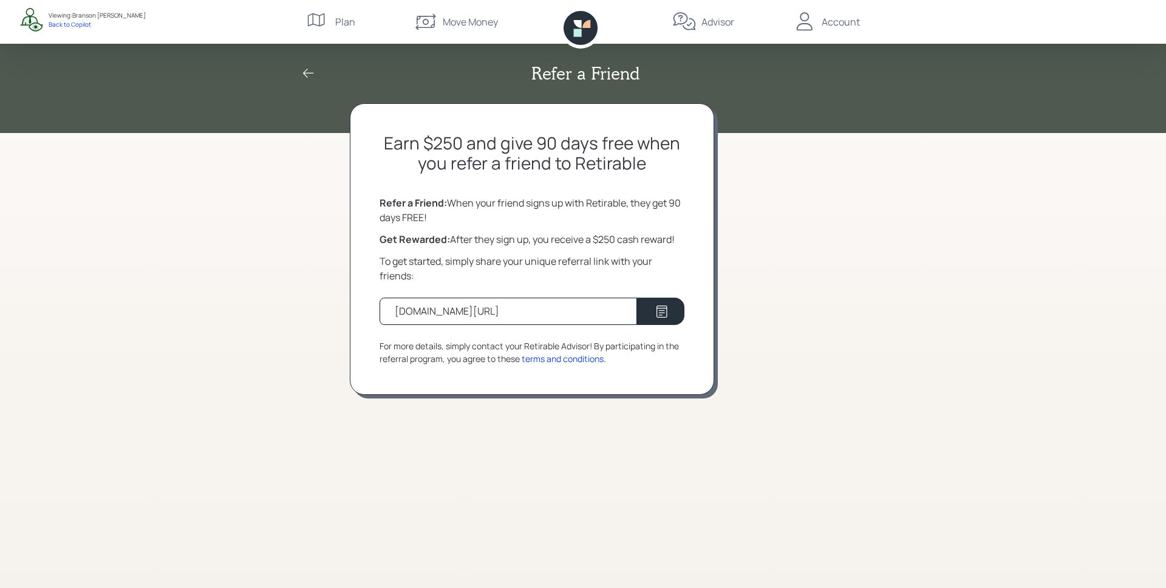
click at [574, 270] on div "To get started, simply share your unique referral link with your friends:" at bounding box center [531, 268] width 305 height 29
click at [691, 251] on div "Earn $250 and give 90 days free when you refer a friend to Retirable Refer a Fr…" at bounding box center [532, 248] width 364 height 291
drag, startPoint x: 596, startPoint y: 238, endPoint x: 619, endPoint y: 240, distance: 23.1
click at [619, 240] on div "Get Rewarded: After they sign up, you receive a $250 cash reward!" at bounding box center [531, 239] width 305 height 15
click at [637, 256] on div "To get started, simply share your unique referral link with your friends:" at bounding box center [531, 268] width 305 height 29
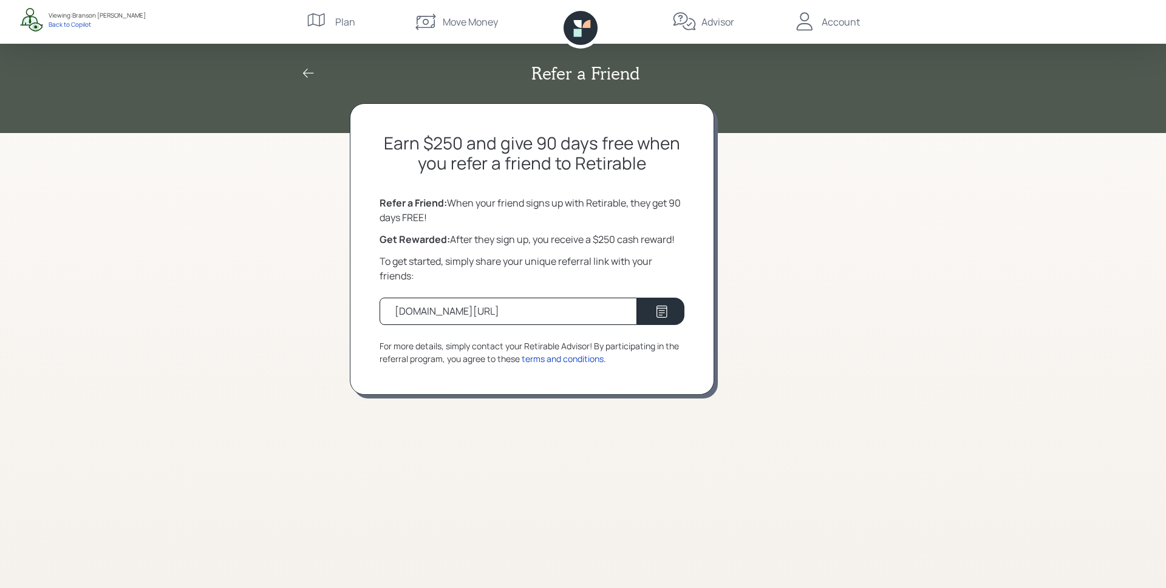
click at [593, 33] on icon at bounding box center [580, 28] width 34 height 34
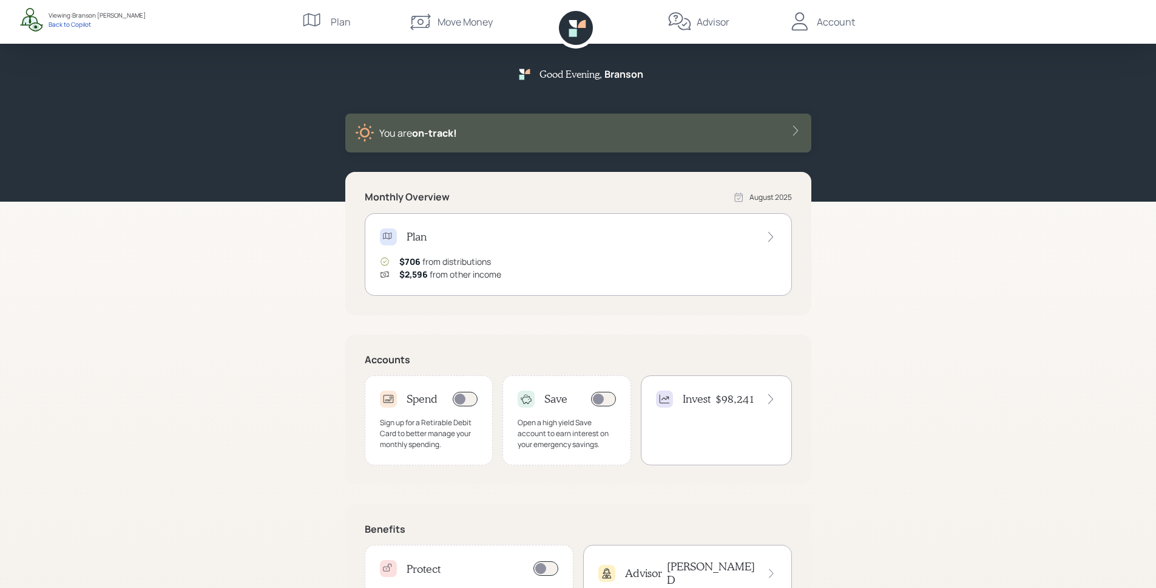
click at [908, 316] on div "Good Evening , Branson You are on‑track! Monthly Overview August 2025 Plan $706…" at bounding box center [578, 326] width 1156 height 653
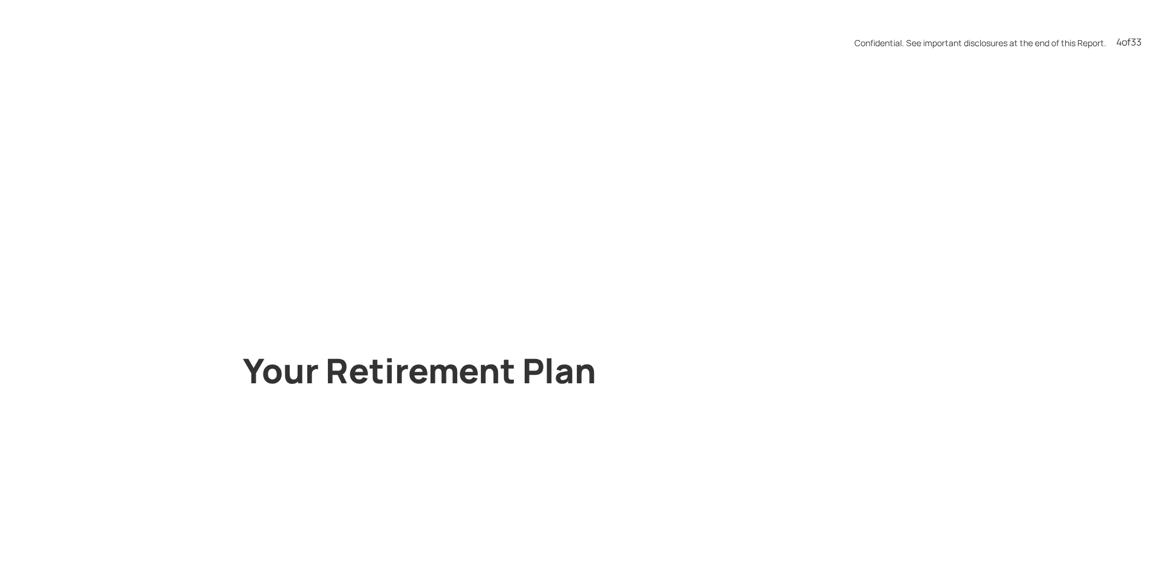
scroll to position [1763, 0]
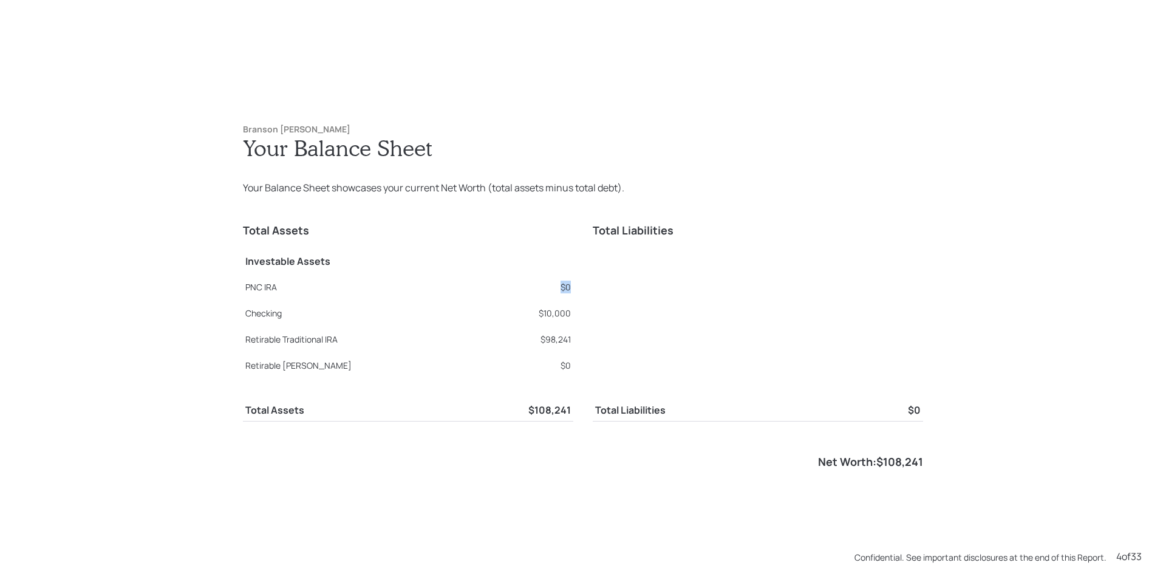
drag, startPoint x: 568, startPoint y: 285, endPoint x: 554, endPoint y: 287, distance: 14.6
click at [554, 287] on div "Total Assets Investable Assets PNC IRA $0 Checking $10,000 Retirable Traditiona…" at bounding box center [583, 341] width 680 height 254
click at [576, 338] on div "Total Assets Investable Assets PNC IRA $0 Checking $10,000 Retirable Traditiona…" at bounding box center [583, 341] width 680 height 254
drag, startPoint x: 571, startPoint y: 338, endPoint x: 527, endPoint y: 344, distance: 44.1
click at [527, 344] on div "Total Assets Investable Assets PNC IRA $0 Checking $10,000 Retirable Traditiona…" at bounding box center [583, 341] width 680 height 254
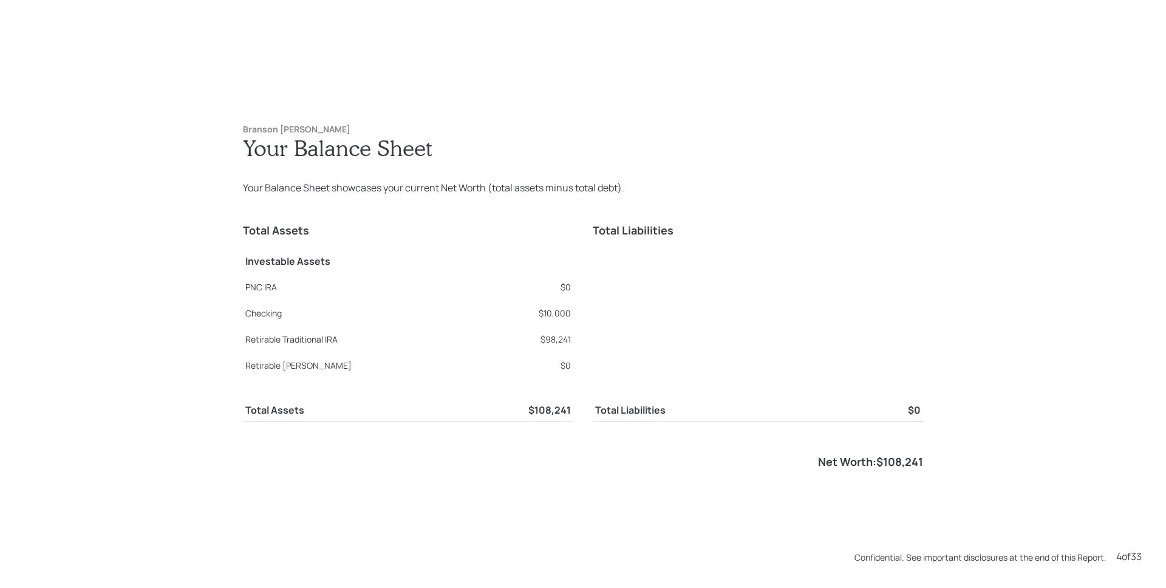
click at [549, 346] on td "$98,241" at bounding box center [532, 337] width 83 height 26
drag, startPoint x: 539, startPoint y: 341, endPoint x: 571, endPoint y: 341, distance: 31.6
click at [571, 341] on div "Total Assets Investable Assets PNC IRA $0 Checking $10,000 Retirable Traditiona…" at bounding box center [583, 341] width 680 height 254
click at [570, 340] on div "Total Assets Investable Assets PNC IRA $0 Checking $10,000 Retirable Traditiona…" at bounding box center [583, 341] width 680 height 254
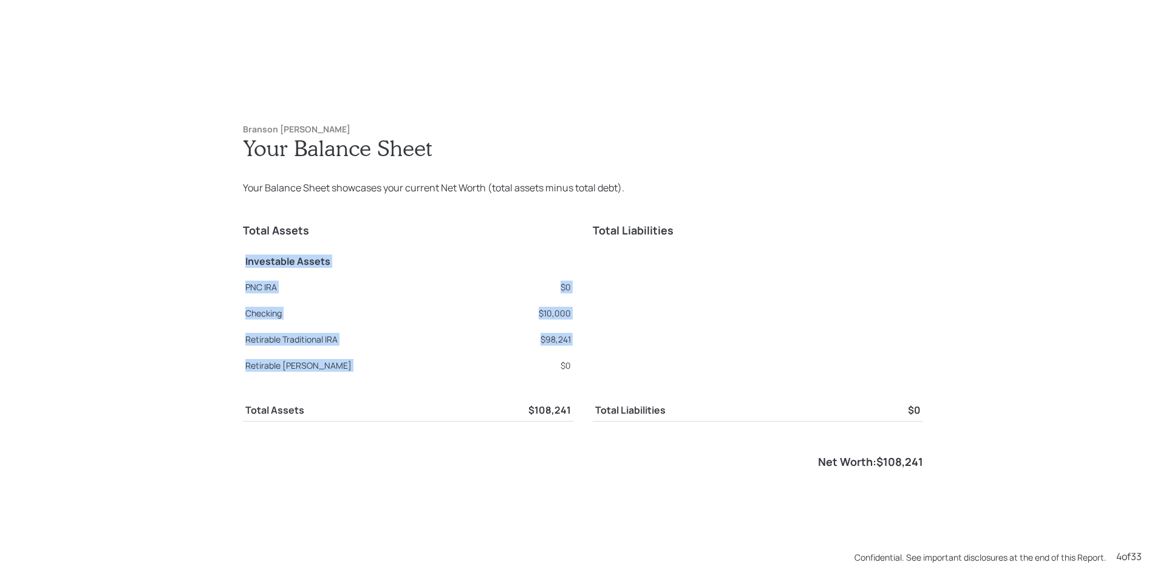
drag, startPoint x: 569, startPoint y: 368, endPoint x: 551, endPoint y: 370, distance: 17.8
click at [551, 370] on div "Total Assets Investable Assets PNC IRA $0 Checking $10,000 Retirable Traditiona…" at bounding box center [583, 341] width 680 height 254
click at [530, 350] on td "$0" at bounding box center [532, 363] width 83 height 26
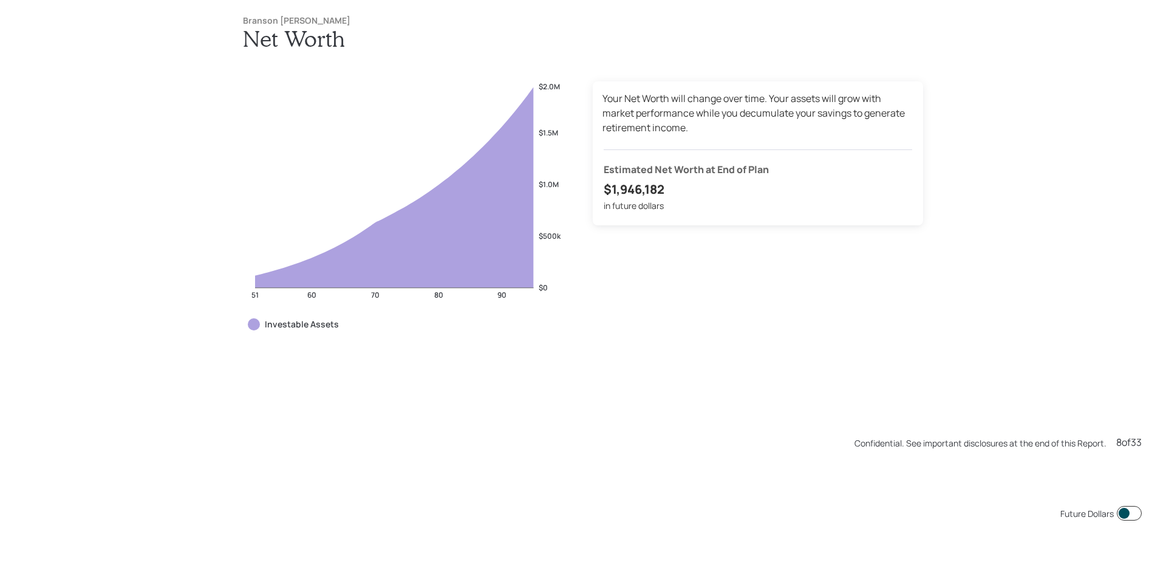
scroll to position [4701, 0]
